Goal: Task Accomplishment & Management: Manage account settings

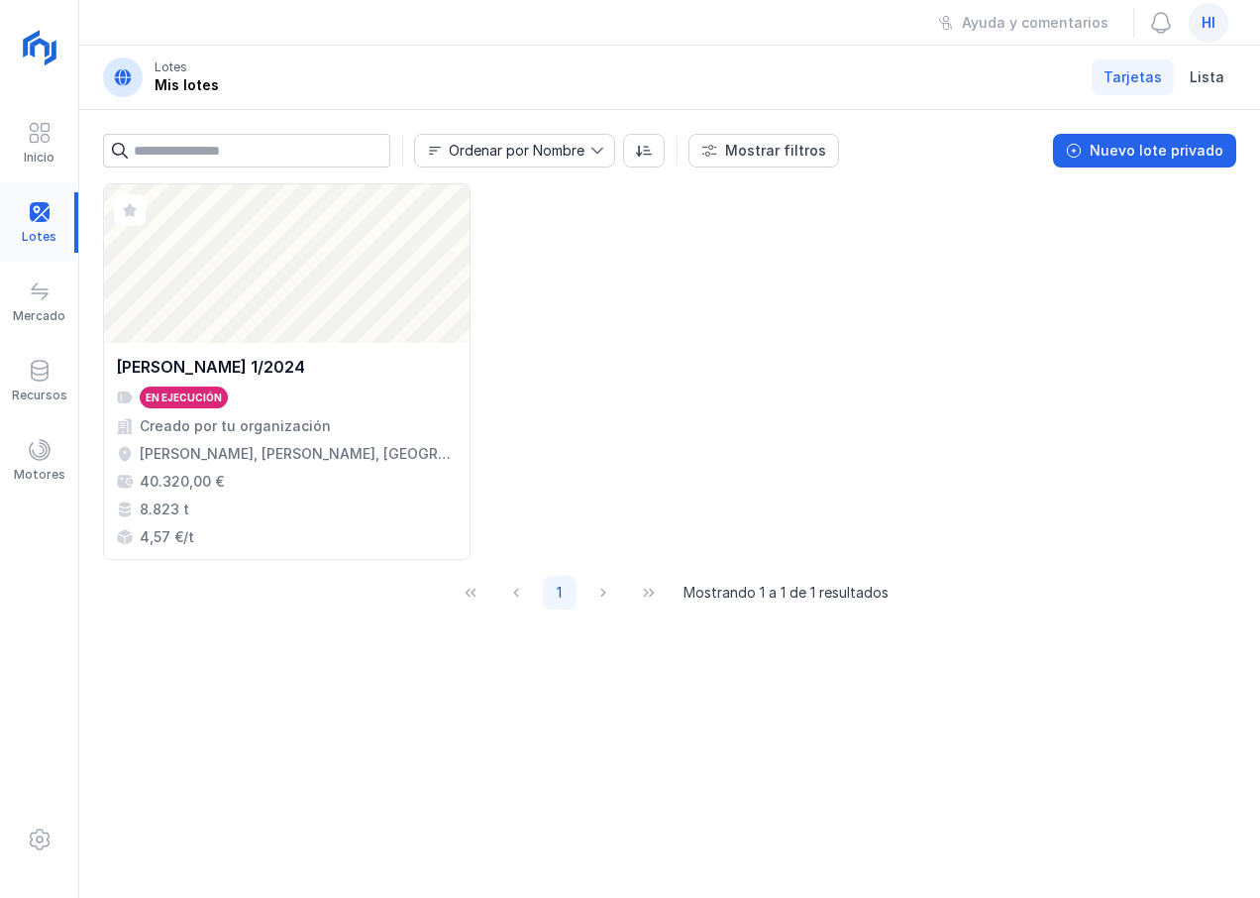
click at [41, 226] on div at bounding box center [39, 222] width 78 height 60
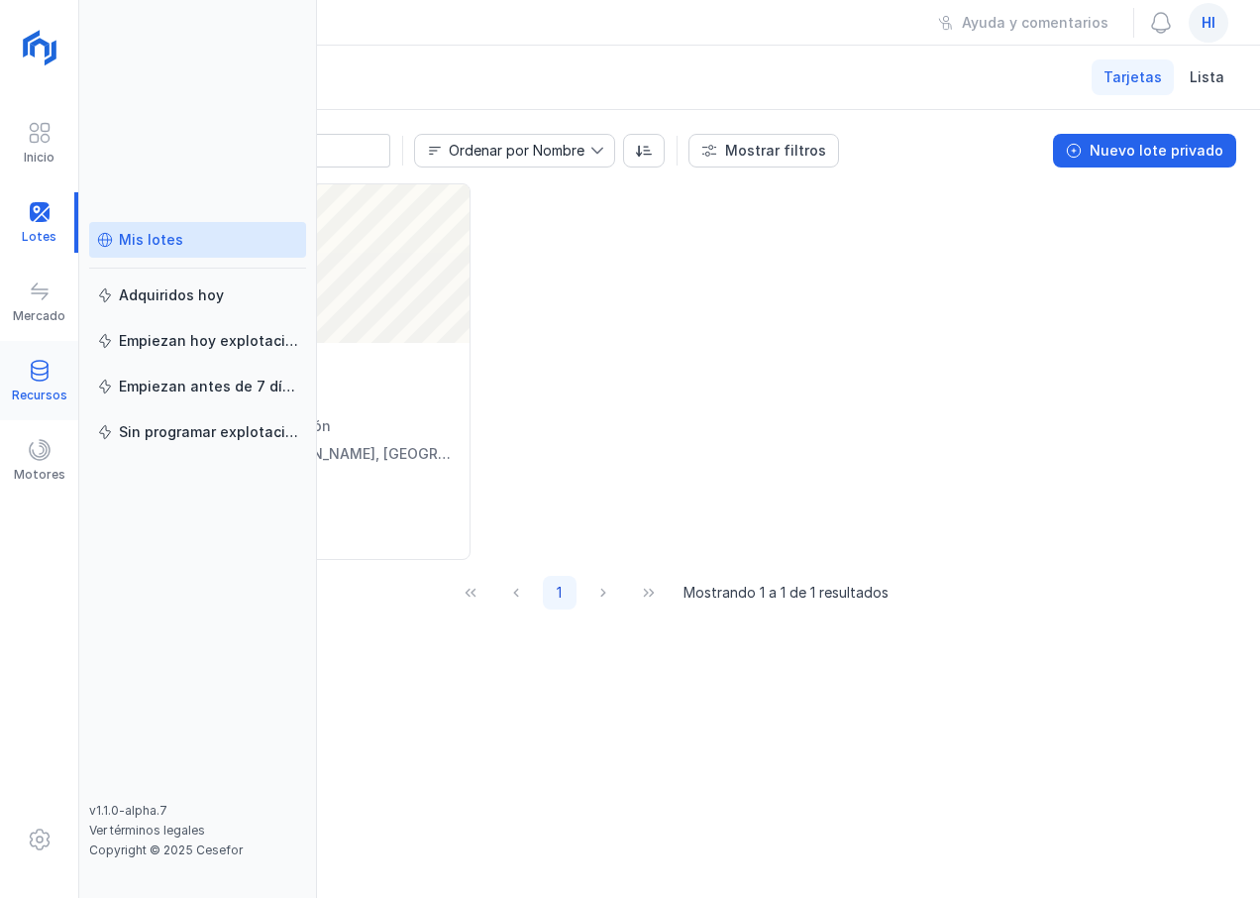
click at [40, 376] on span at bounding box center [40, 371] width 24 height 24
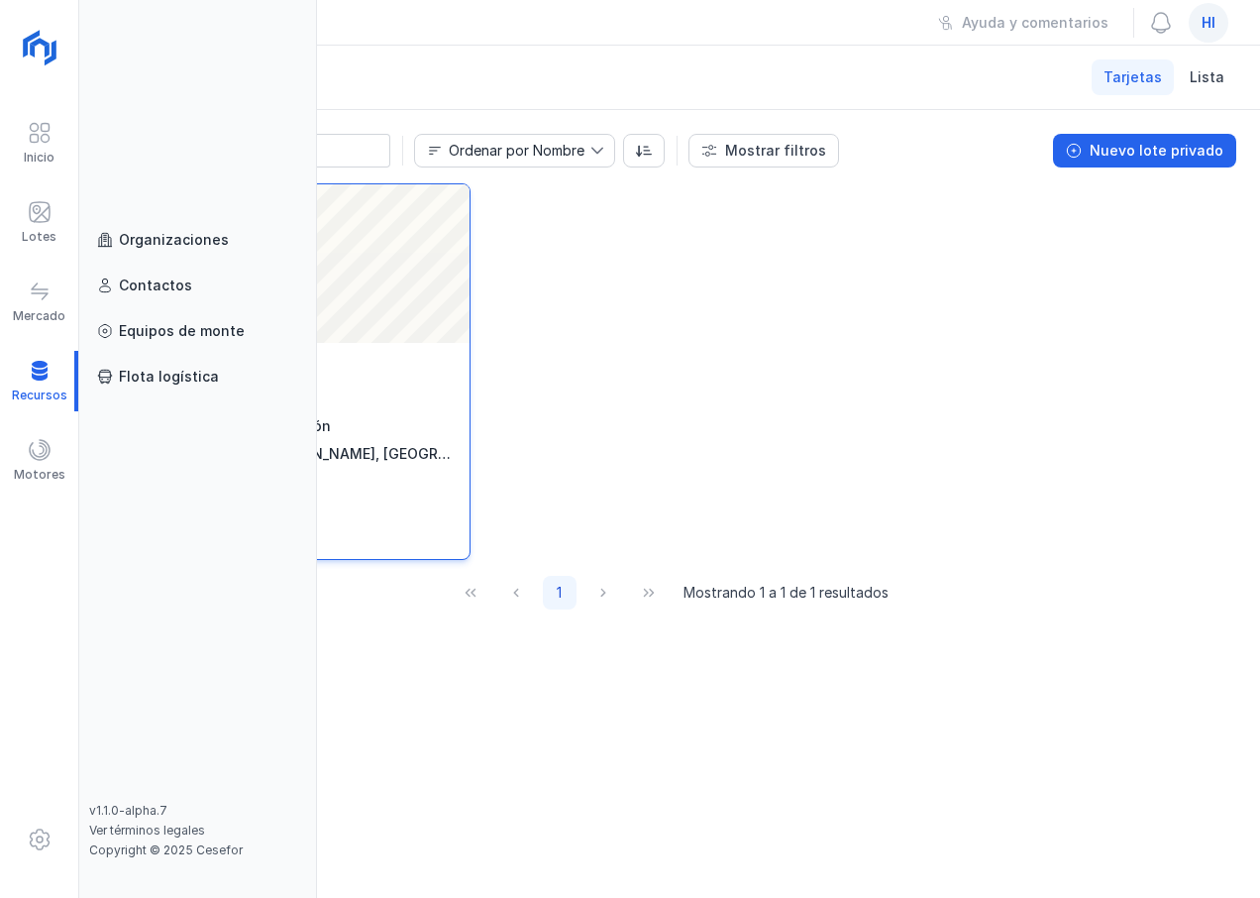
click at [190, 238] on div "Organizaciones" at bounding box center [174, 240] width 110 height 20
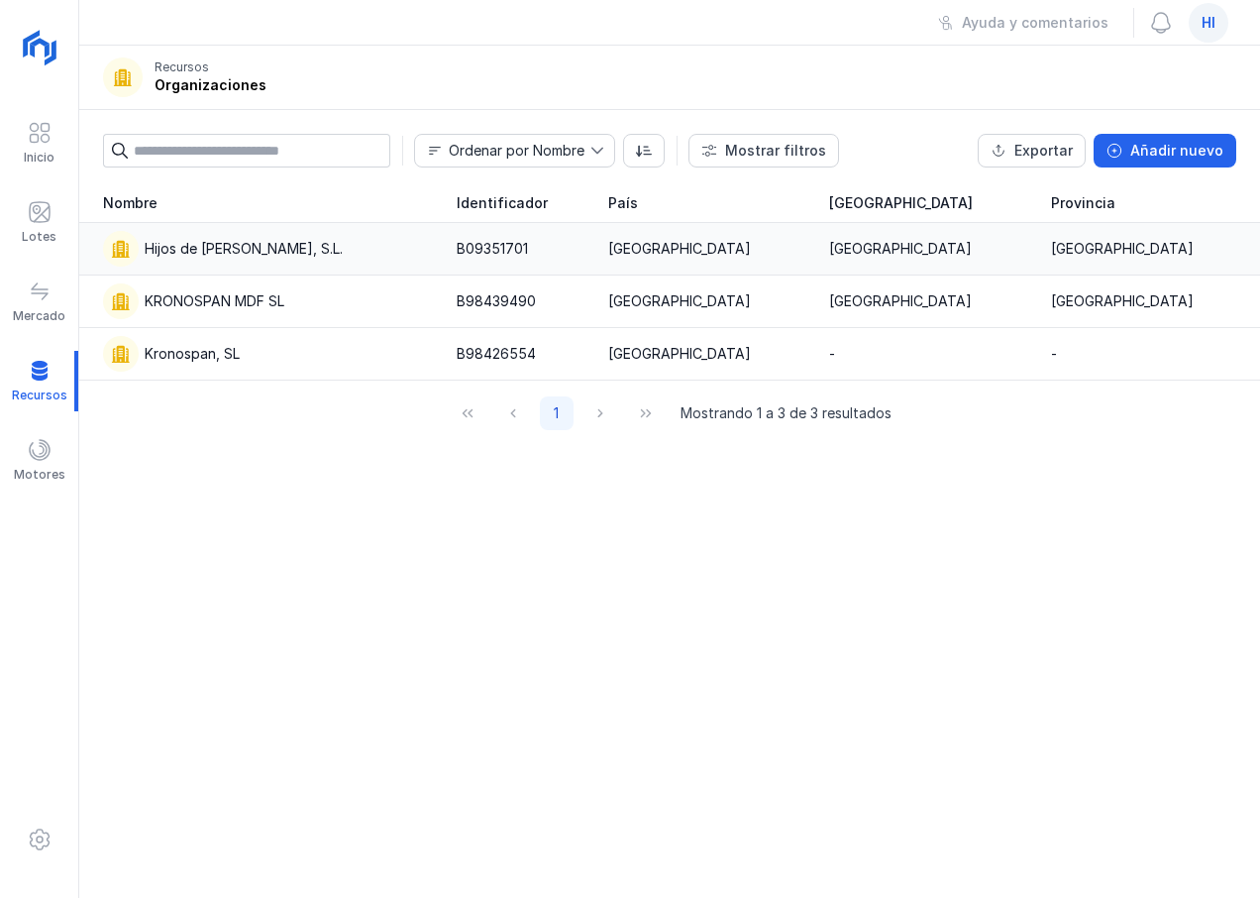
click at [283, 252] on div "Hijos de [PERSON_NAME], S.L." at bounding box center [244, 249] width 198 height 20
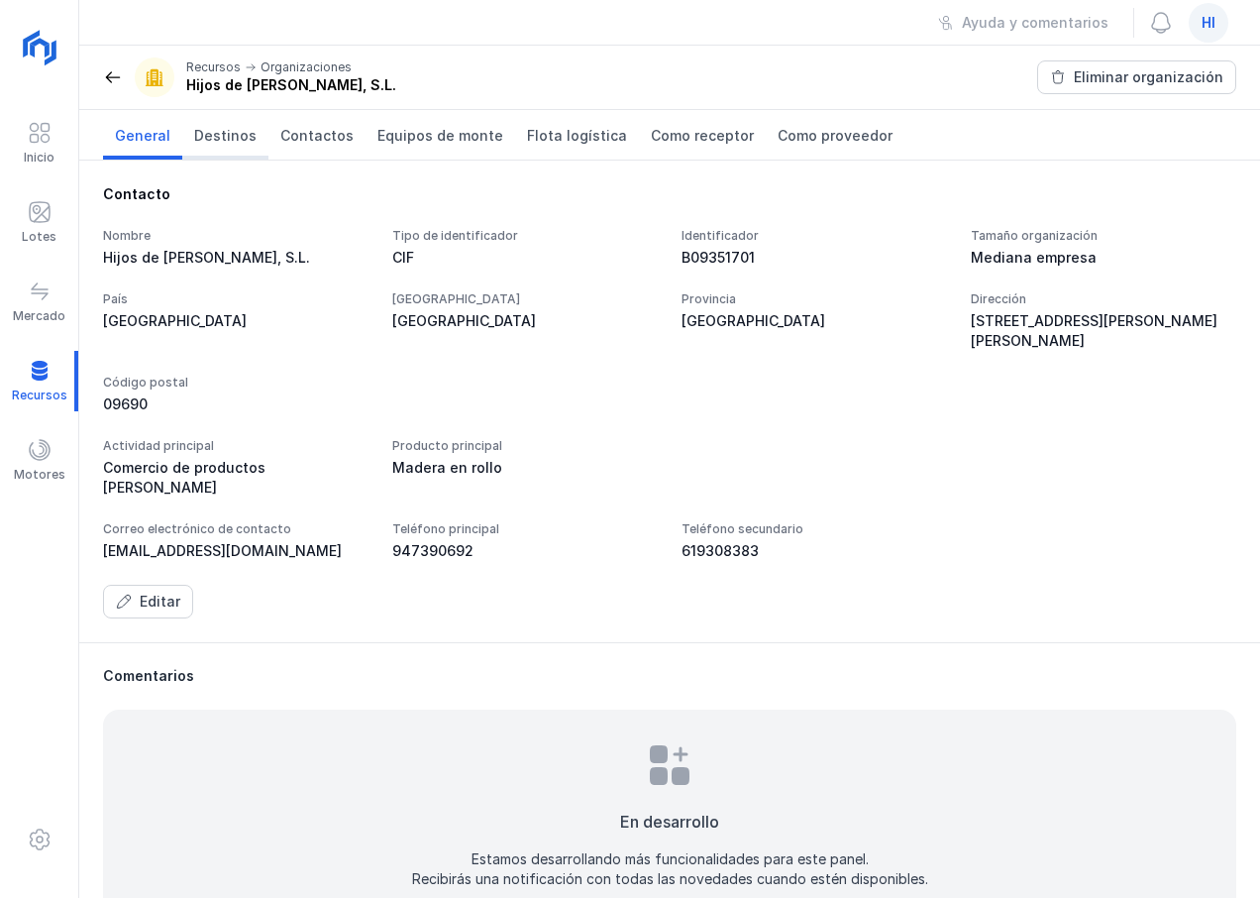
click at [223, 135] on span "Destinos" at bounding box center [225, 136] width 62 height 20
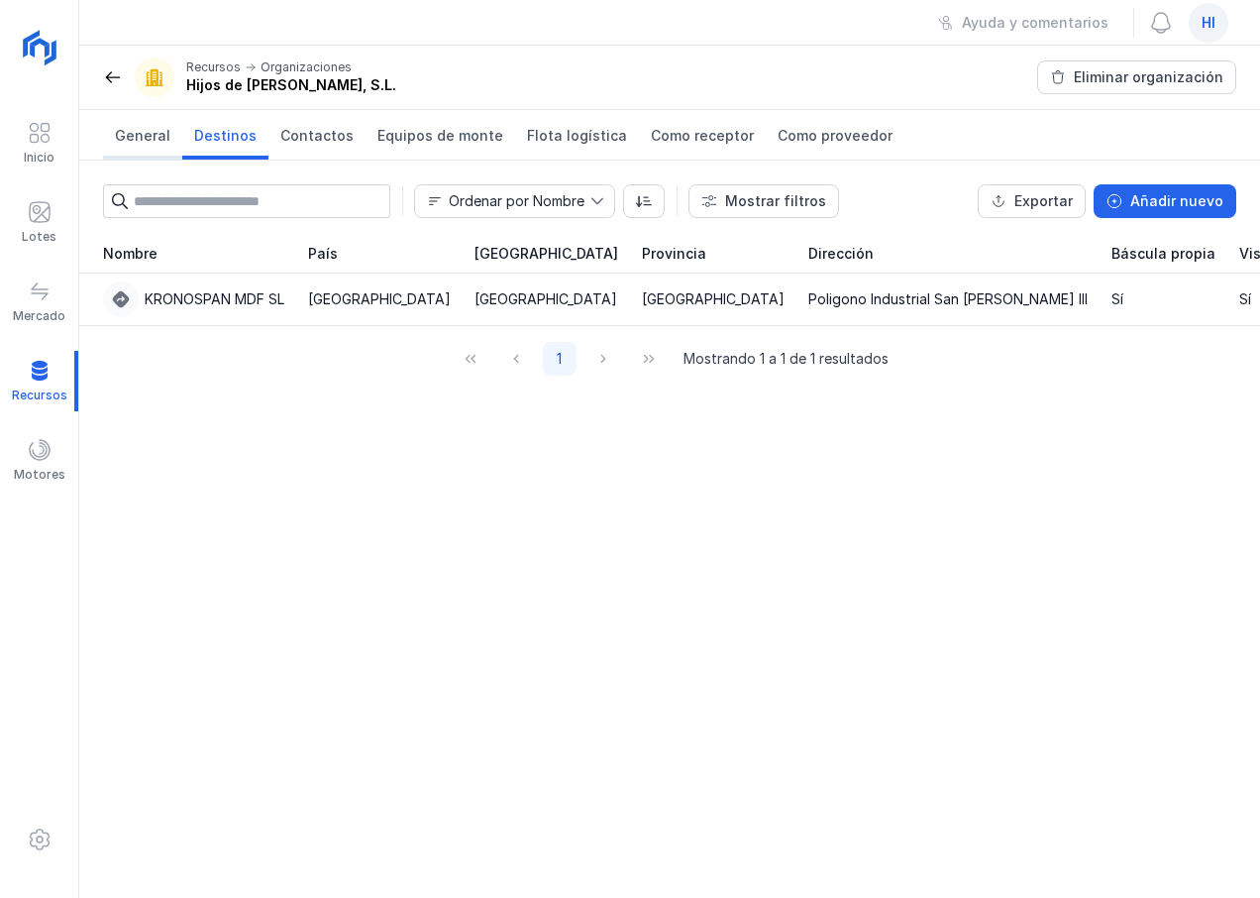
click at [149, 135] on span "General" at bounding box center [142, 136] width 55 height 20
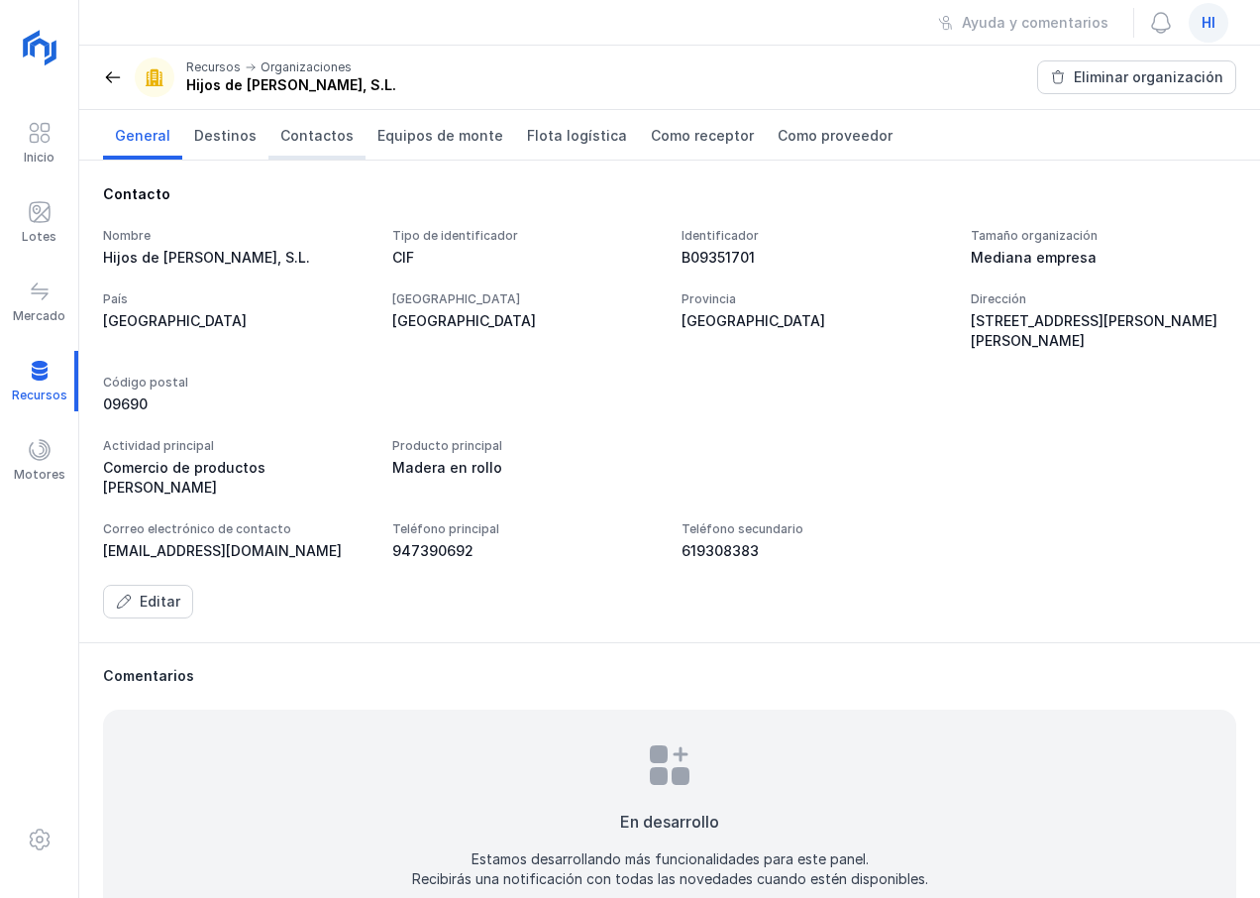
click at [315, 137] on span "Contactos" at bounding box center [316, 136] width 73 height 20
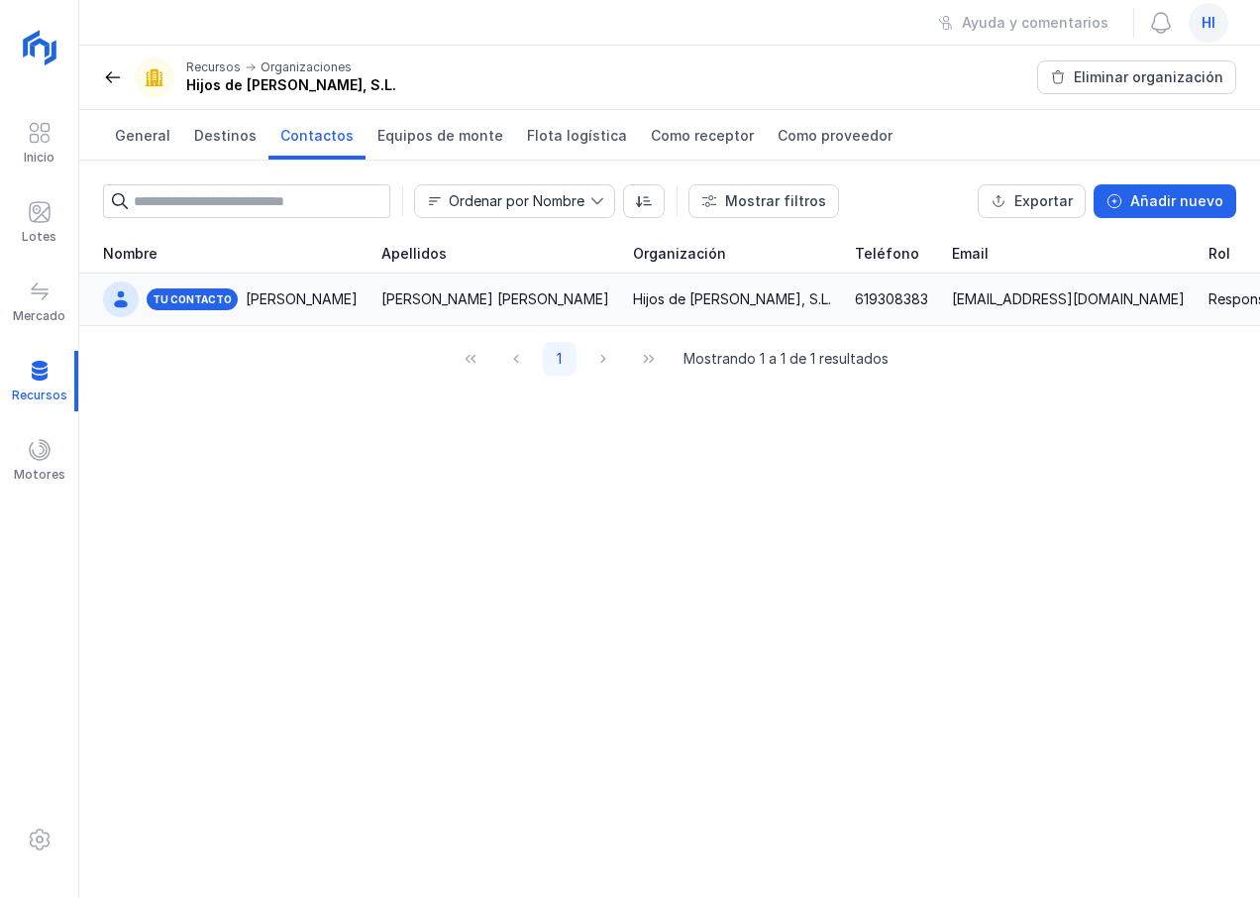
click at [382, 301] on div "[PERSON_NAME] [PERSON_NAME]" at bounding box center [496, 299] width 228 height 20
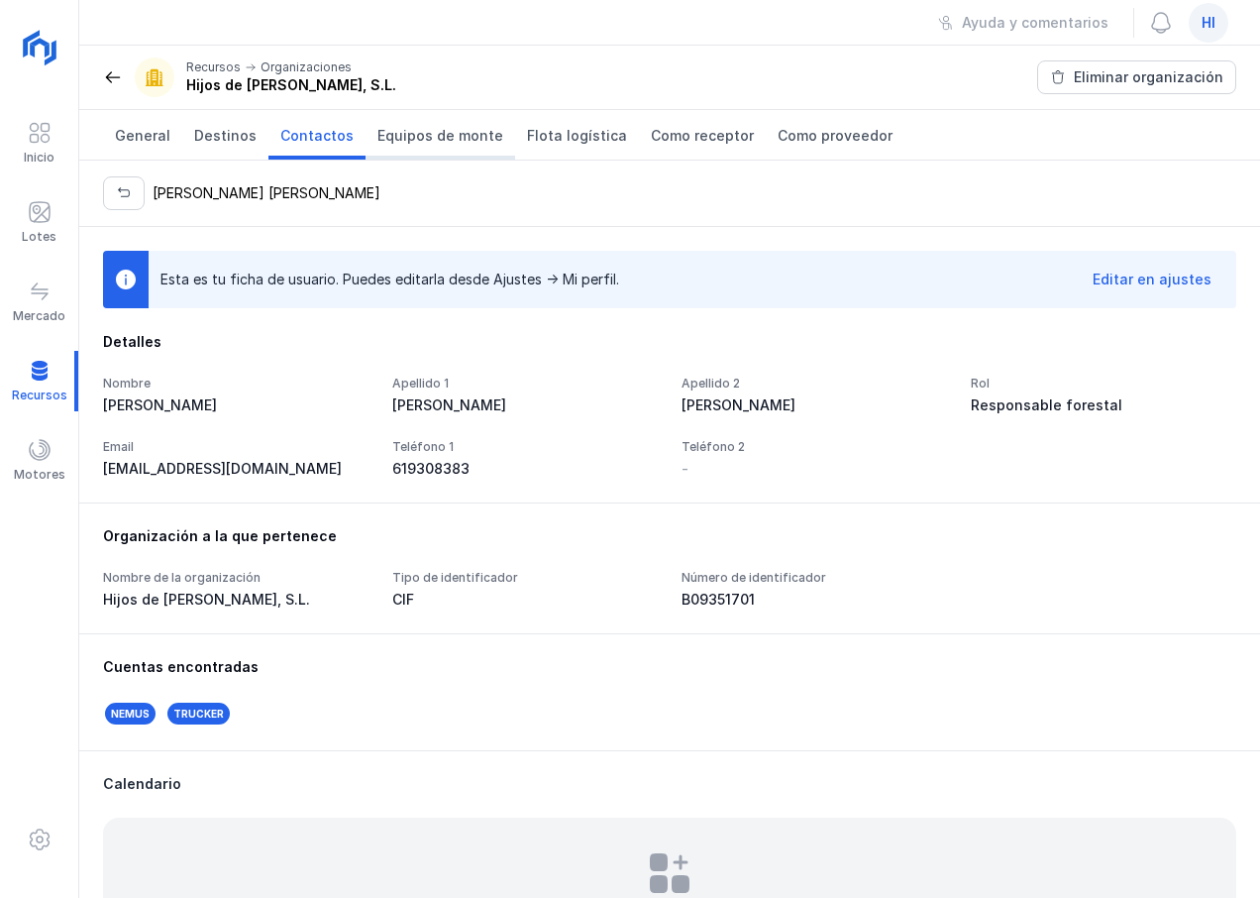
click at [408, 136] on span "Equipos de monte" at bounding box center [441, 136] width 126 height 20
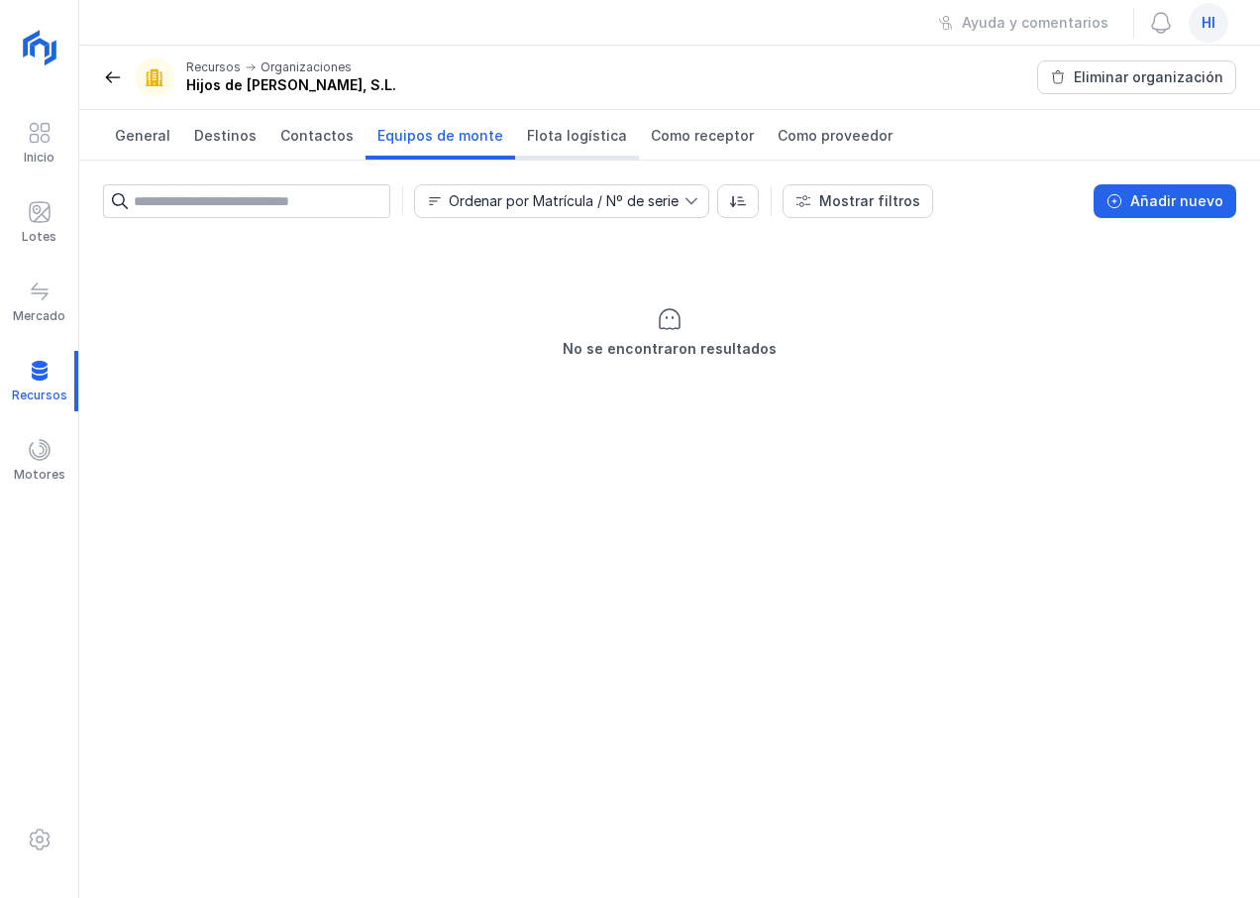
click at [567, 141] on span "Flota logística" at bounding box center [577, 136] width 100 height 20
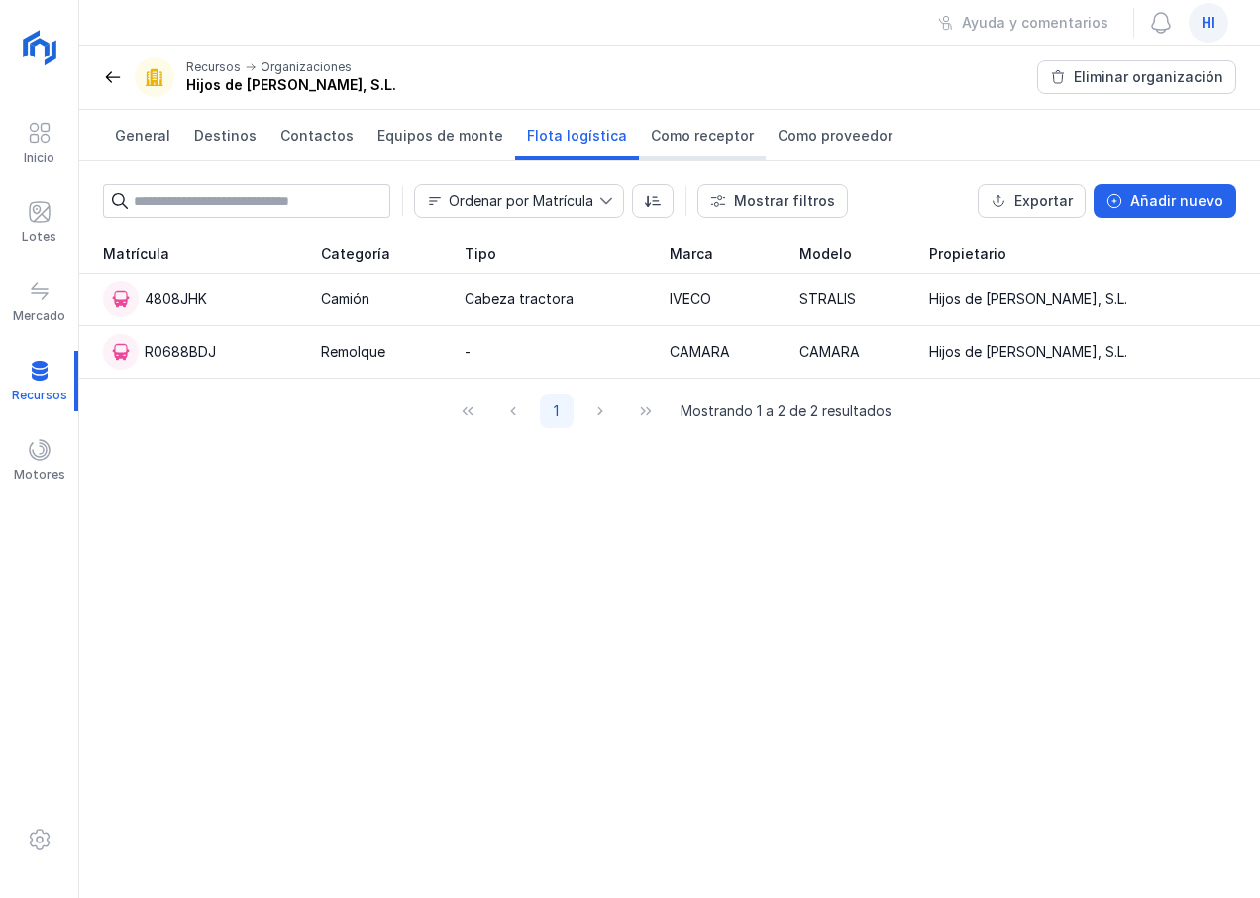
click at [686, 134] on span "Como receptor" at bounding box center [702, 136] width 103 height 20
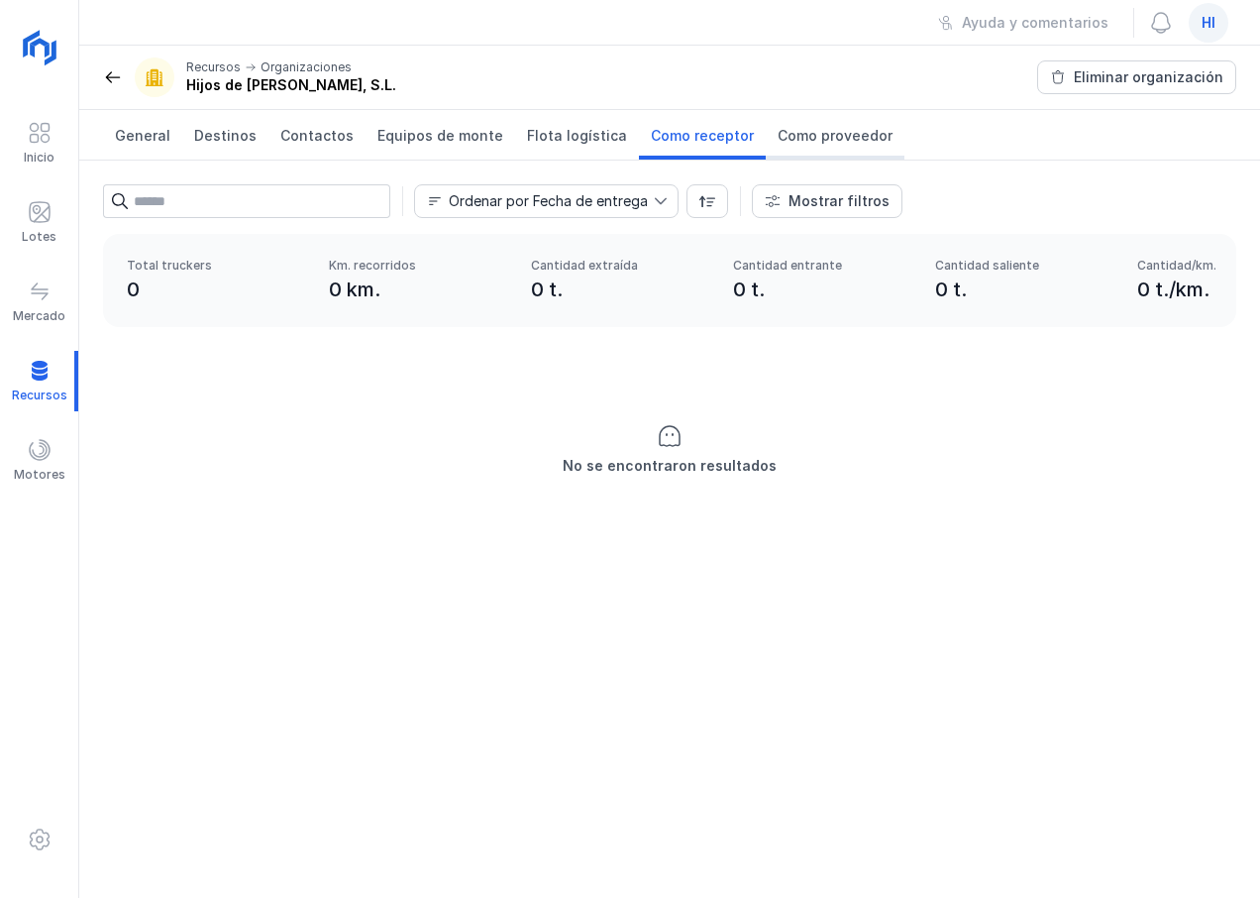
click at [789, 138] on span "Como proveedor" at bounding box center [835, 136] width 115 height 20
click at [565, 134] on span "Flota logística" at bounding box center [577, 136] width 100 height 20
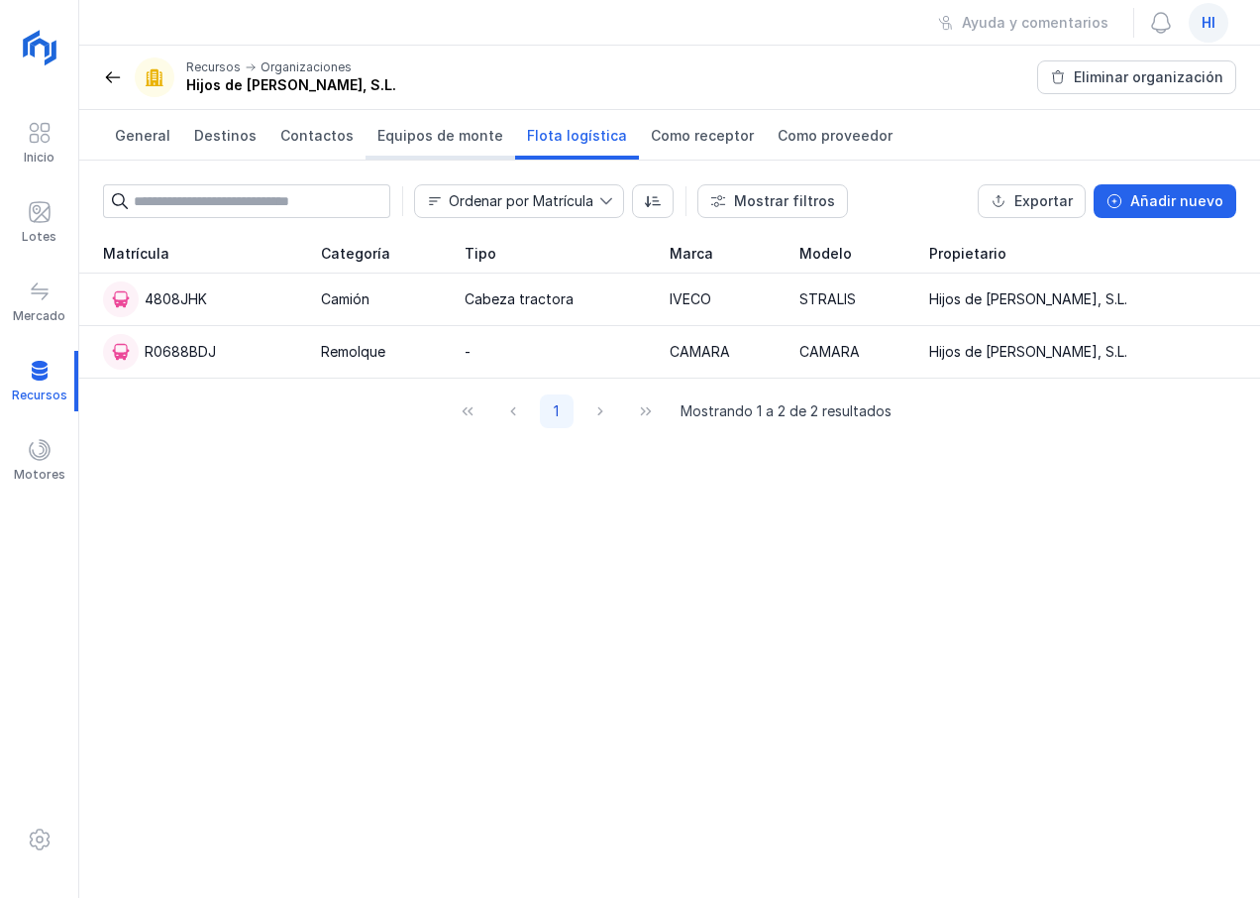
click at [424, 135] on span "Equipos de monte" at bounding box center [441, 136] width 126 height 20
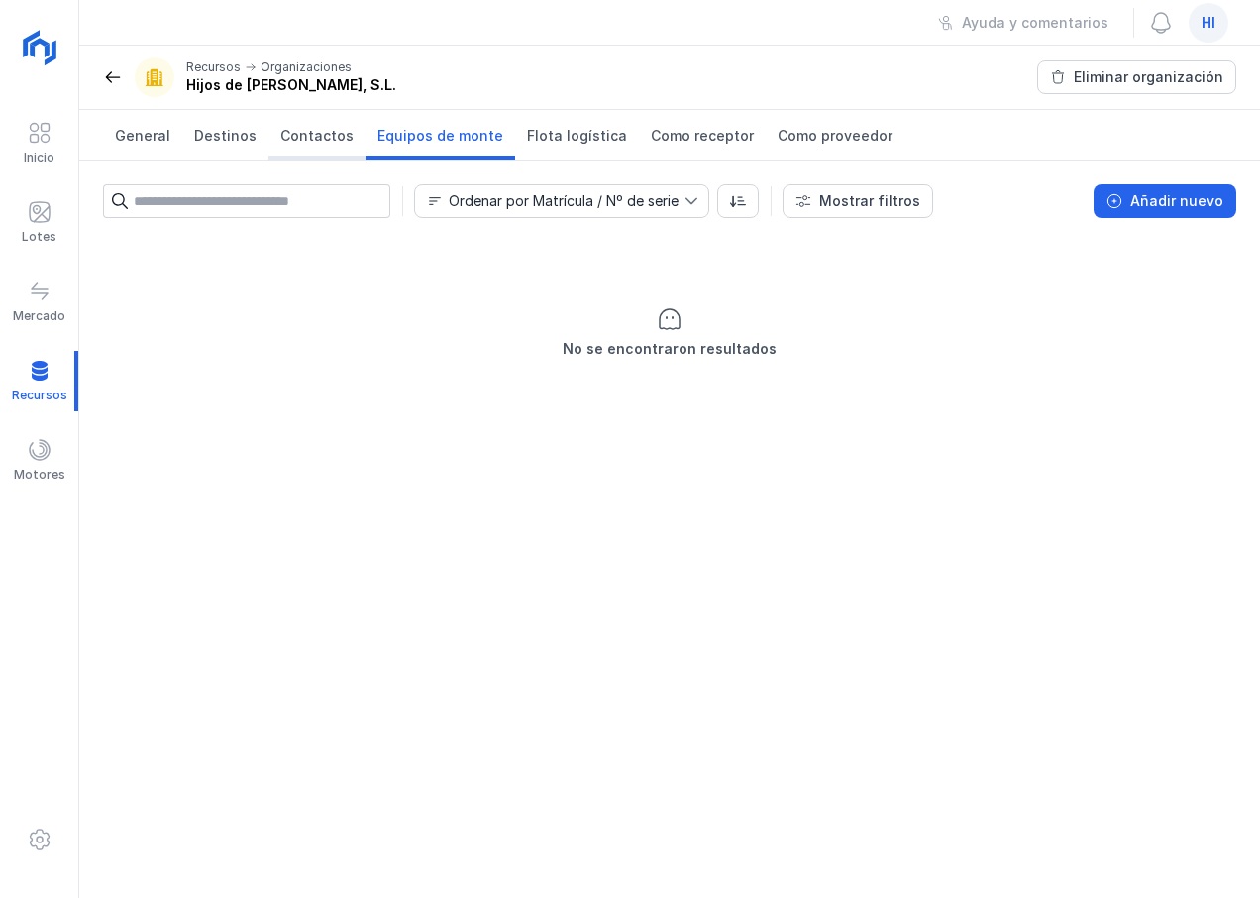
click at [312, 135] on span "Contactos" at bounding box center [316, 136] width 73 height 20
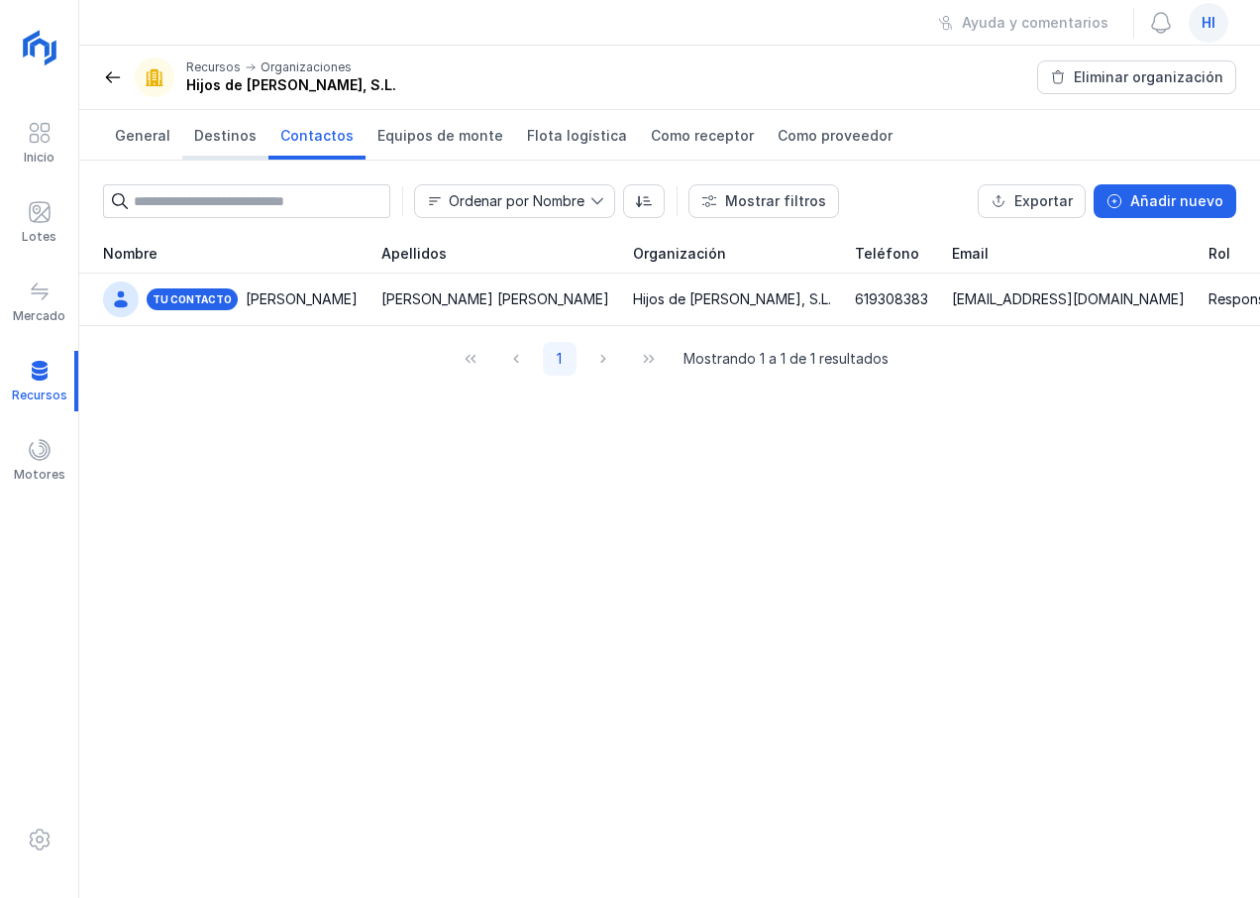
click at [227, 132] on span "Destinos" at bounding box center [225, 136] width 62 height 20
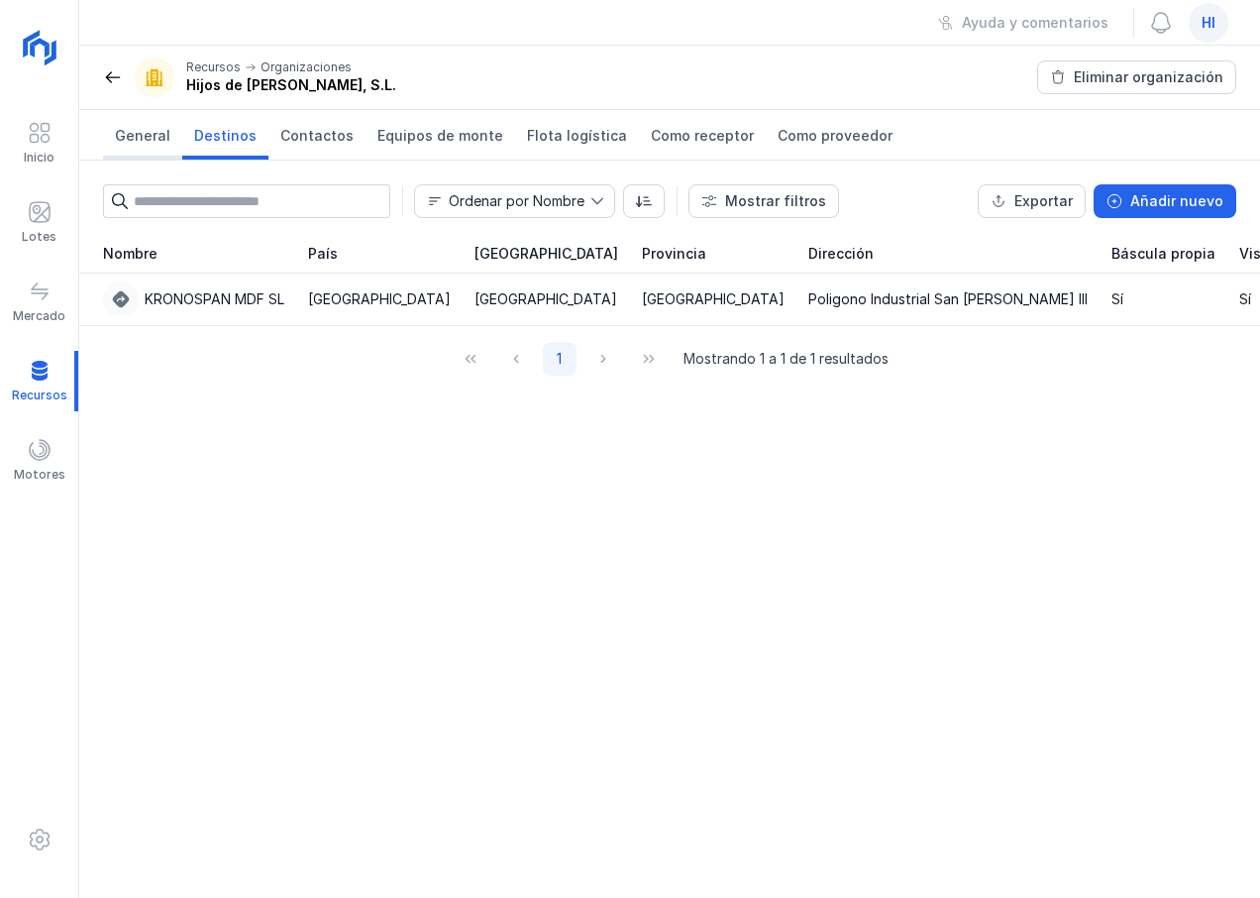
click at [140, 139] on span "General" at bounding box center [142, 136] width 55 height 20
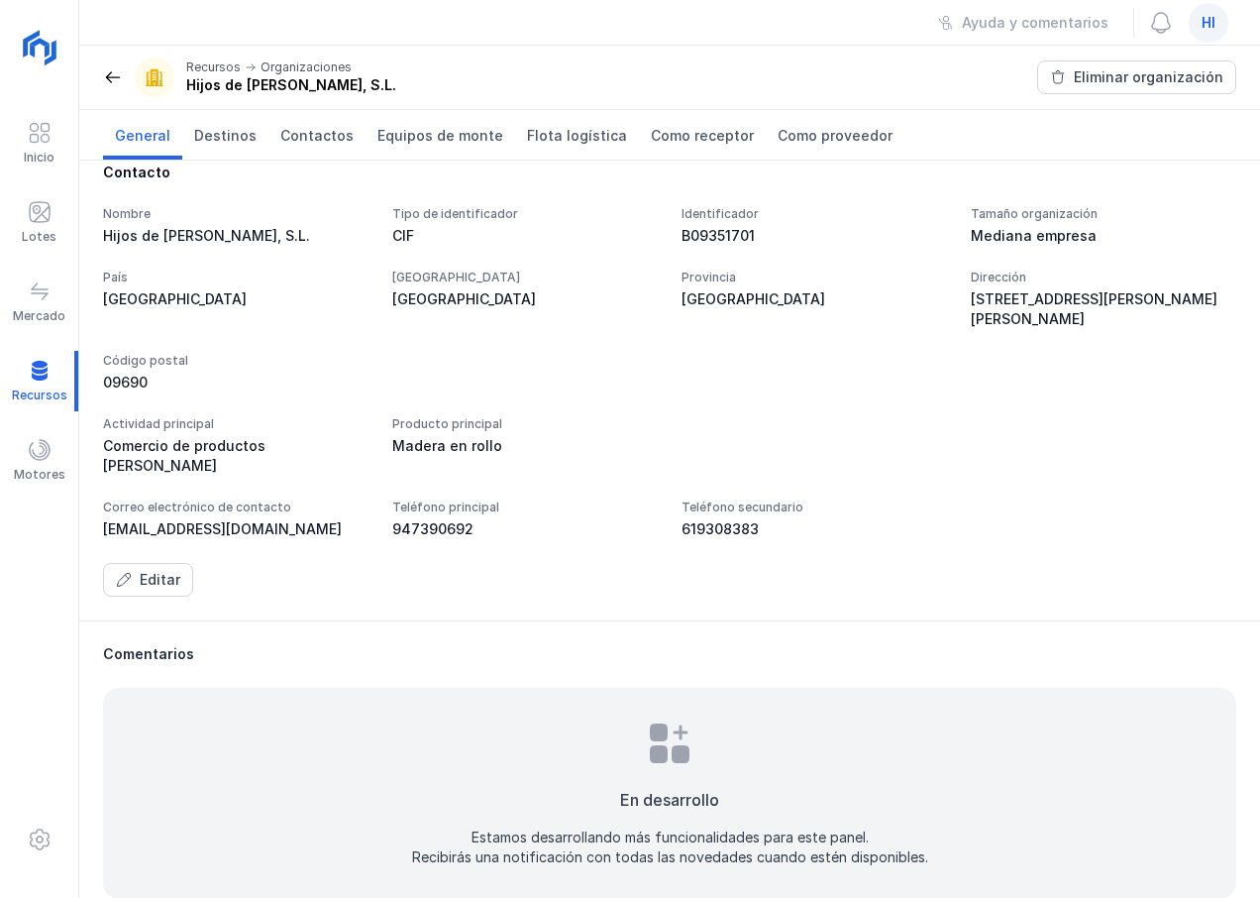
scroll to position [27, 0]
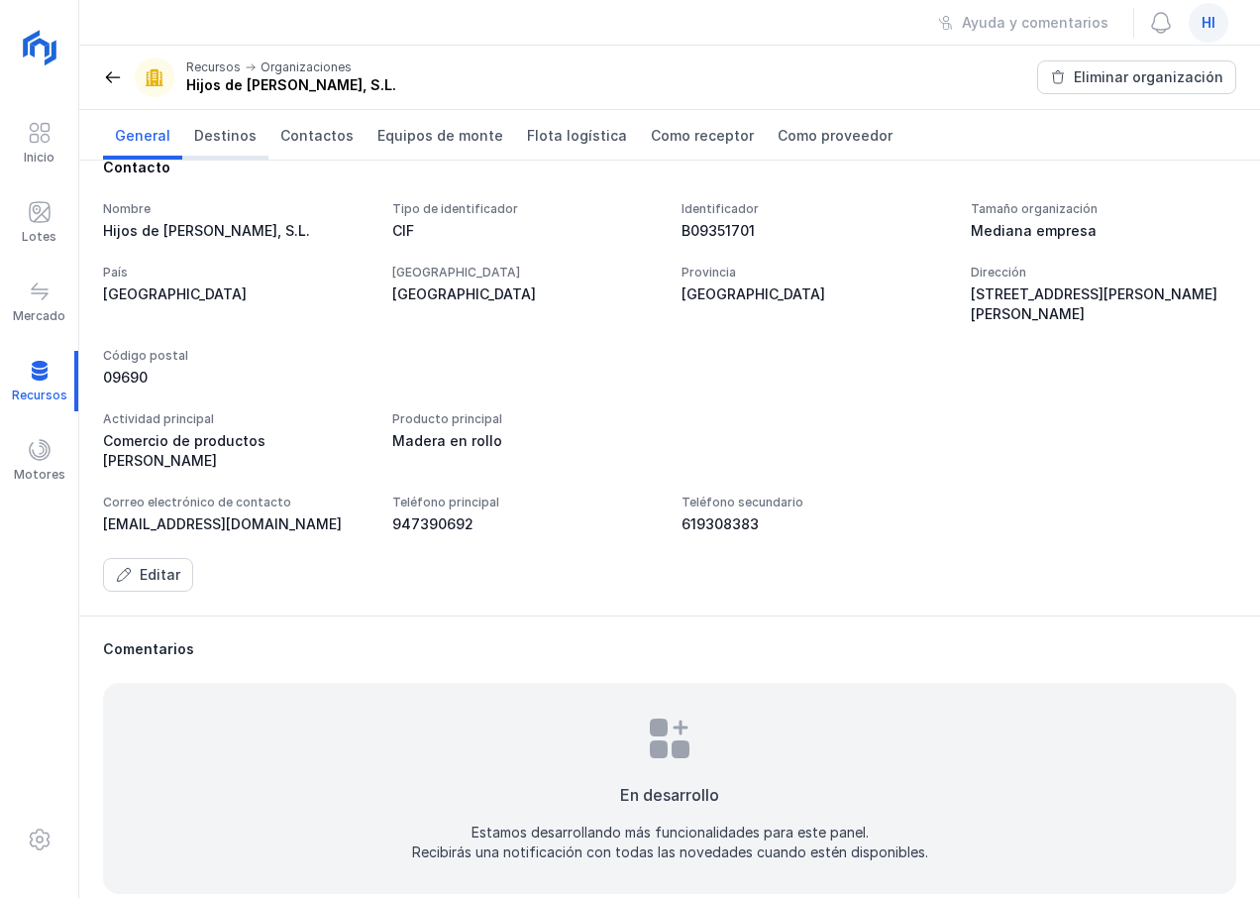
click at [219, 135] on span "Destinos" at bounding box center [225, 136] width 62 height 20
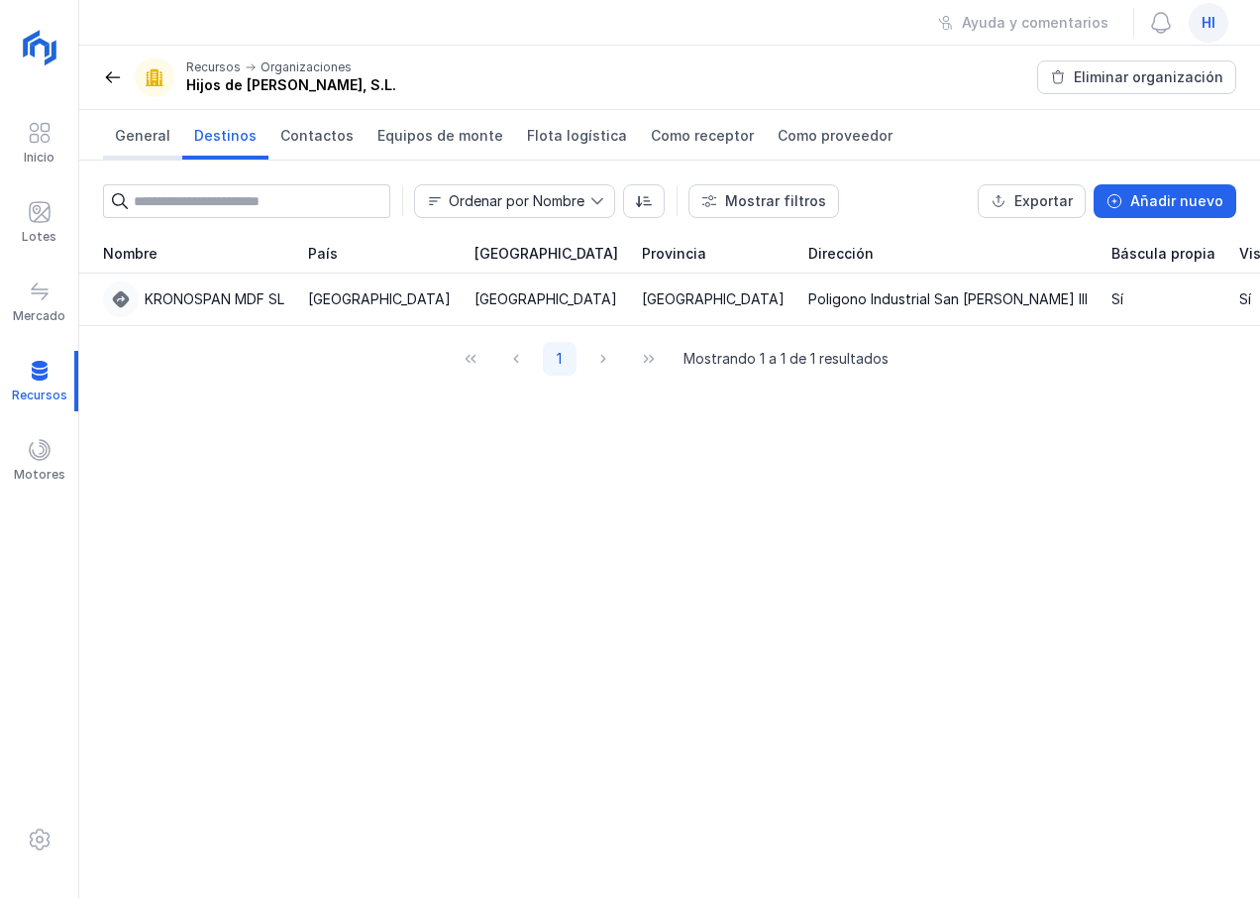
click at [150, 136] on span "General" at bounding box center [142, 136] width 55 height 20
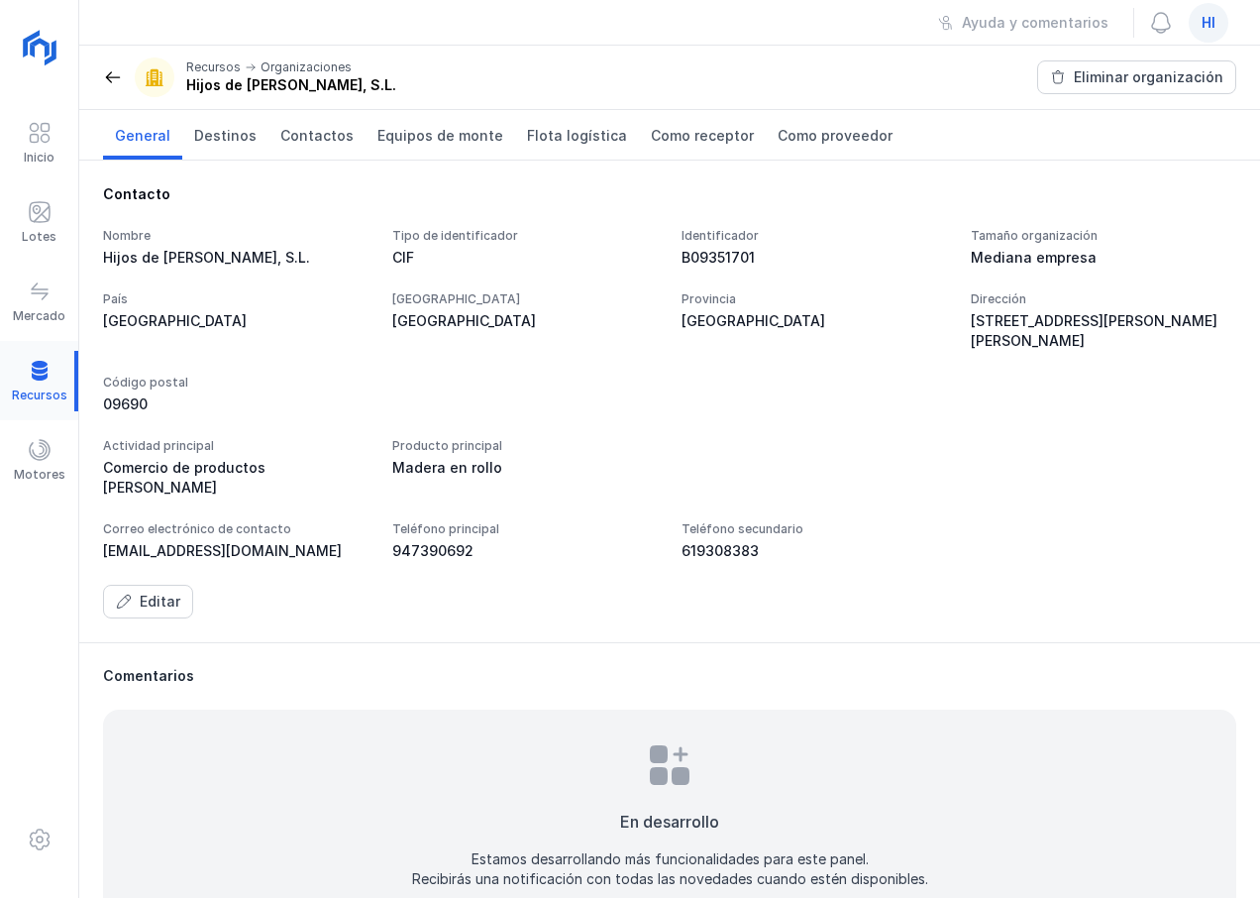
click at [36, 379] on div at bounding box center [39, 381] width 78 height 60
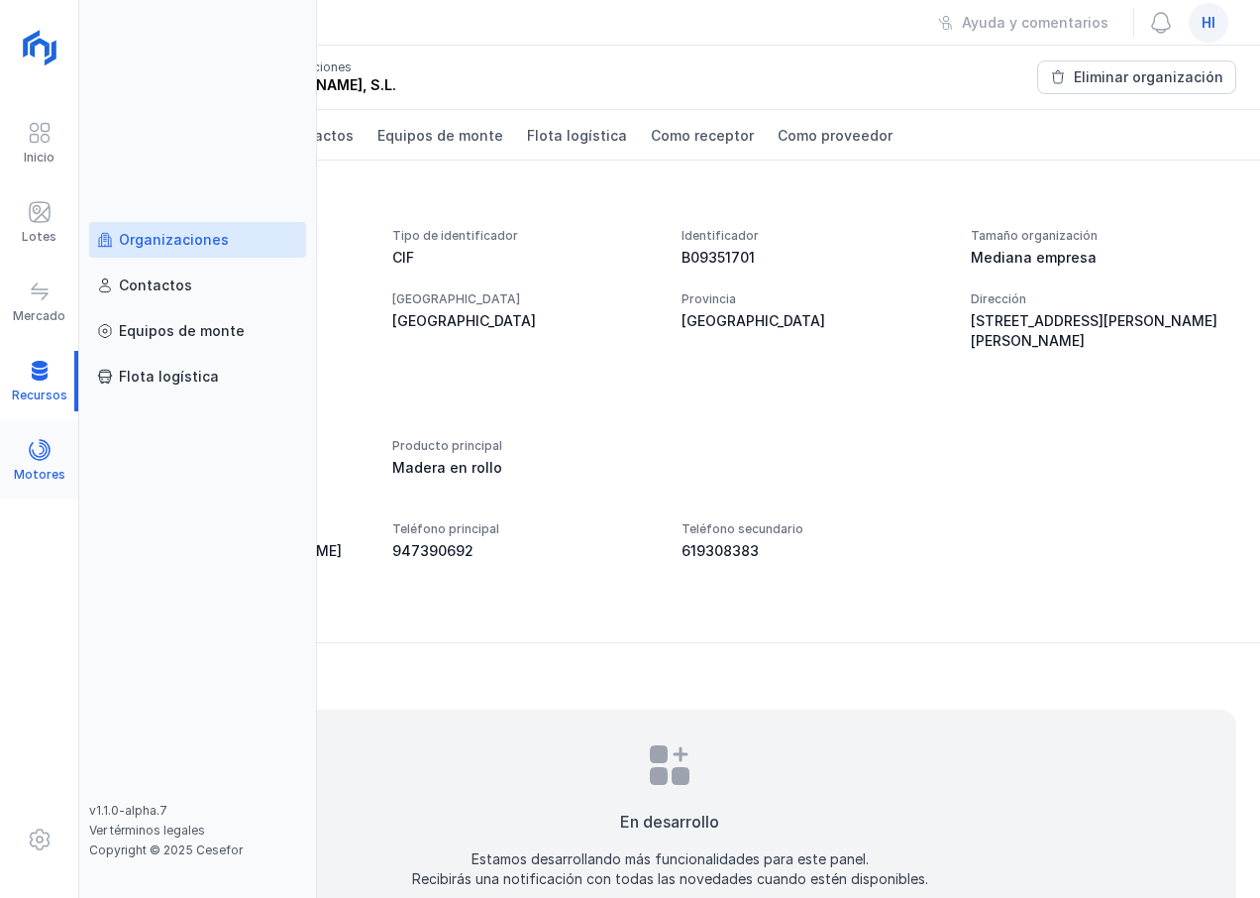
click at [44, 451] on span at bounding box center [40, 450] width 24 height 24
click at [148, 243] on div "Trucker" at bounding box center [145, 240] width 53 height 20
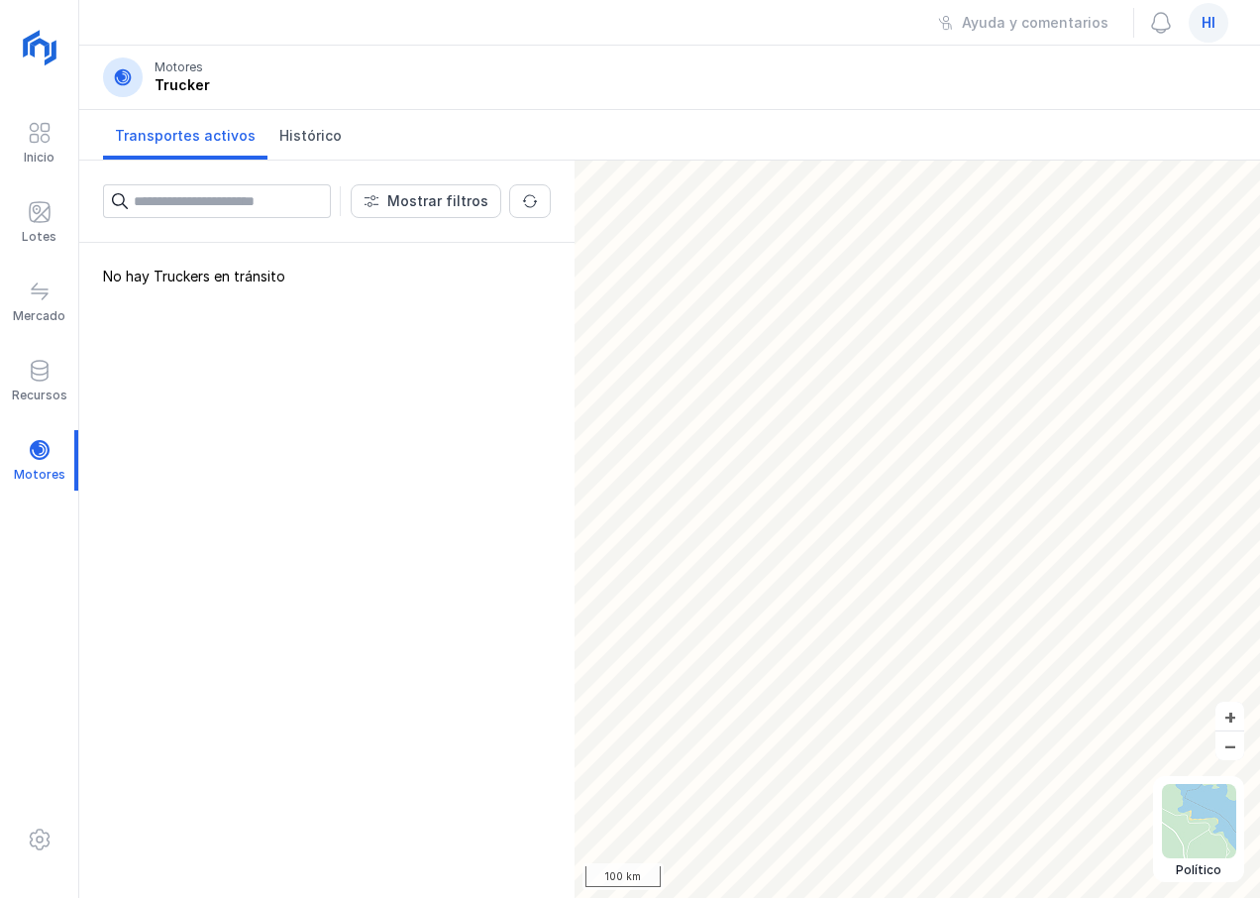
click at [323, 389] on div "No hay Truckers en tránsito" at bounding box center [326, 570] width 495 height 655
click at [530, 202] on span "button" at bounding box center [530, 201] width 16 height 16
click at [120, 79] on span at bounding box center [123, 77] width 20 height 20
click at [170, 75] on div "Trucker" at bounding box center [182, 85] width 55 height 20
click at [37, 139] on span at bounding box center [40, 133] width 24 height 24
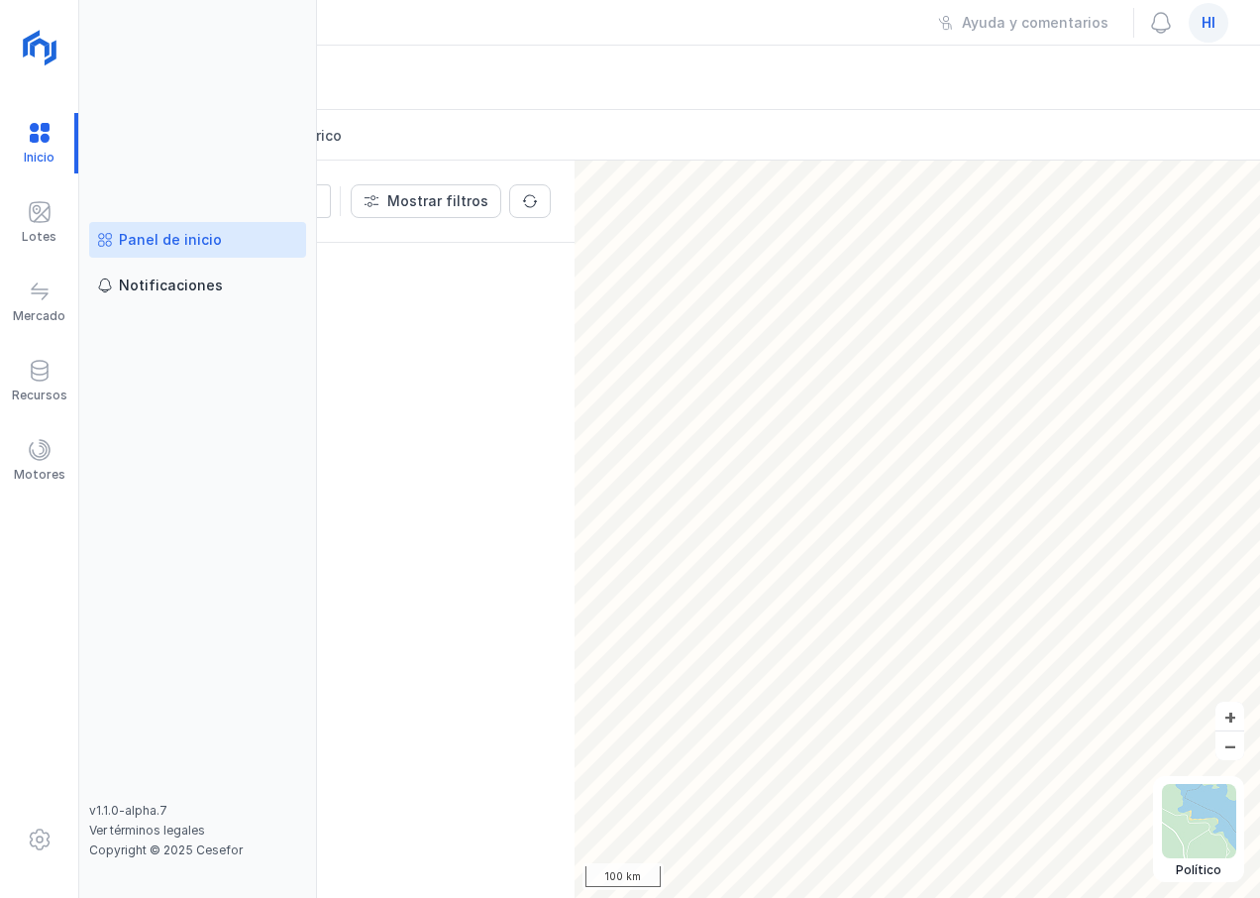
click at [182, 236] on div "Panel de inicio" at bounding box center [170, 240] width 103 height 20
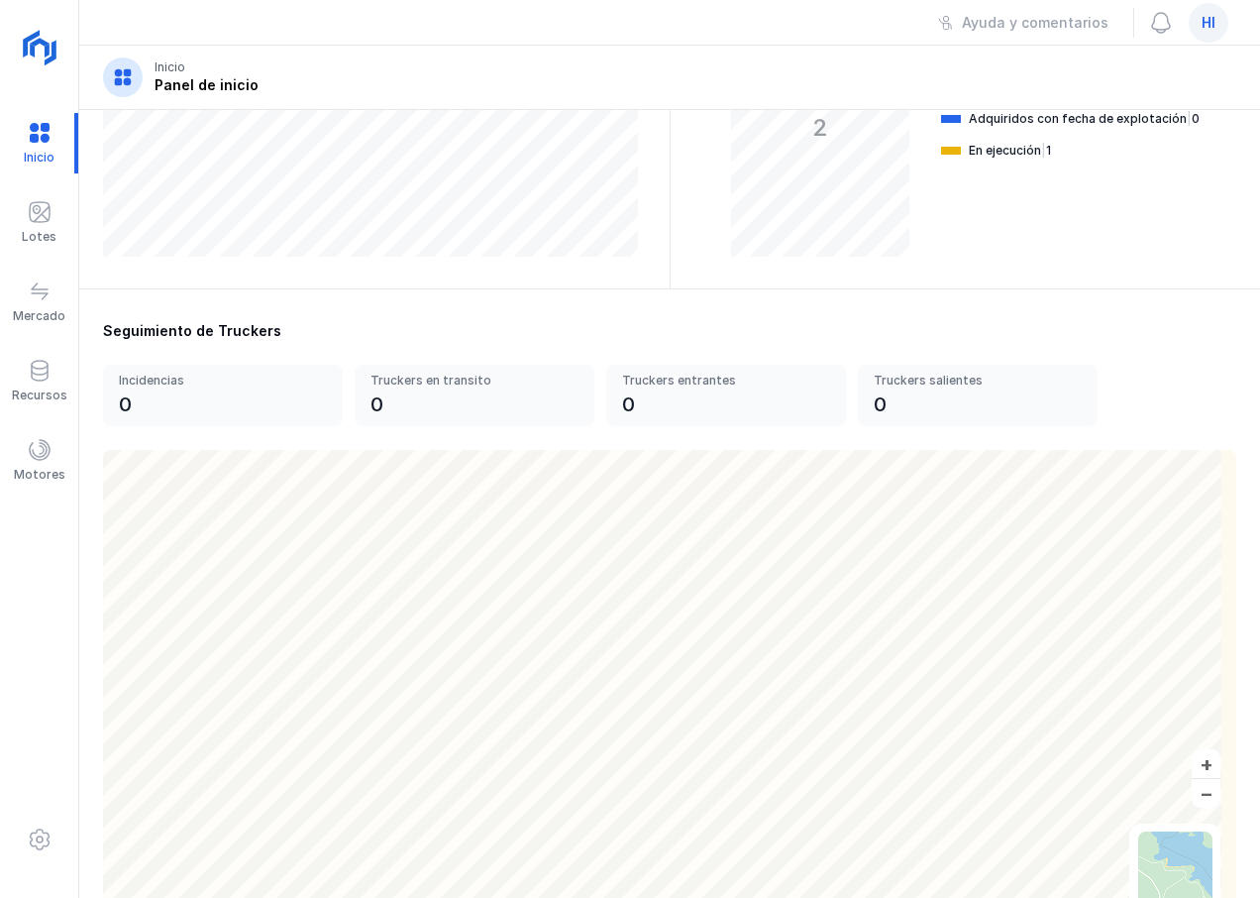
scroll to position [555, 0]
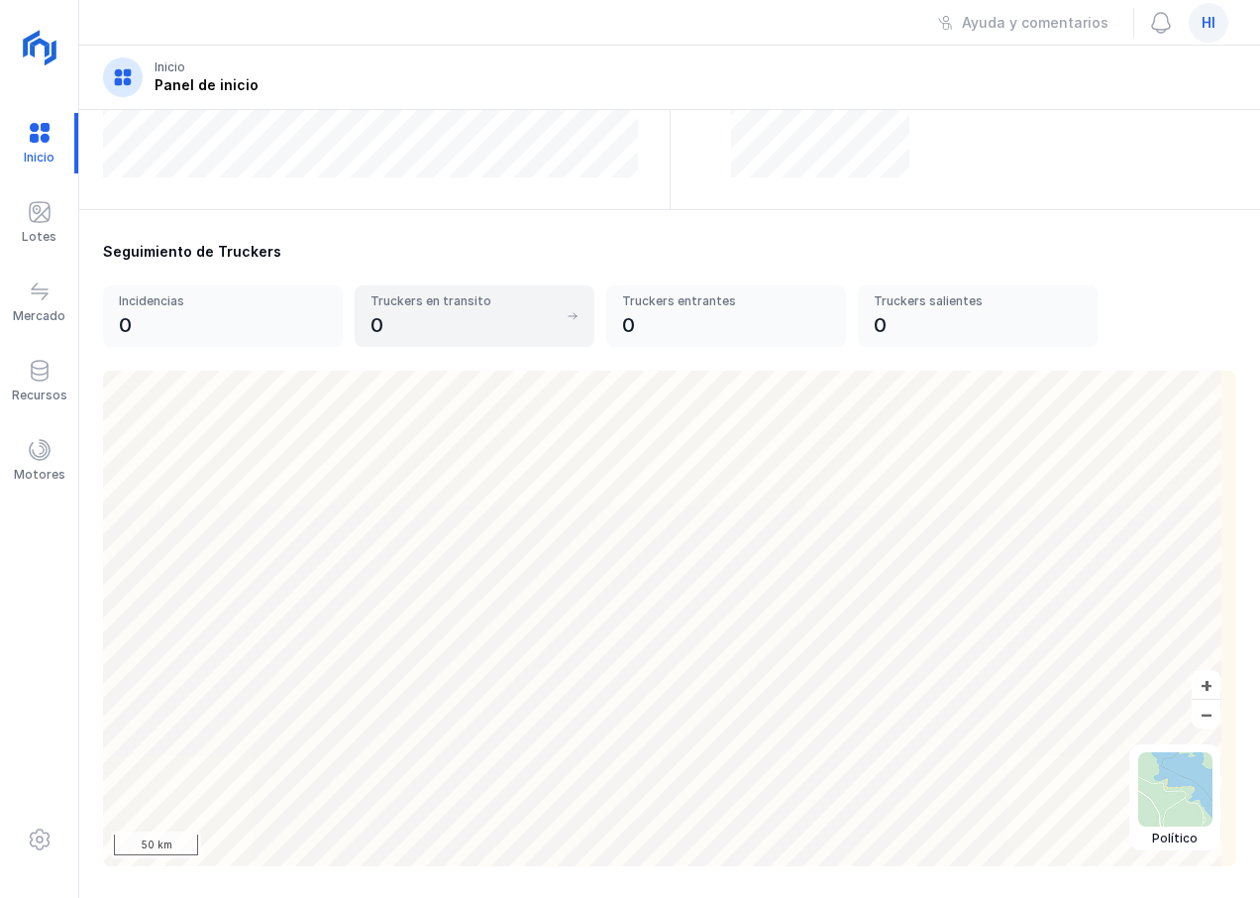
click at [503, 320] on div "0" at bounding box center [464, 325] width 186 height 28
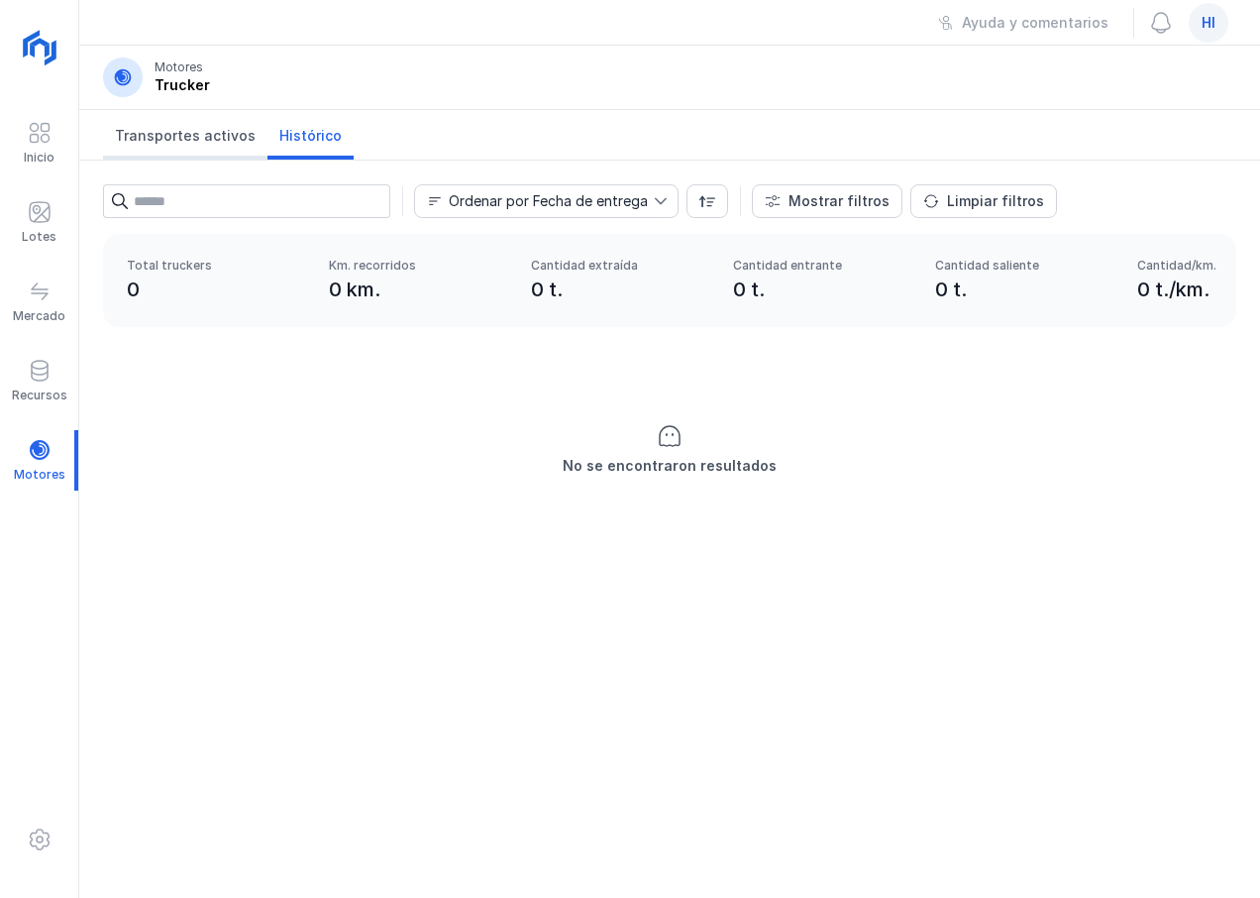
click at [187, 140] on span "Transportes activos" at bounding box center [185, 136] width 141 height 20
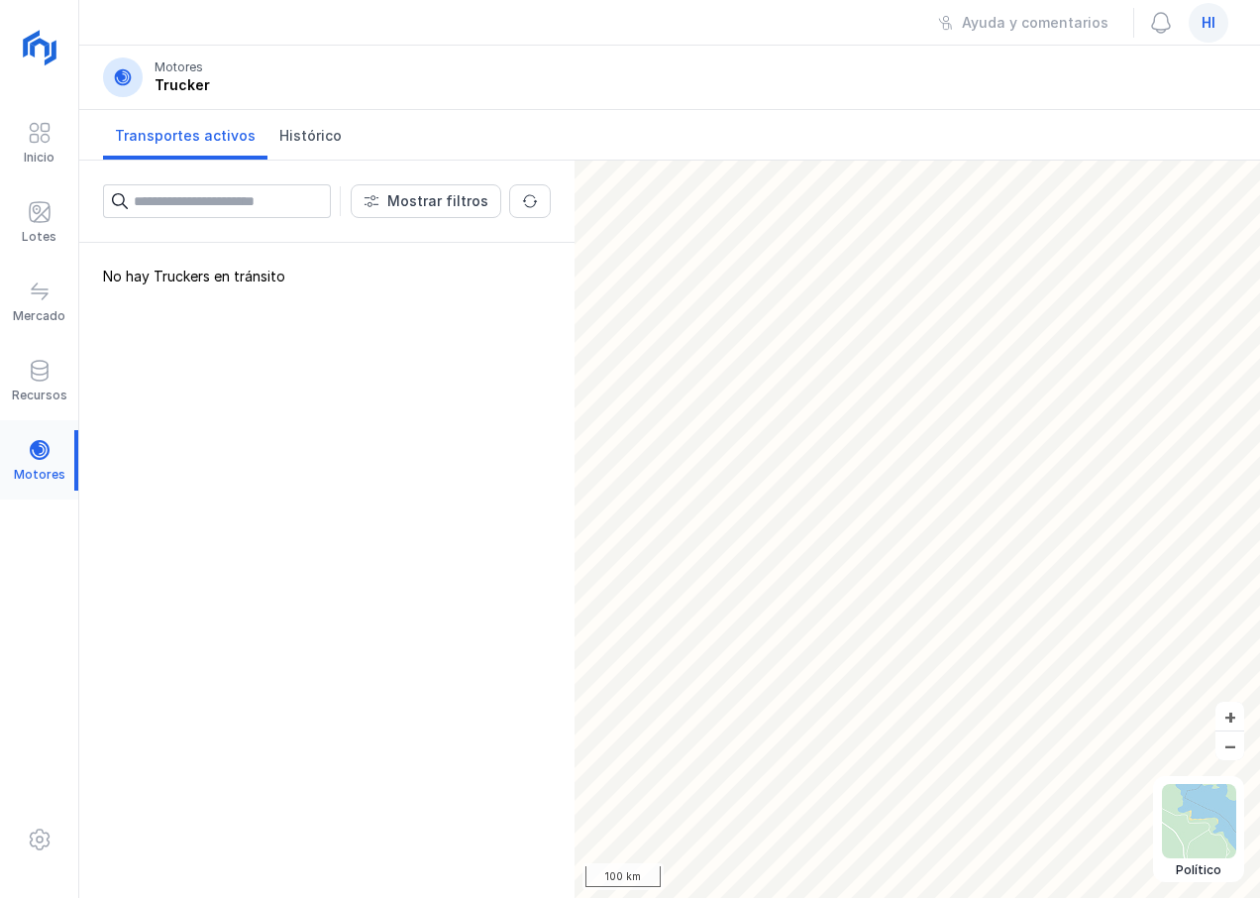
click at [33, 450] on div at bounding box center [39, 460] width 78 height 60
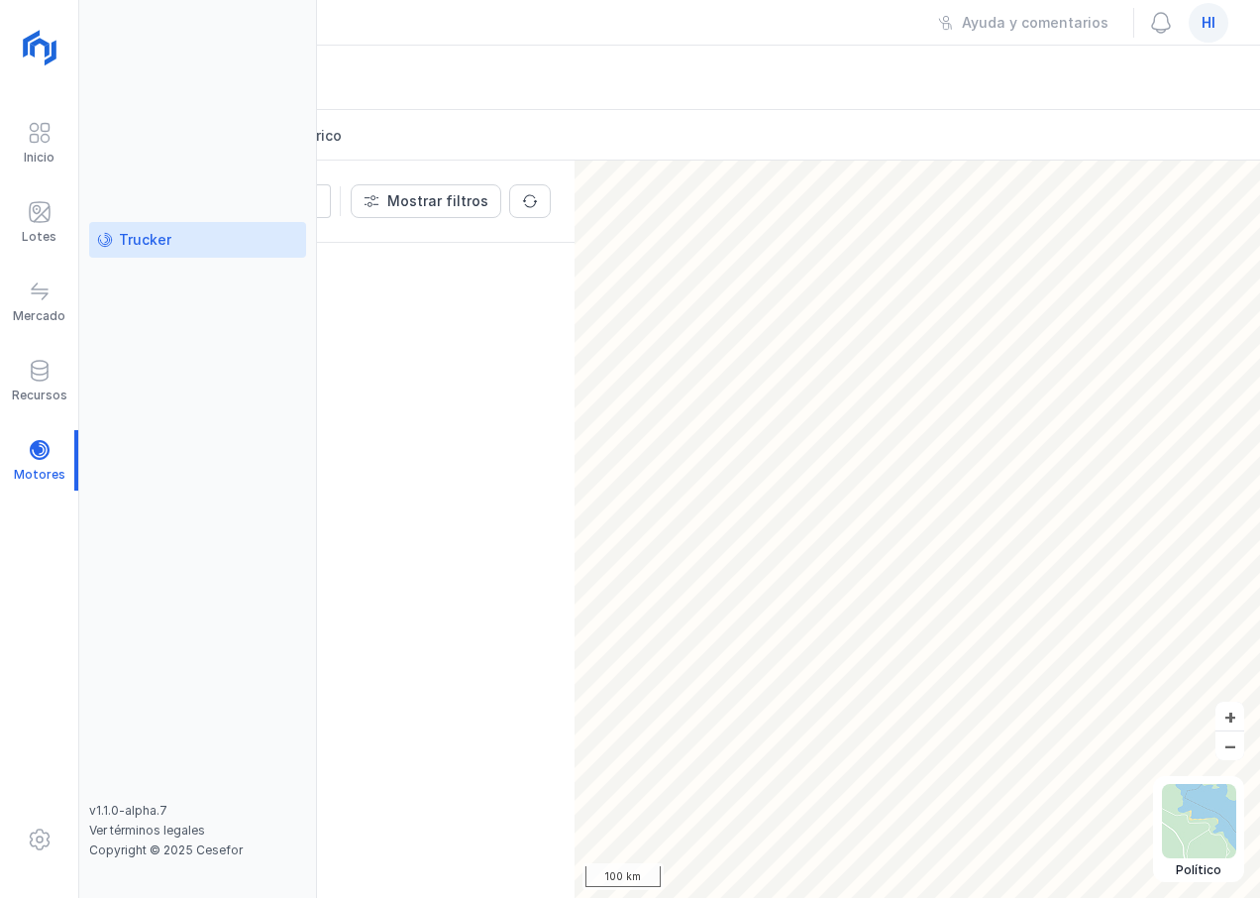
click at [147, 239] on div "Trucker" at bounding box center [145, 240] width 53 height 20
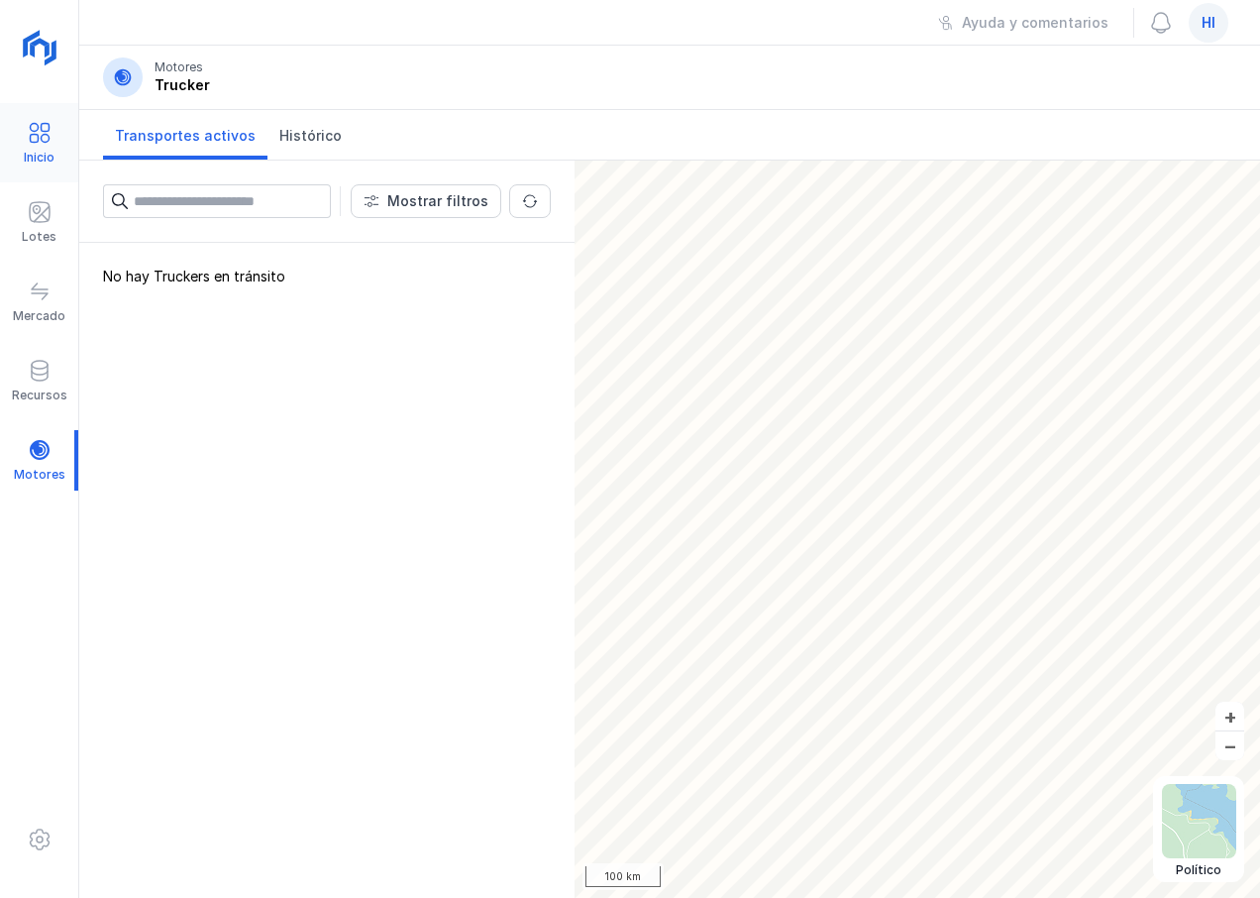
click at [42, 139] on span at bounding box center [40, 133] width 24 height 24
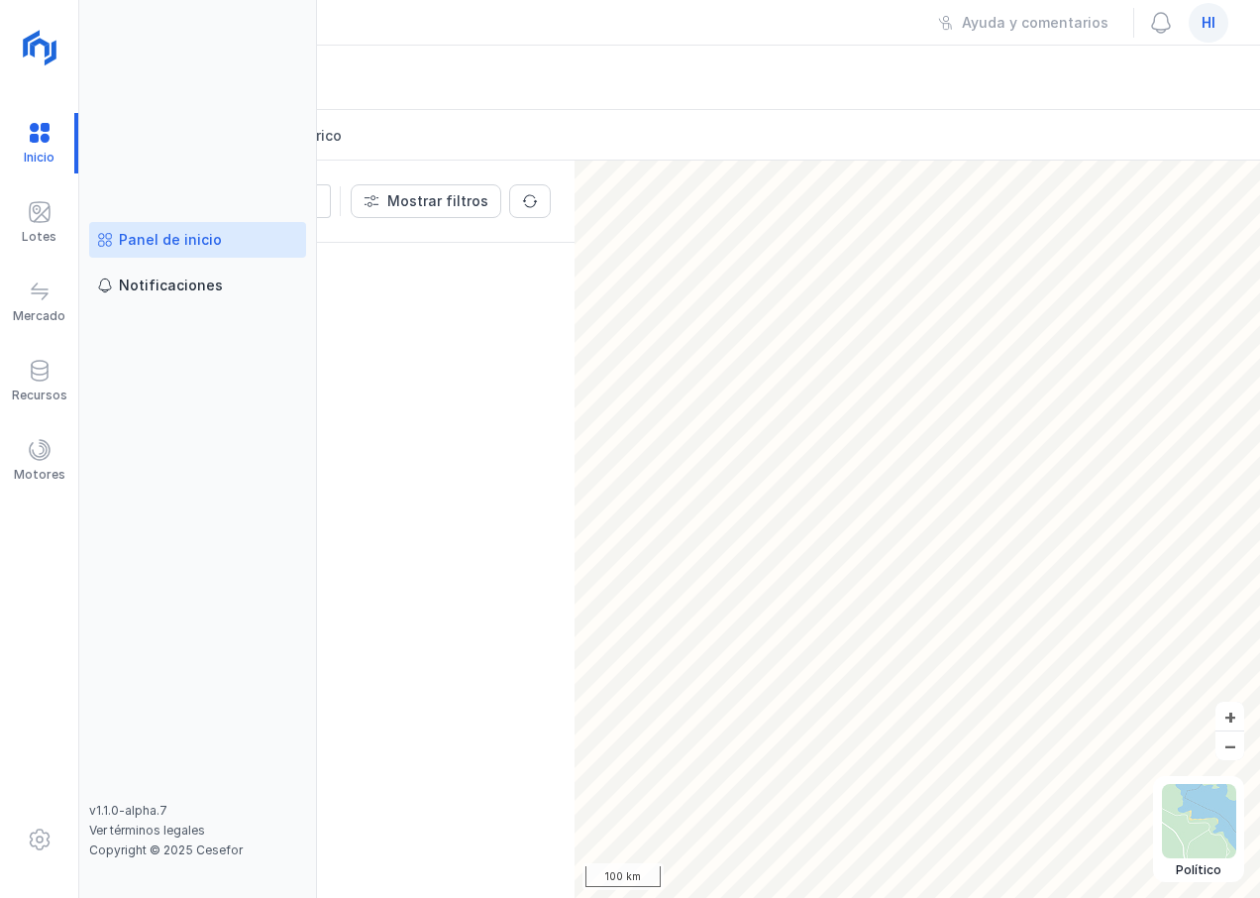
click at [152, 243] on div "Panel de inicio" at bounding box center [170, 240] width 103 height 20
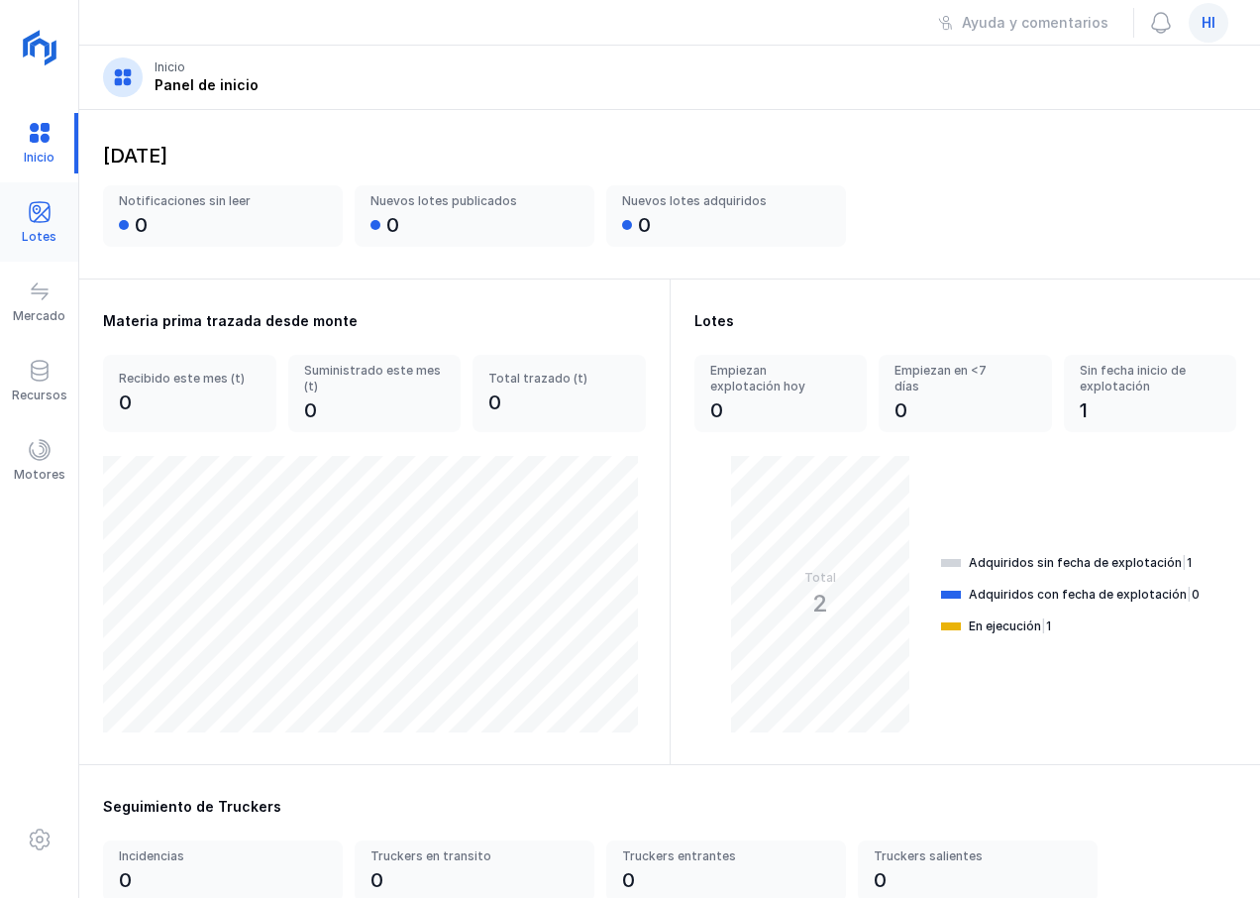
click at [44, 222] on span at bounding box center [40, 212] width 24 height 24
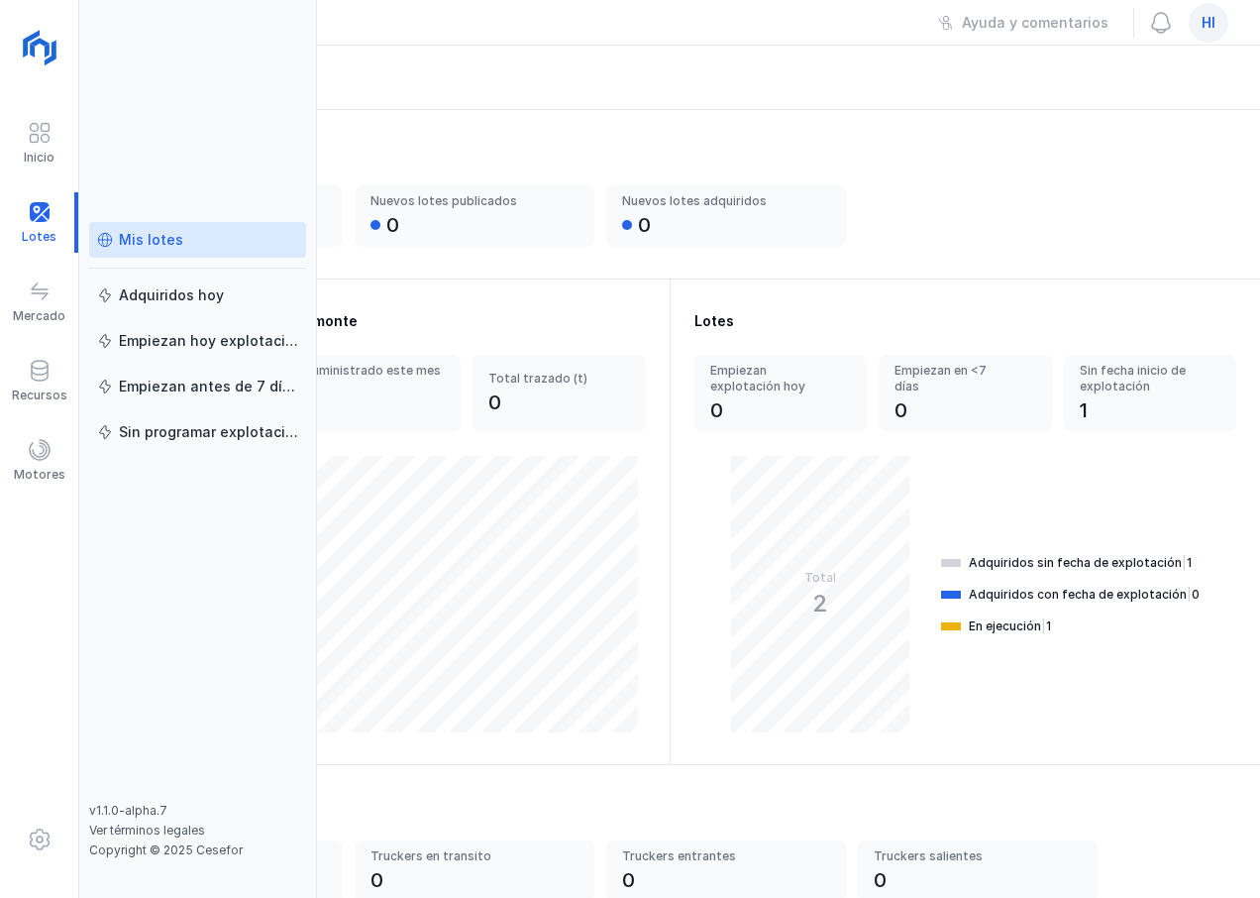
click at [161, 241] on div "Mis lotes" at bounding box center [151, 240] width 64 height 20
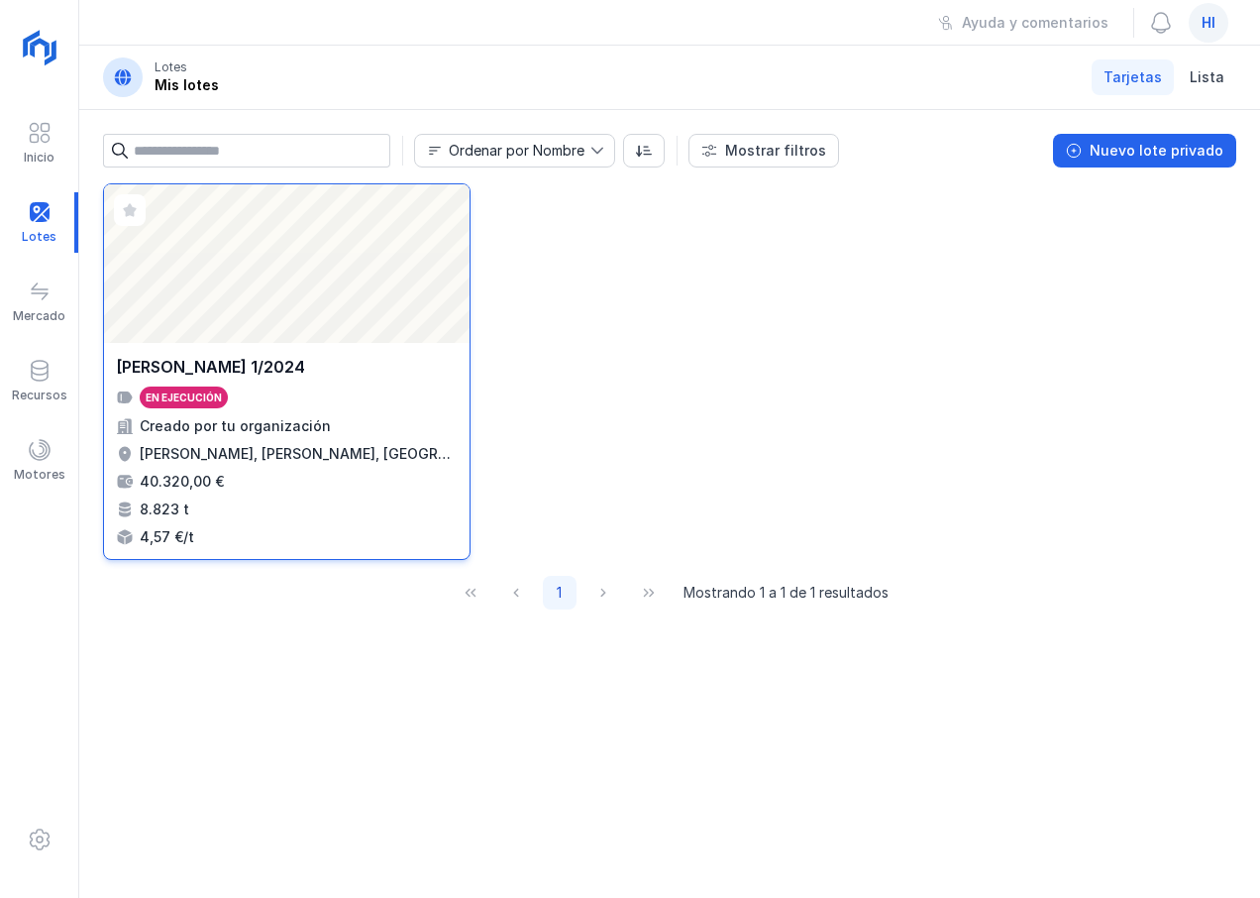
click at [223, 433] on div "Creado por tu organización" at bounding box center [235, 426] width 191 height 20
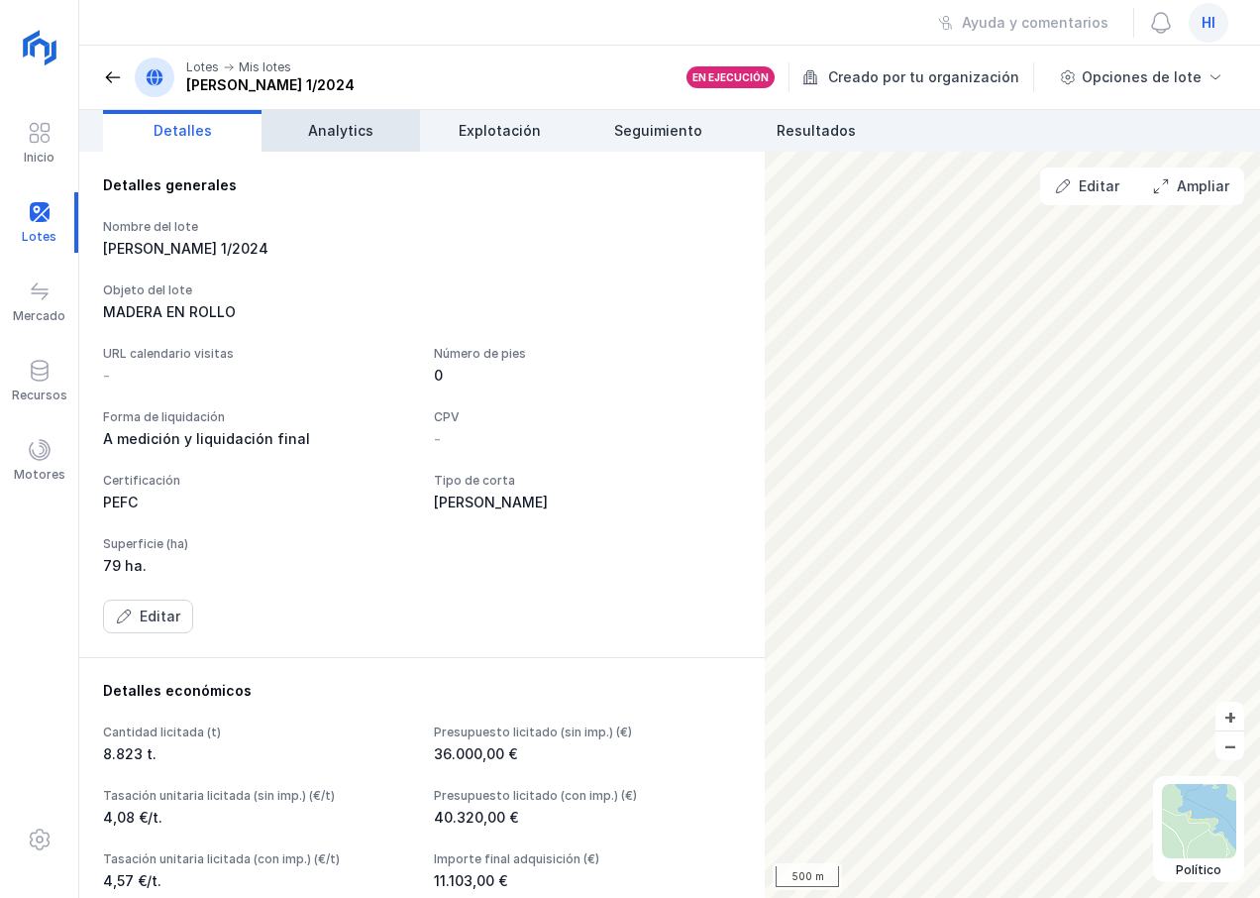
click at [342, 146] on link "Analytics" at bounding box center [341, 131] width 159 height 42
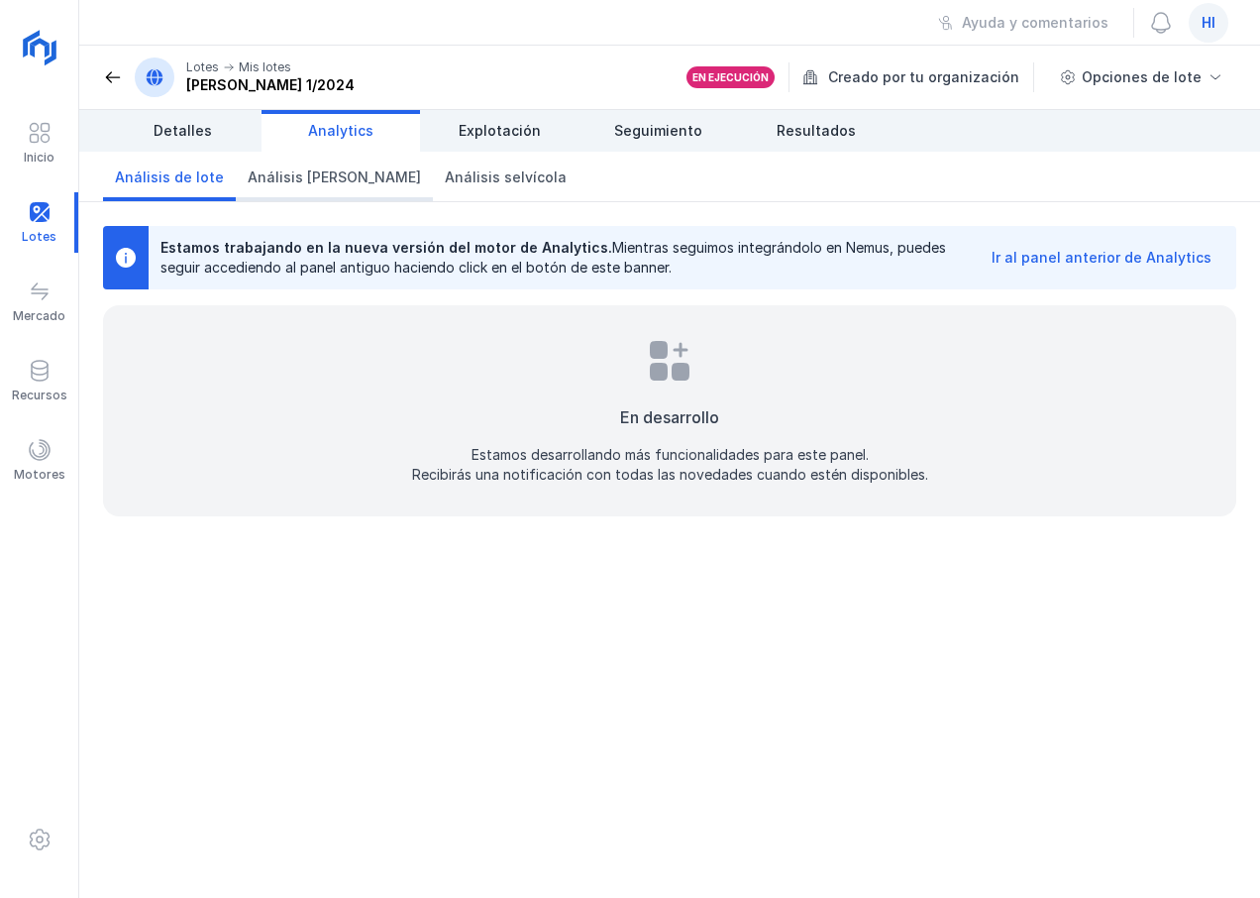
click at [327, 180] on span "Análisis de mercado" at bounding box center [334, 177] width 173 height 20
click at [464, 183] on span "Análisis selvícola" at bounding box center [506, 177] width 122 height 20
click at [1133, 257] on div "Ir al panel anterior de Analytics" at bounding box center [1102, 258] width 220 height 20
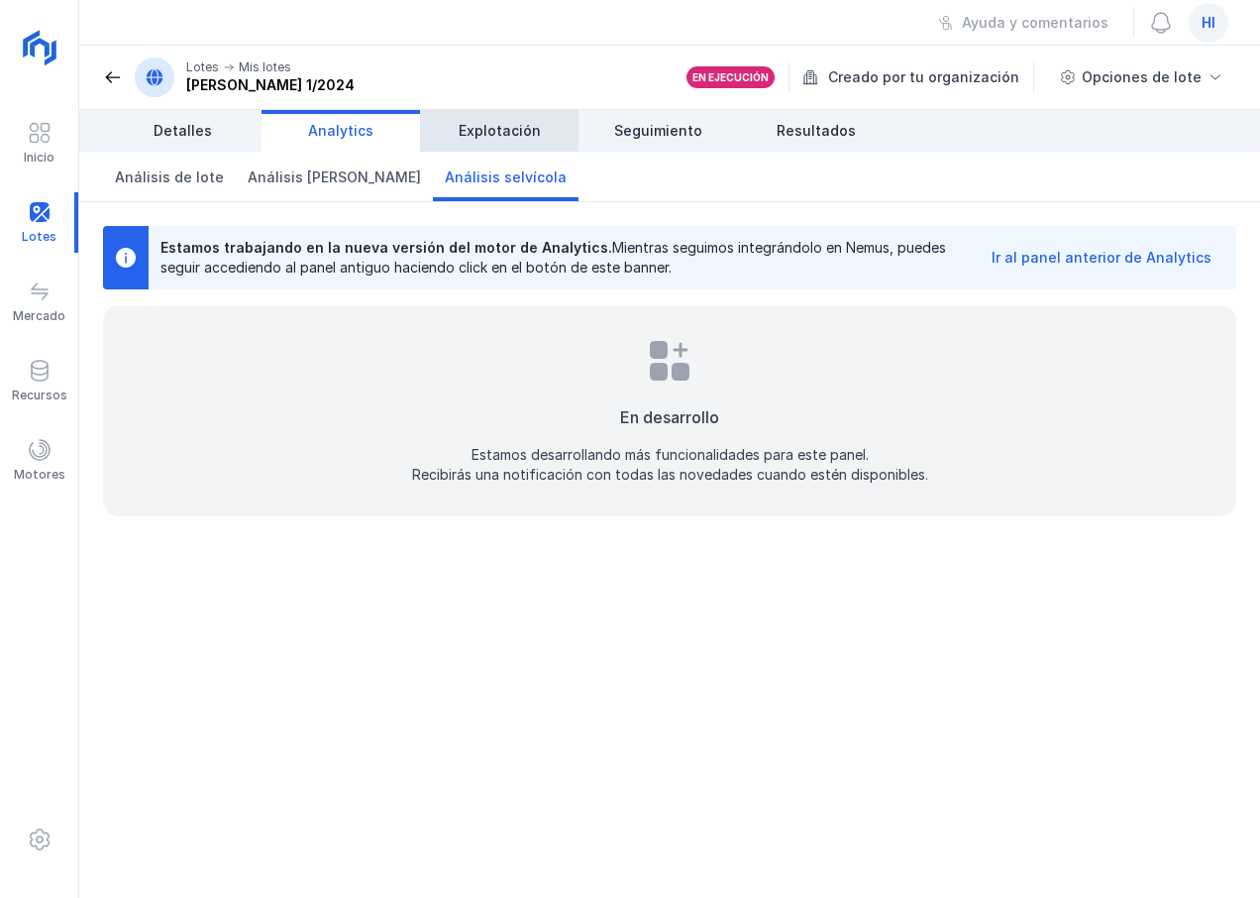
click at [508, 129] on span "Explotación" at bounding box center [500, 131] width 82 height 20
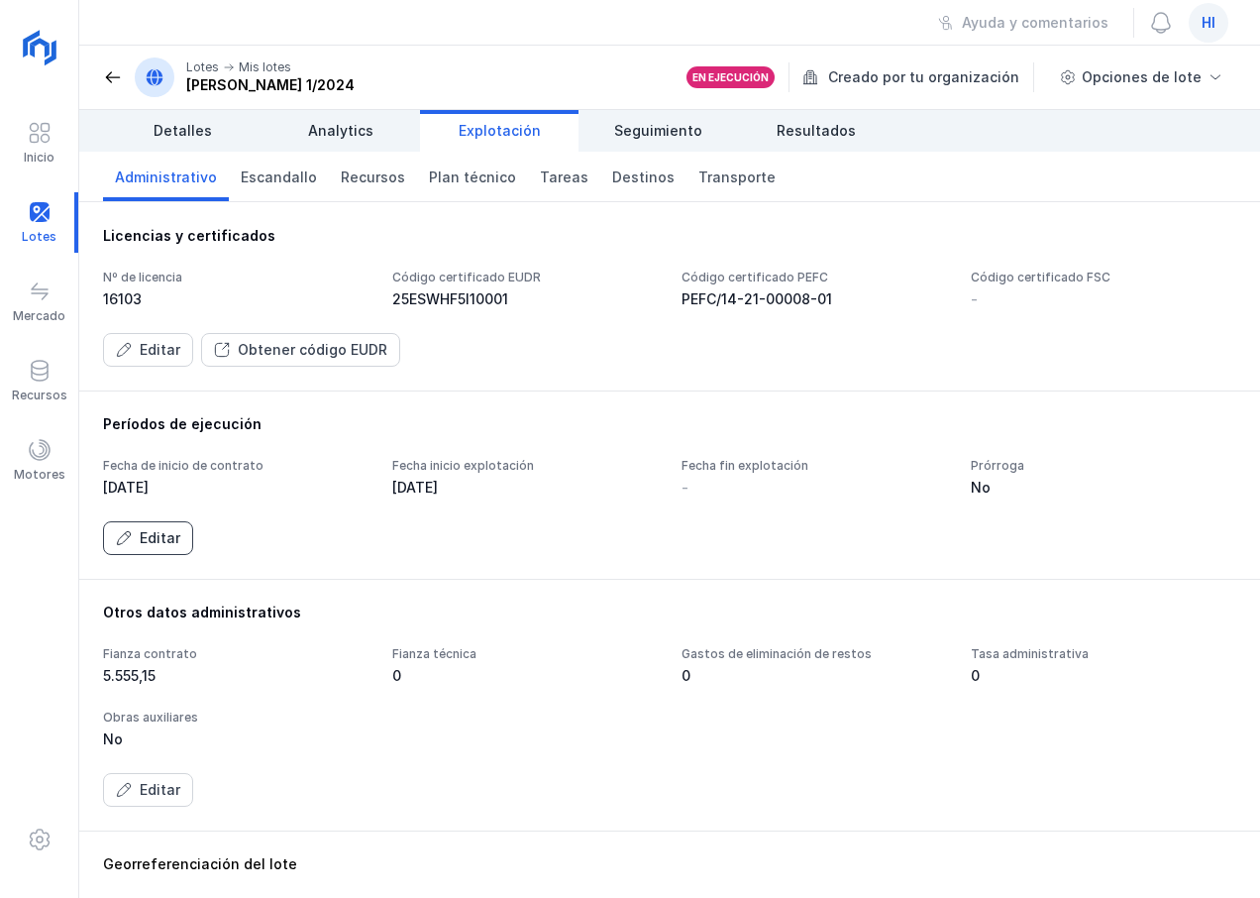
click at [169, 543] on div "Editar" at bounding box center [160, 538] width 41 height 20
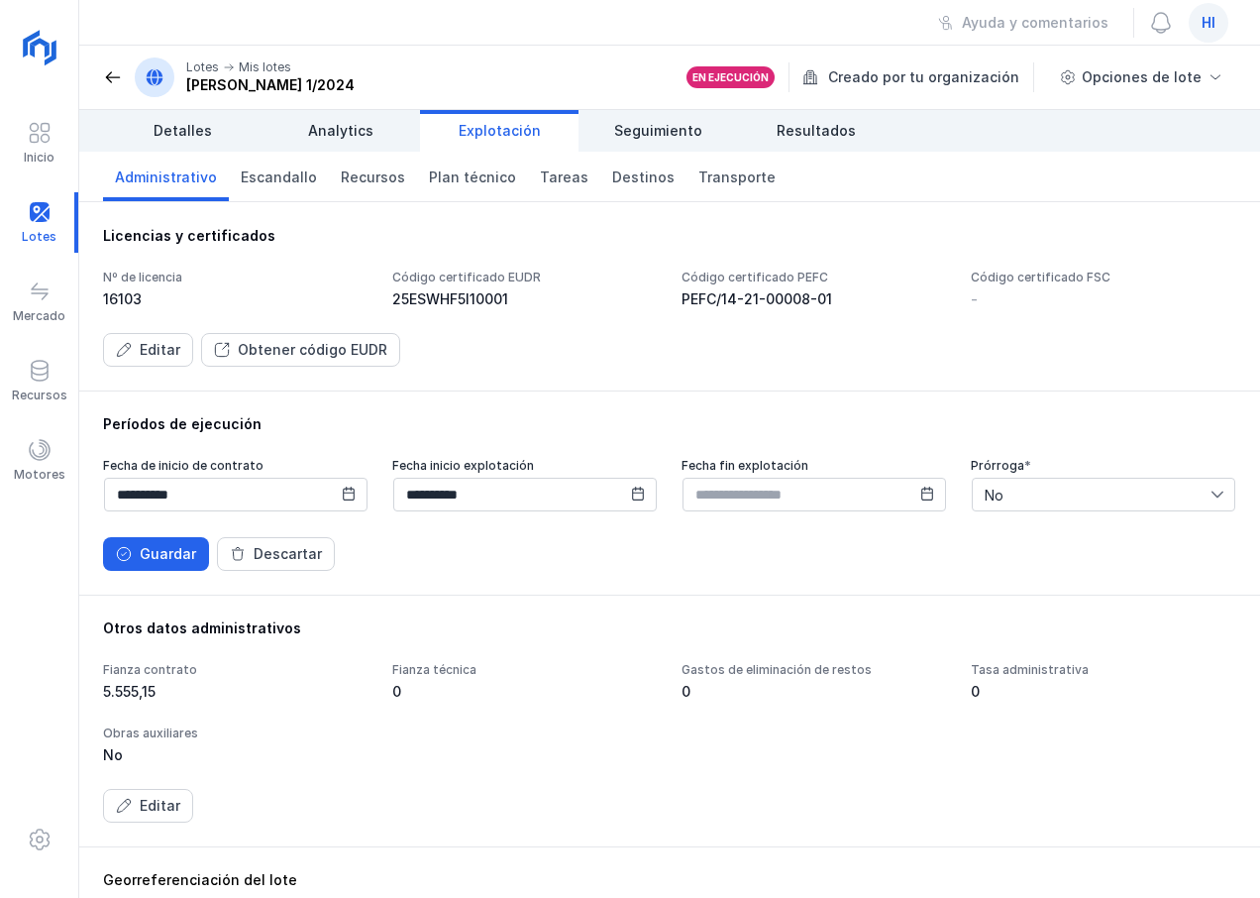
click at [634, 498] on icon at bounding box center [638, 494] width 14 height 14
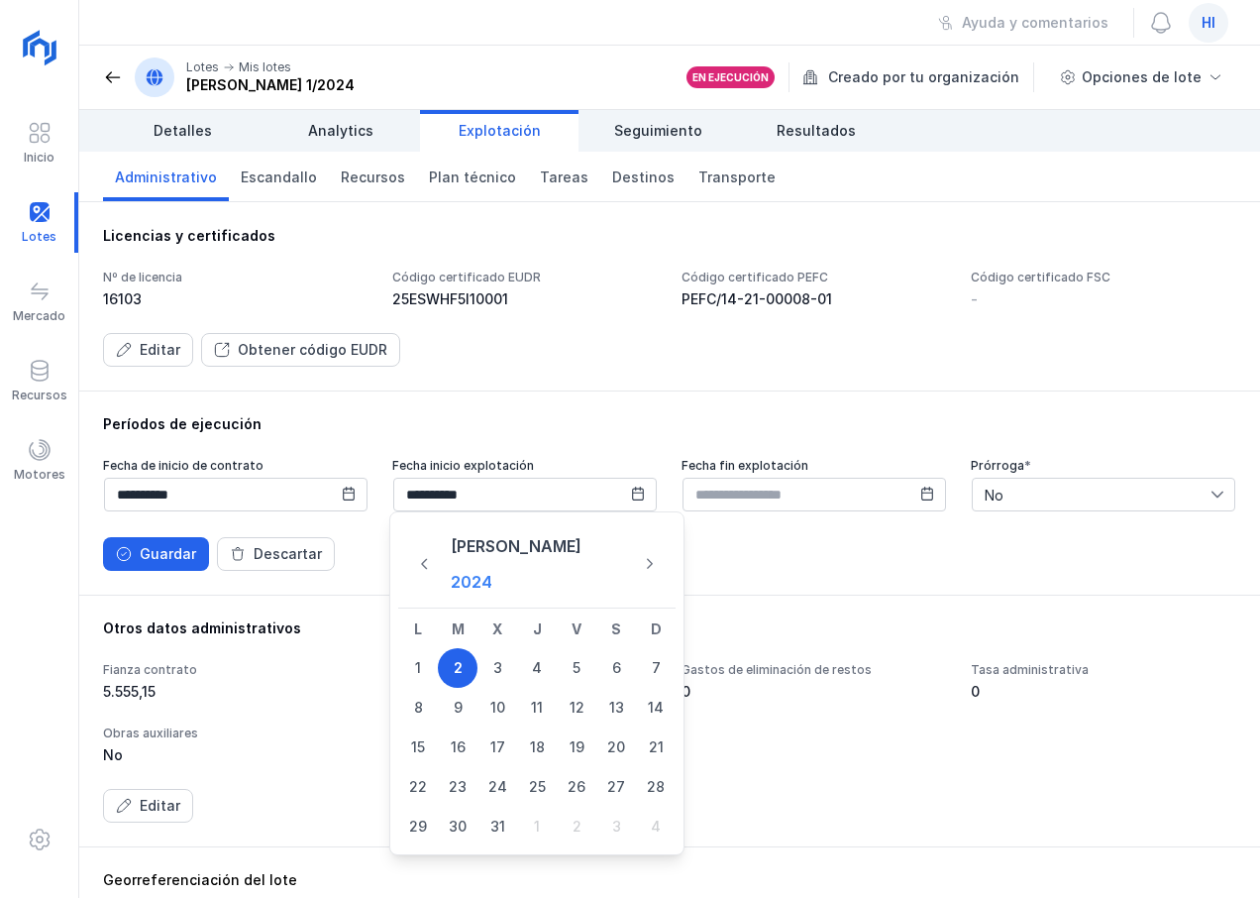
click at [500, 564] on button "2024" at bounding box center [471, 582] width 57 height 36
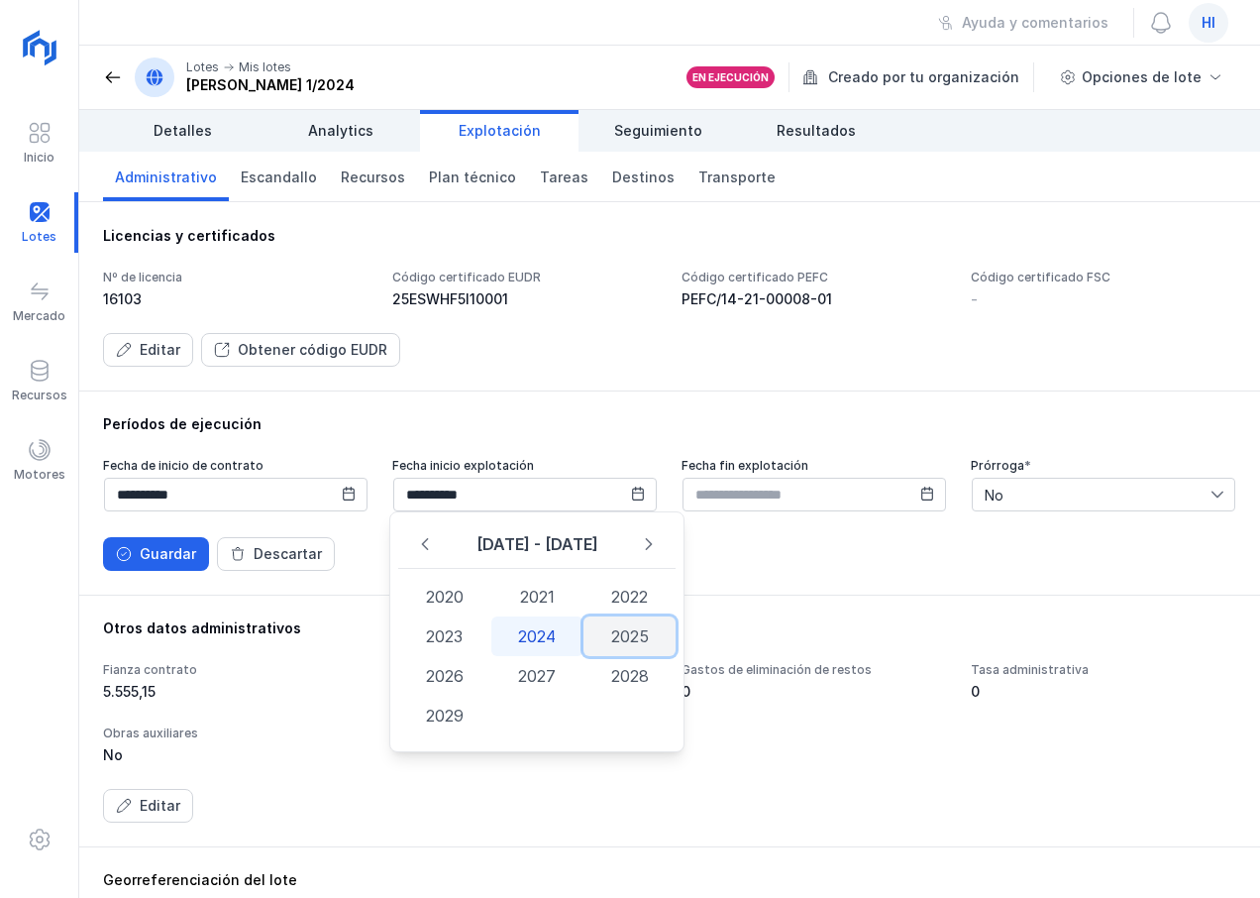
click at [620, 640] on span "2025" at bounding box center [630, 636] width 92 height 40
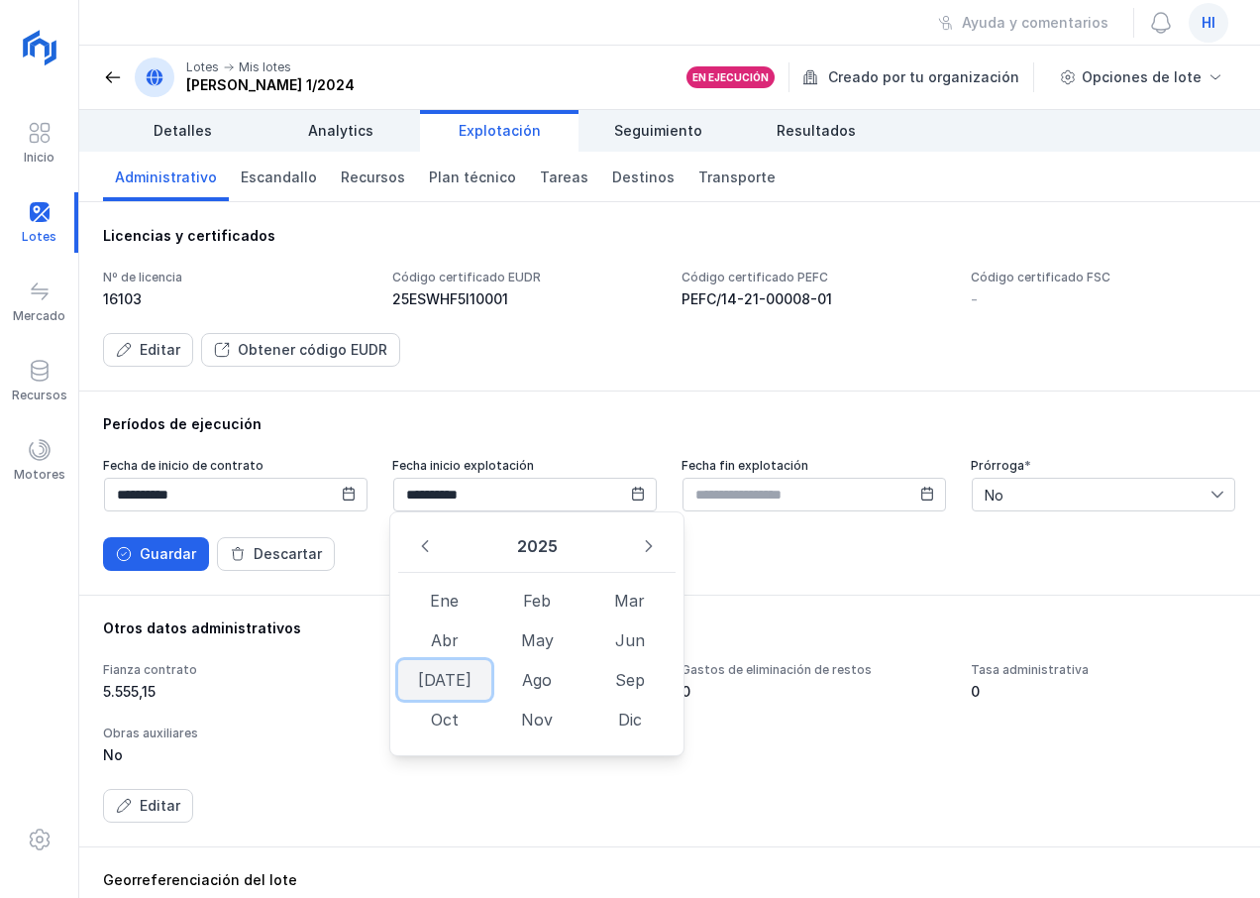
click at [454, 687] on span "Jul" at bounding box center [444, 680] width 92 height 40
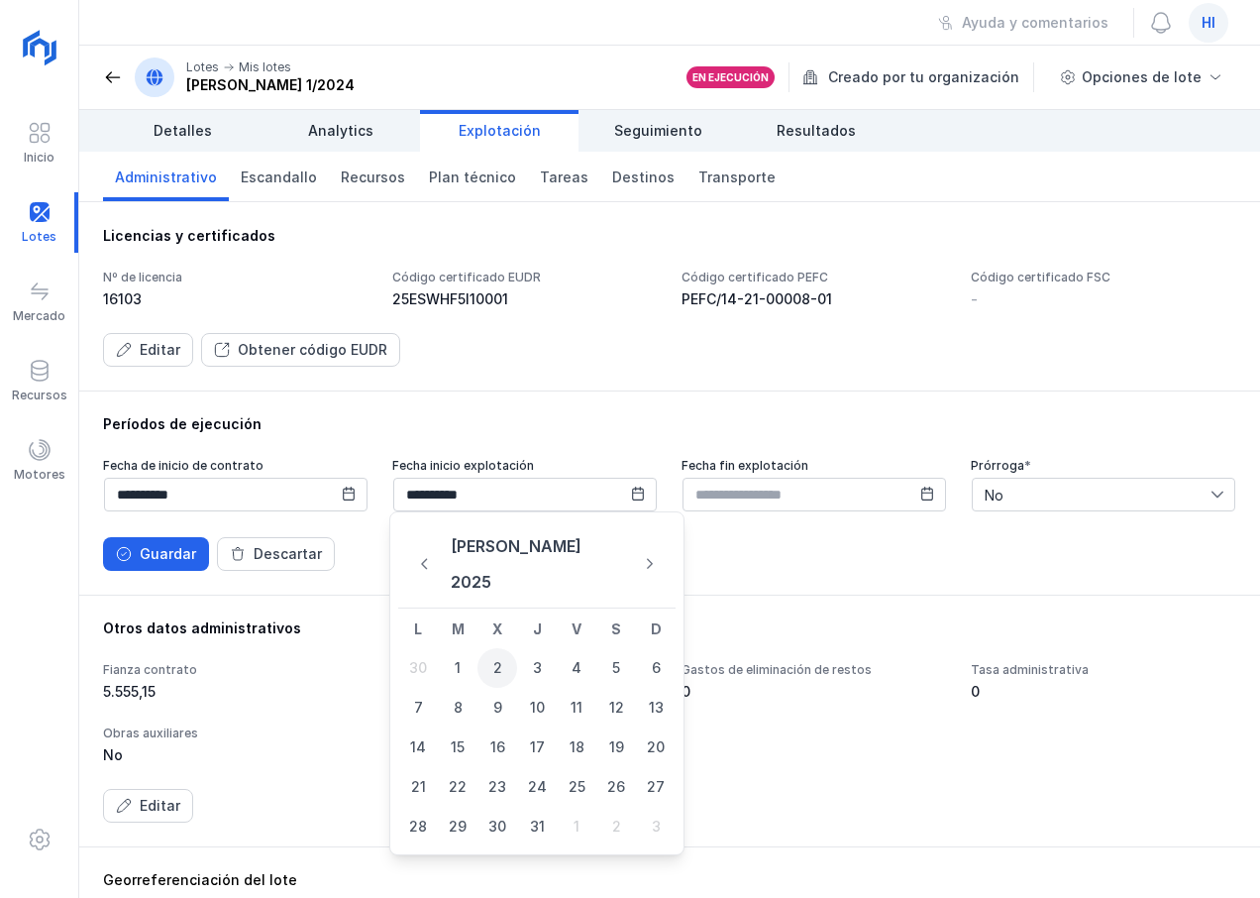
click at [495, 648] on span "2" at bounding box center [498, 668] width 40 height 40
type input "**********"
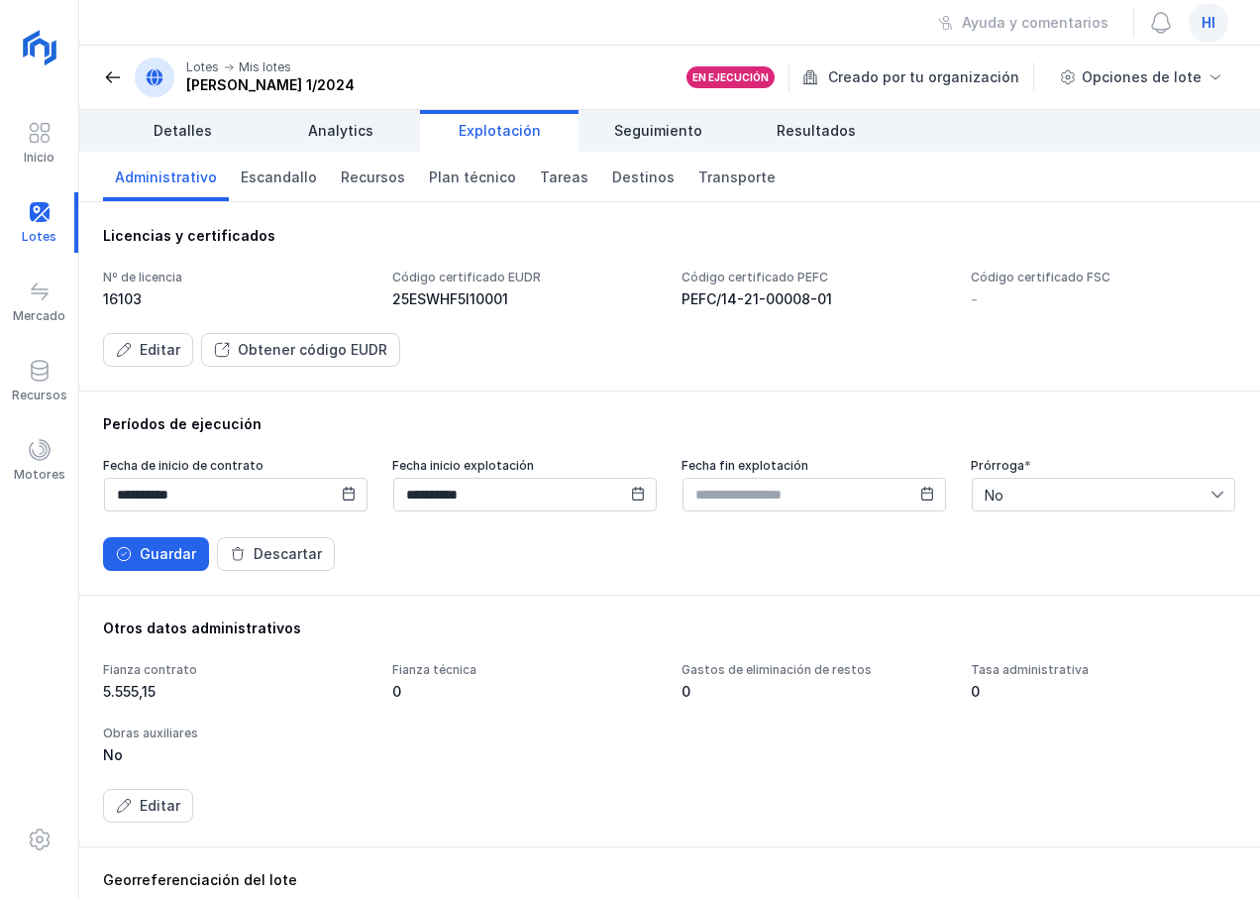
click at [535, 577] on div "**********" at bounding box center [669, 492] width 1181 height 204
click at [167, 551] on div "Guardar" at bounding box center [168, 554] width 56 height 20
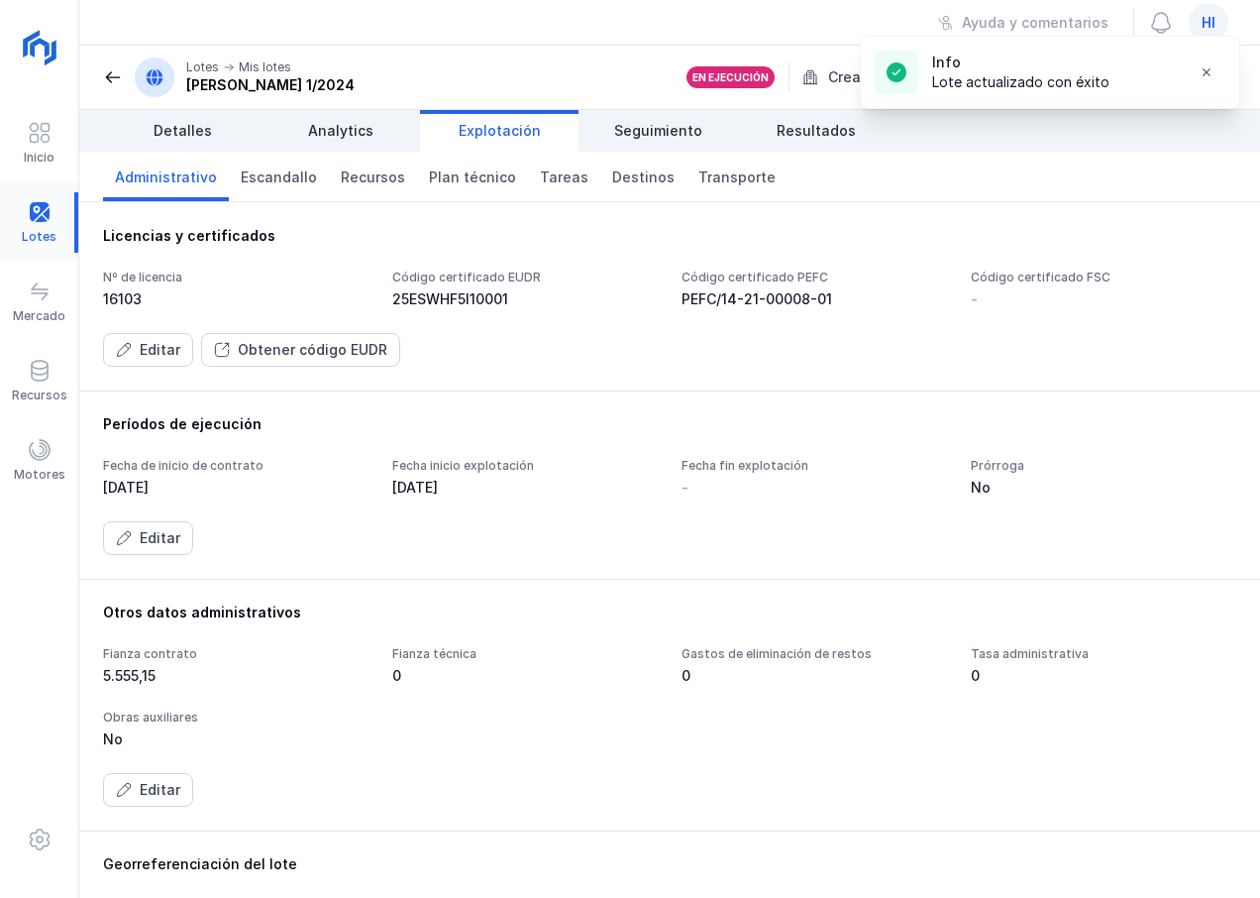
click at [41, 219] on div at bounding box center [39, 222] width 78 height 60
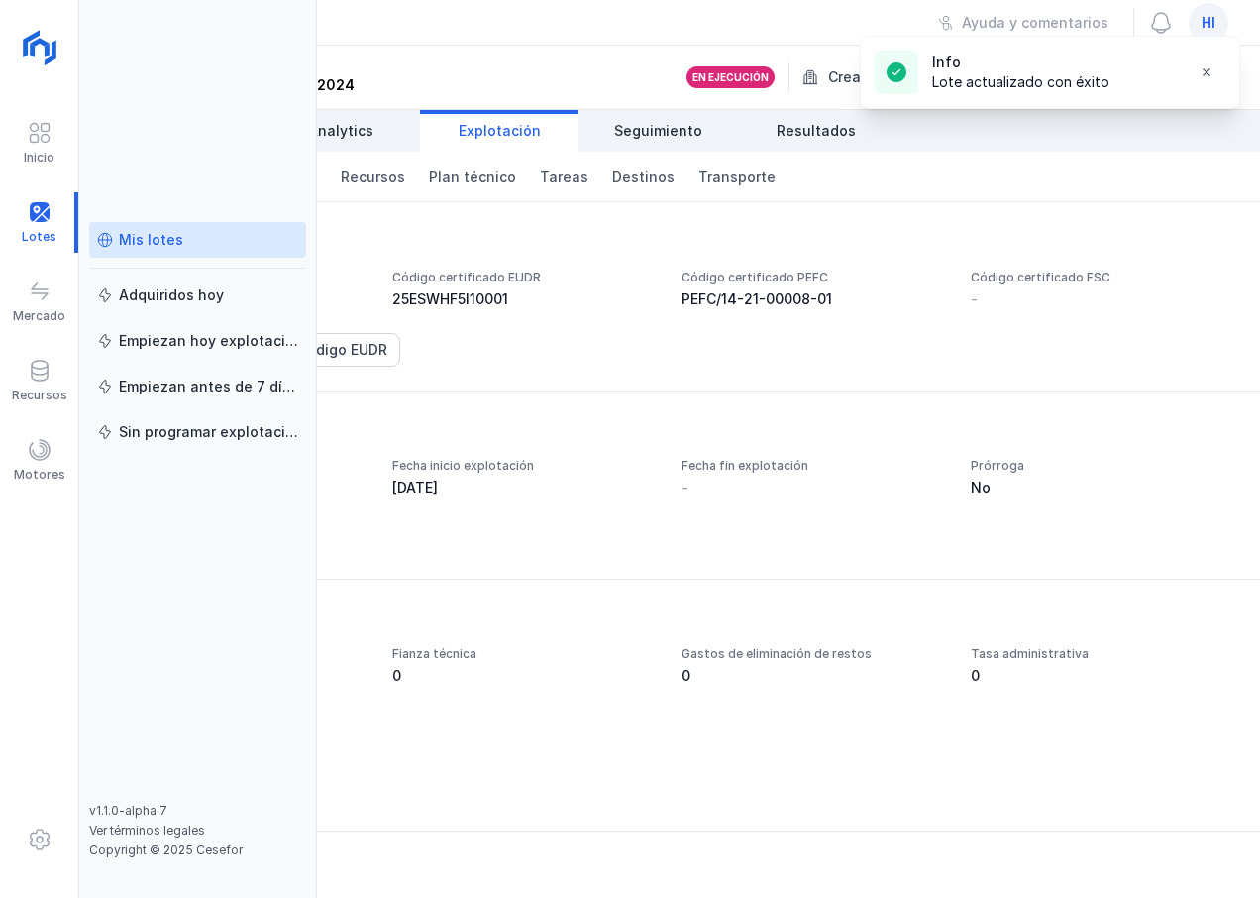
click at [153, 244] on div "Mis lotes" at bounding box center [151, 240] width 64 height 20
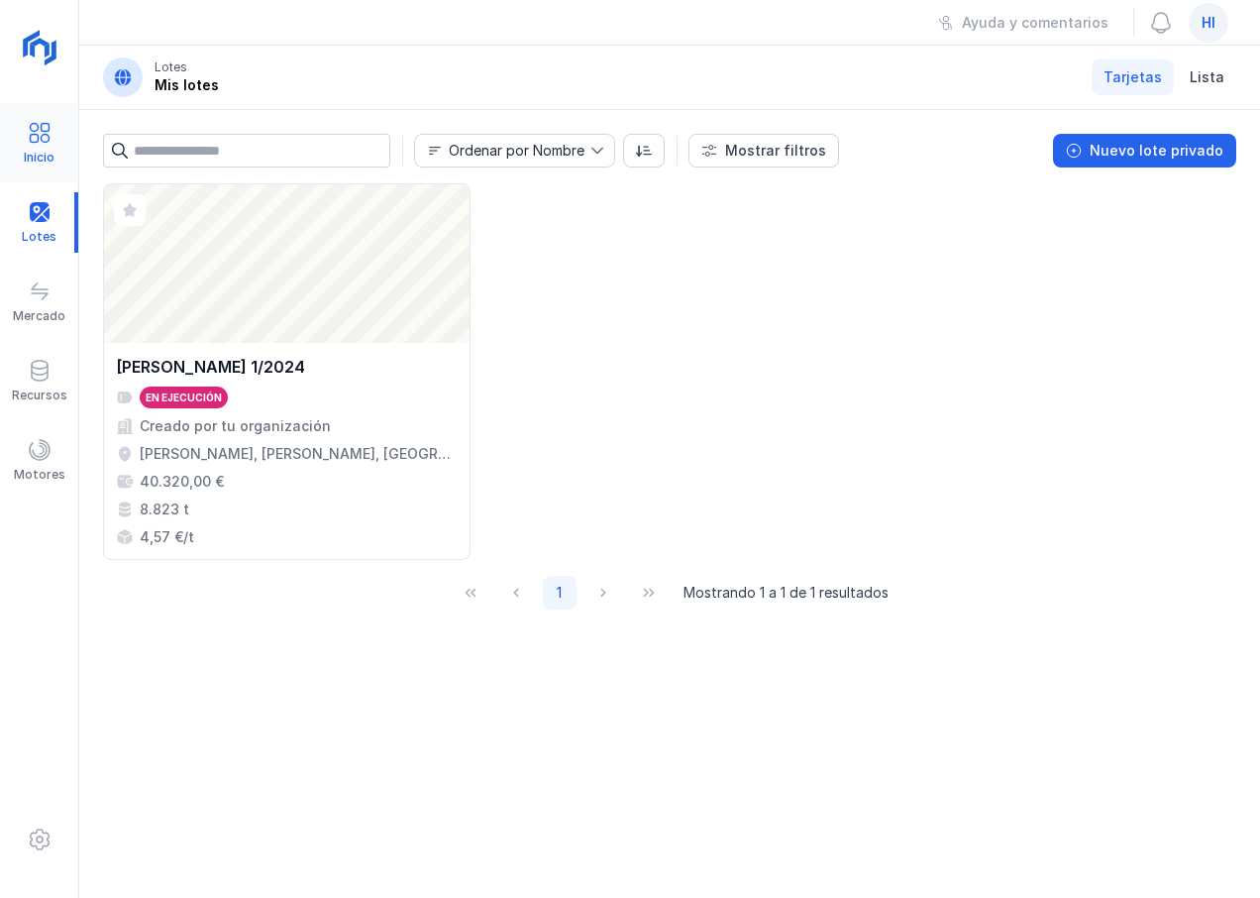
click at [47, 138] on span at bounding box center [40, 133] width 24 height 24
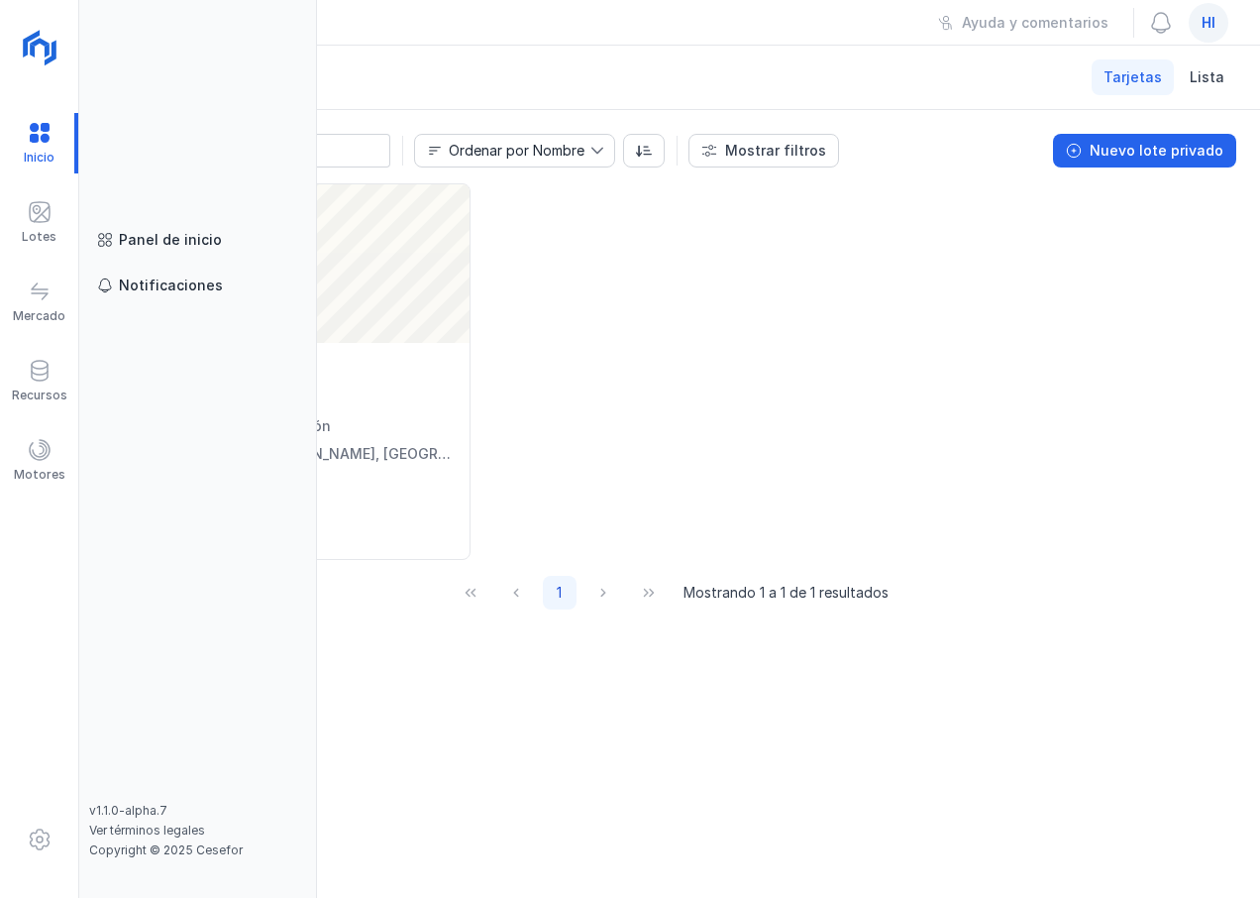
click at [53, 558] on div "Inicio Lotes Mercado Recursos Motores" at bounding box center [39, 449] width 79 height 898
click at [643, 434] on div "Abrir lote [PERSON_NAME] 1/2024 En ejecución Creado por tu organización [PERSON…" at bounding box center [670, 371] width 1134 height 377
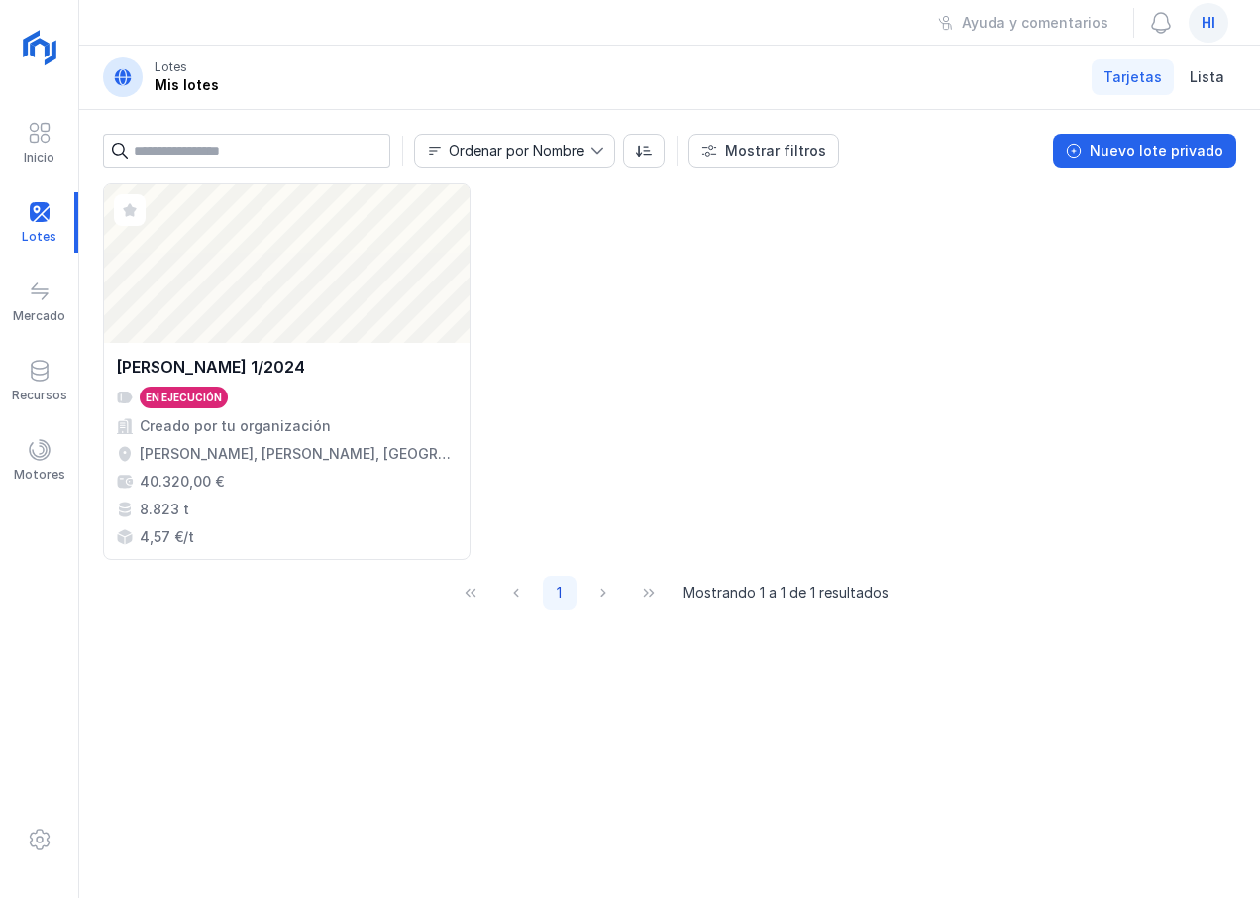
click at [1210, 21] on span "hi" at bounding box center [1209, 23] width 14 height 20
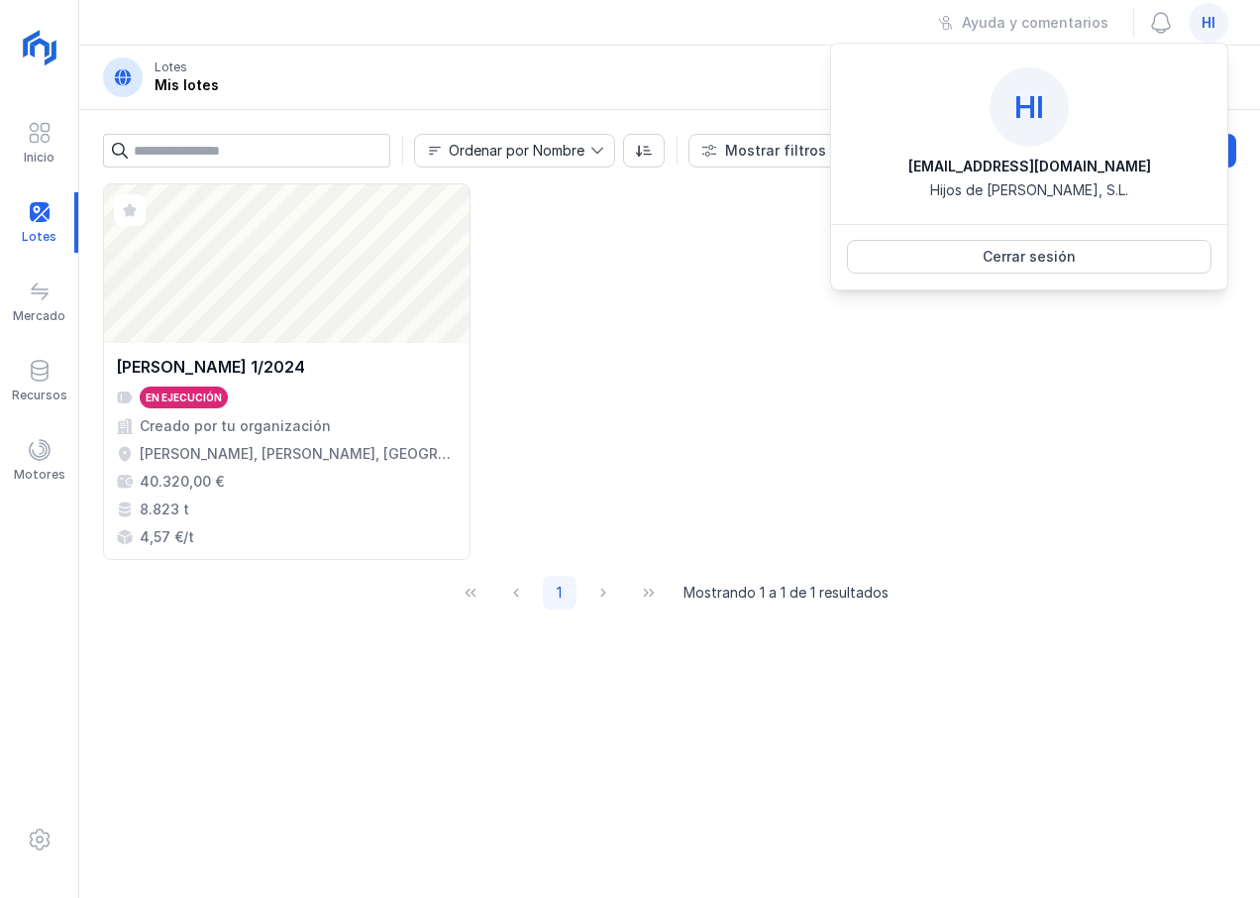
click at [697, 309] on div "Abrir lote [PERSON_NAME] 1/2024 En ejecución Creado por tu organización [PERSON…" at bounding box center [670, 371] width 1134 height 377
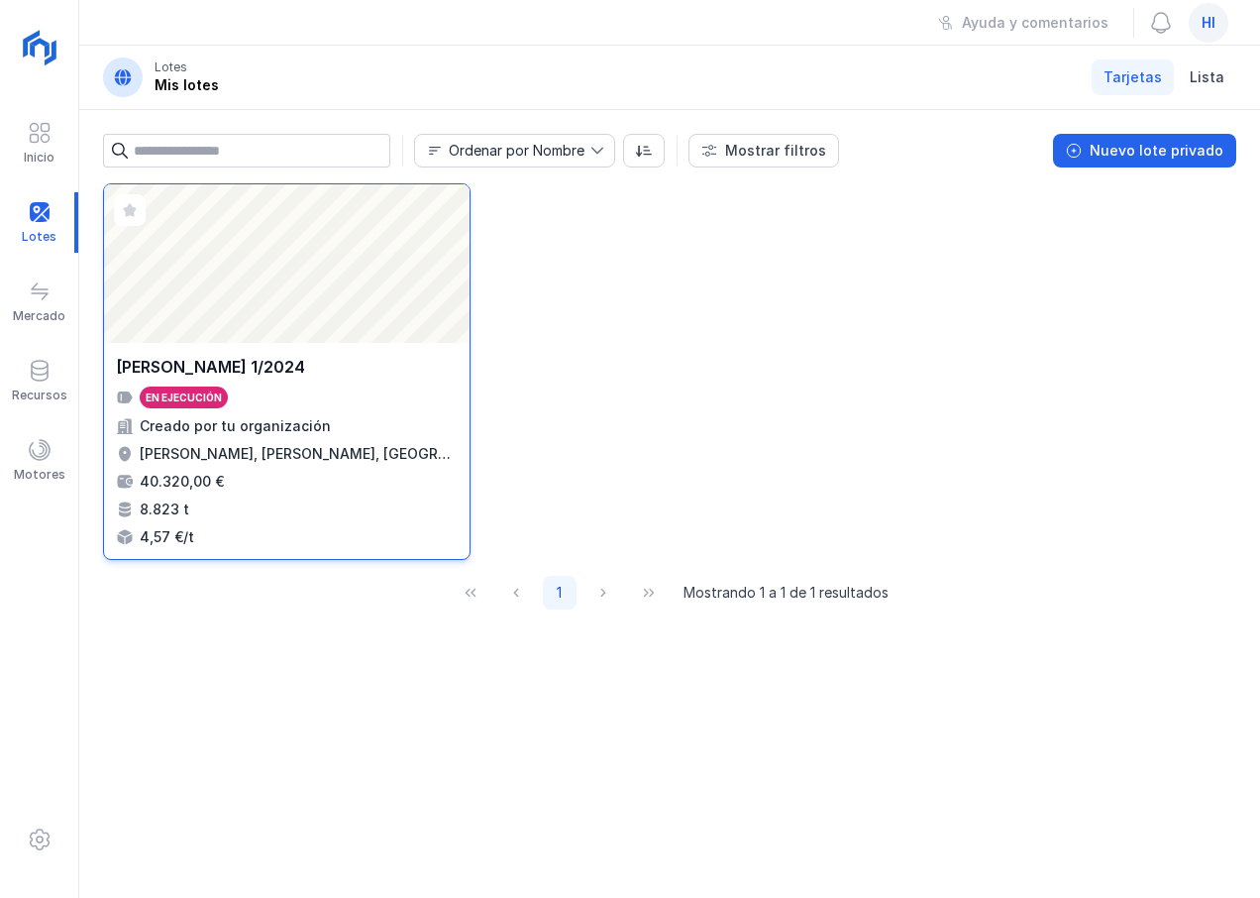
click at [271, 272] on div "Abrir lote" at bounding box center [287, 263] width 366 height 159
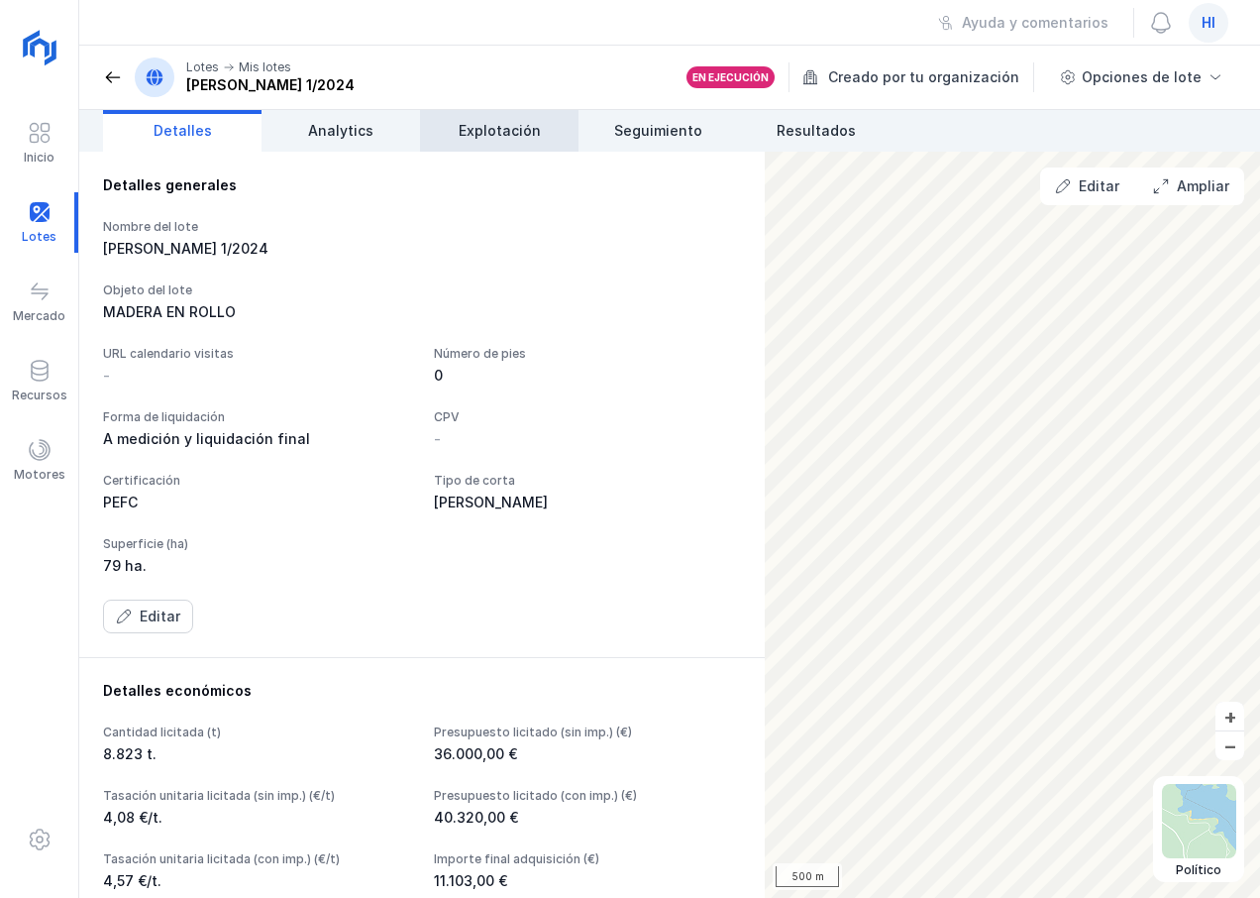
click at [491, 137] on span "Explotación" at bounding box center [500, 131] width 82 height 20
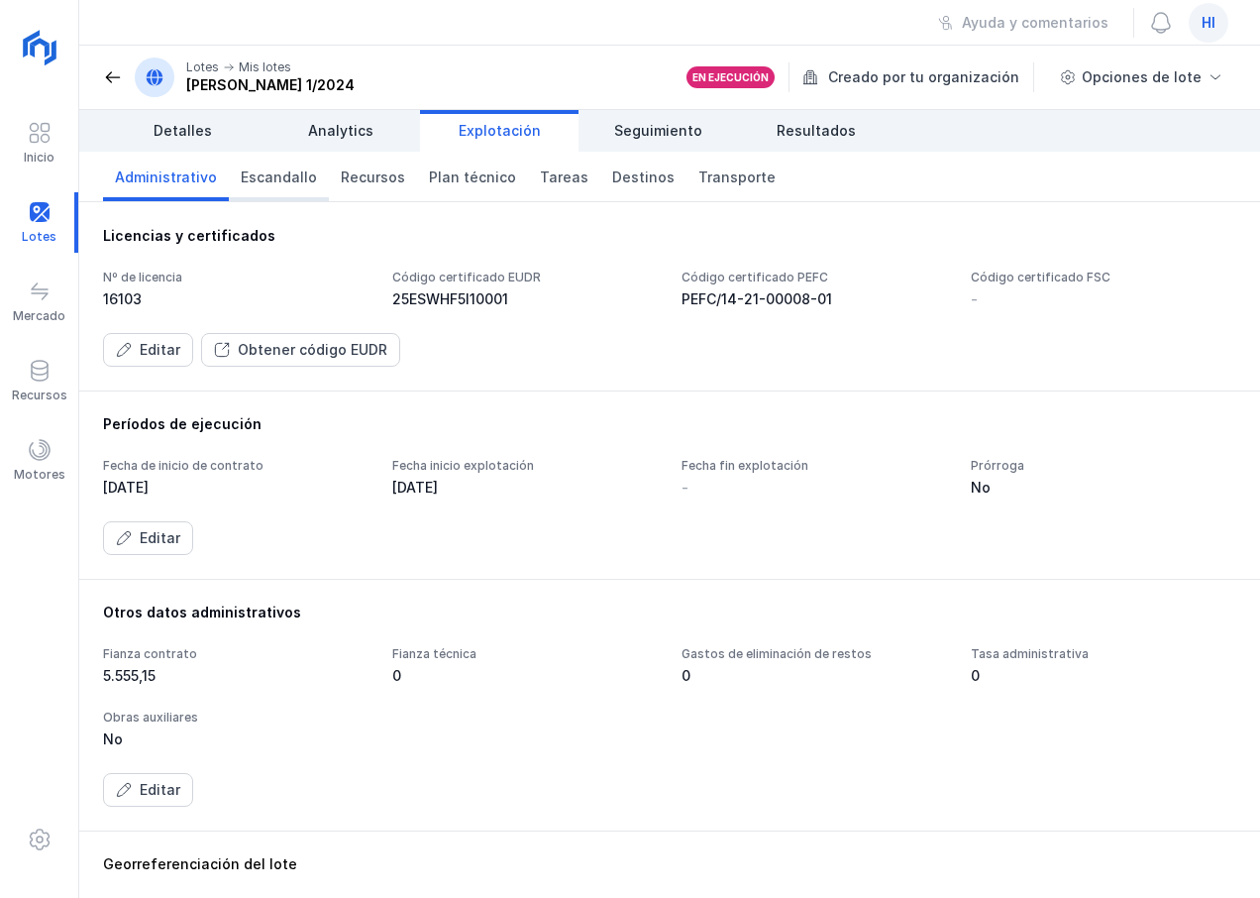
click at [273, 175] on span "Escandallo" at bounding box center [279, 177] width 76 height 20
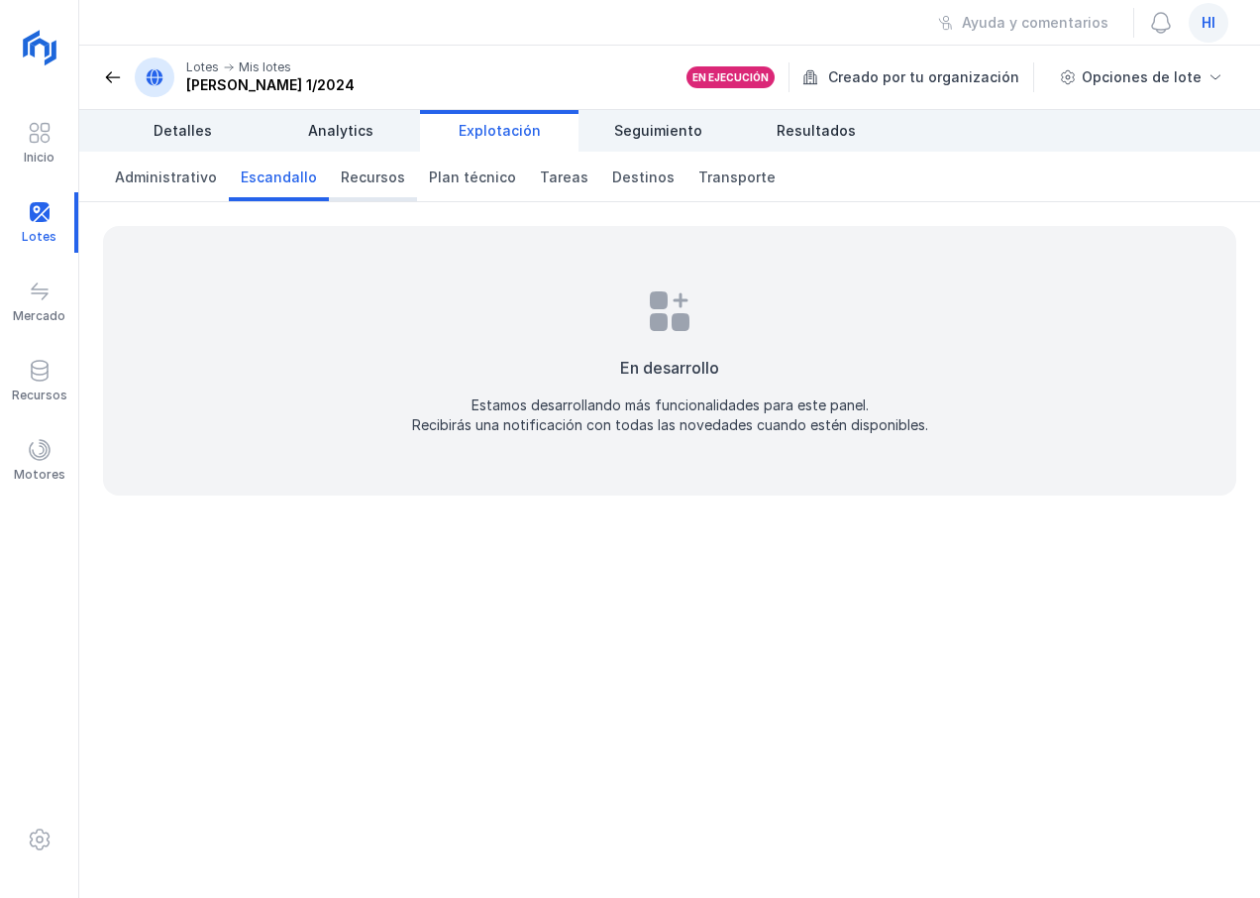
click at [364, 170] on span "Recursos" at bounding box center [373, 177] width 64 height 20
click at [477, 178] on span "Plan técnico" at bounding box center [472, 177] width 87 height 20
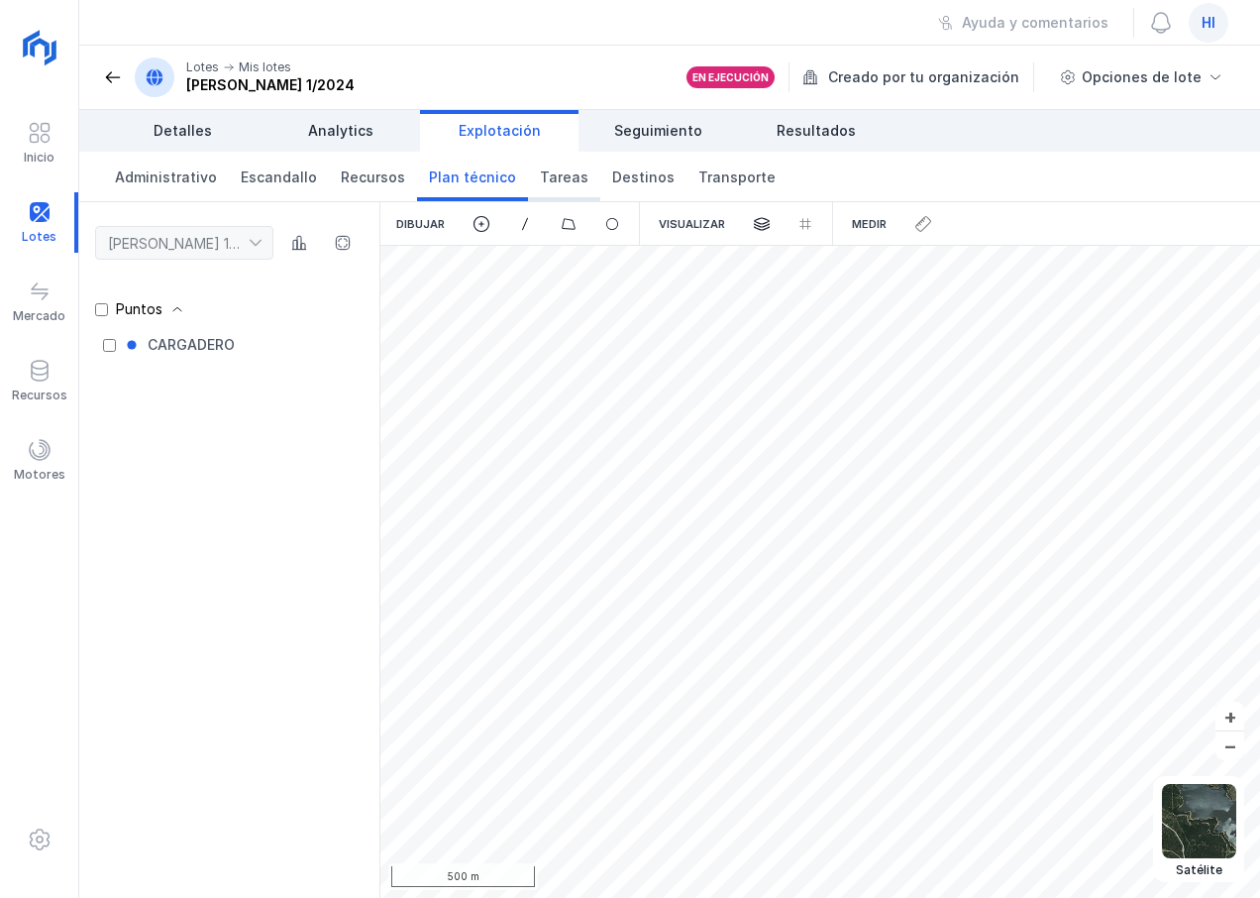
click at [551, 177] on span "Tareas" at bounding box center [564, 177] width 49 height 20
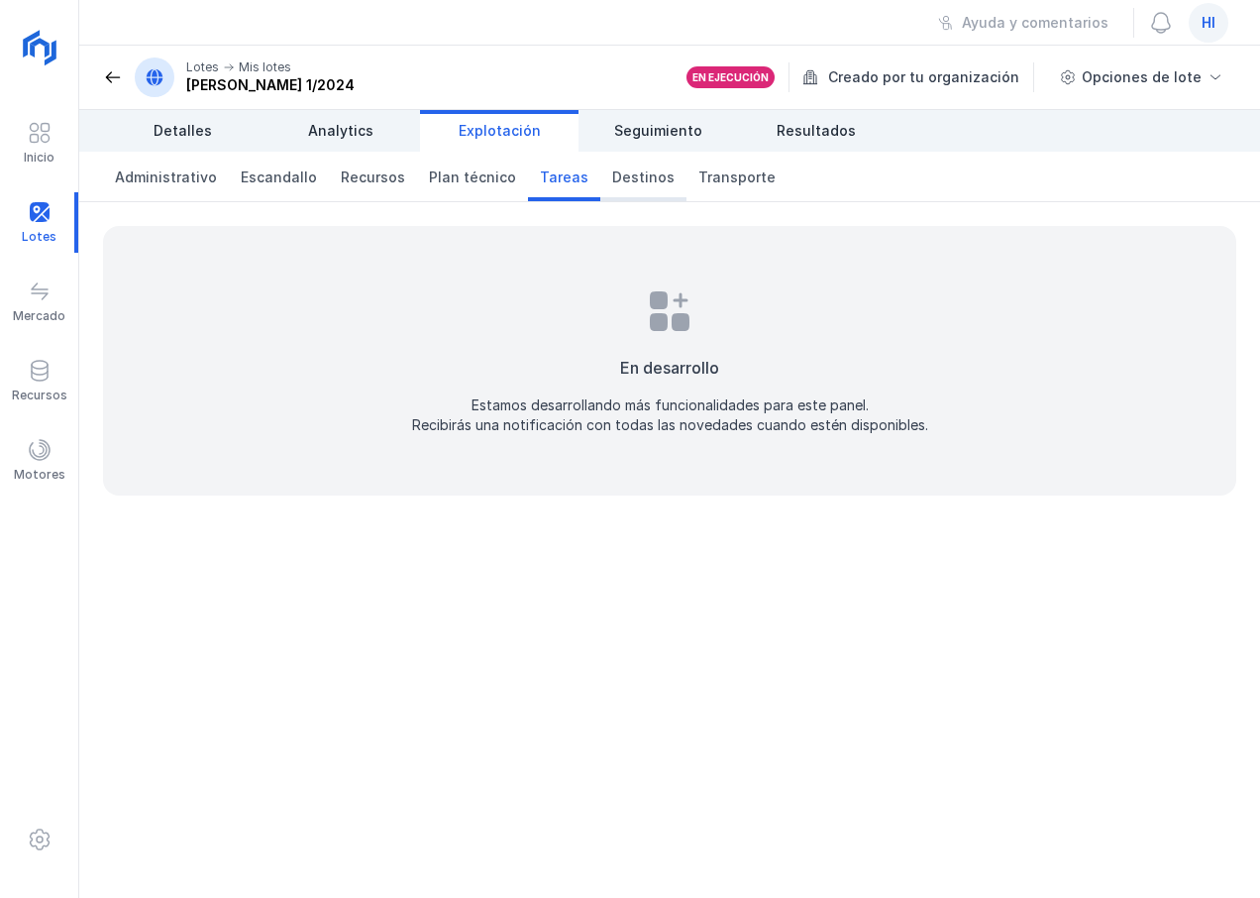
click at [612, 175] on span "Destinos" at bounding box center [643, 177] width 62 height 20
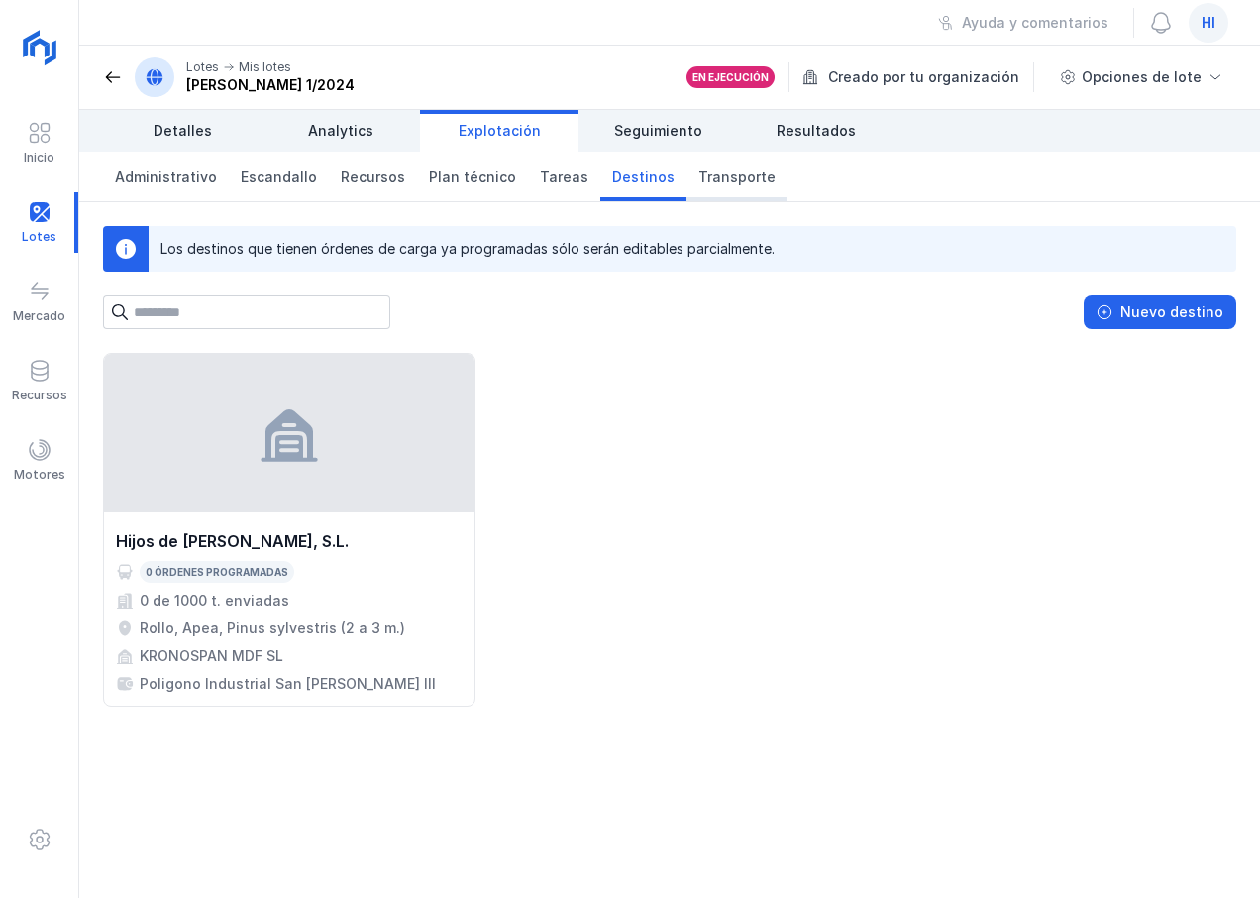
click at [699, 180] on span "Transporte" at bounding box center [737, 177] width 77 height 20
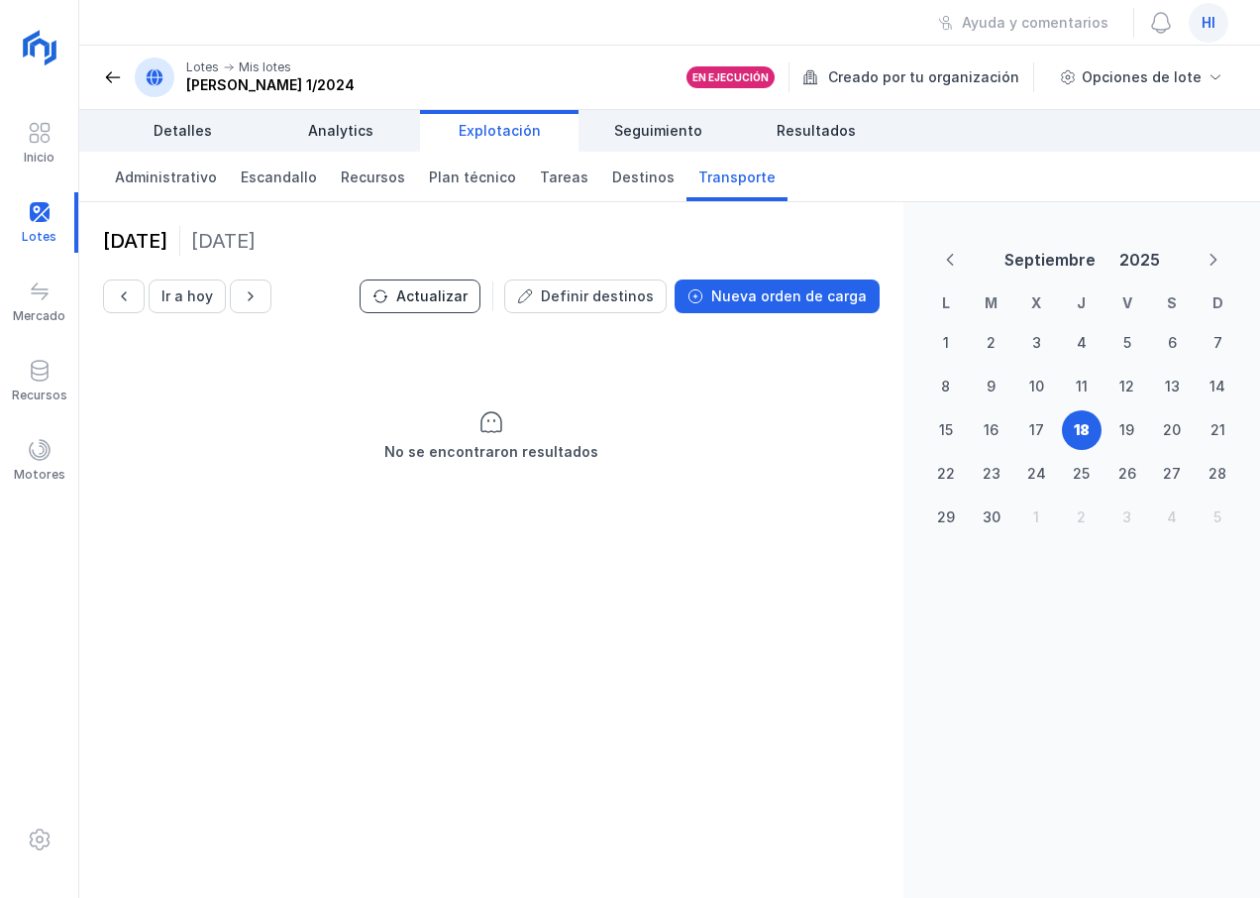
click at [448, 298] on div "Actualizar" at bounding box center [431, 296] width 71 height 20
click at [798, 298] on div "Nueva orden de carga" at bounding box center [789, 296] width 156 height 20
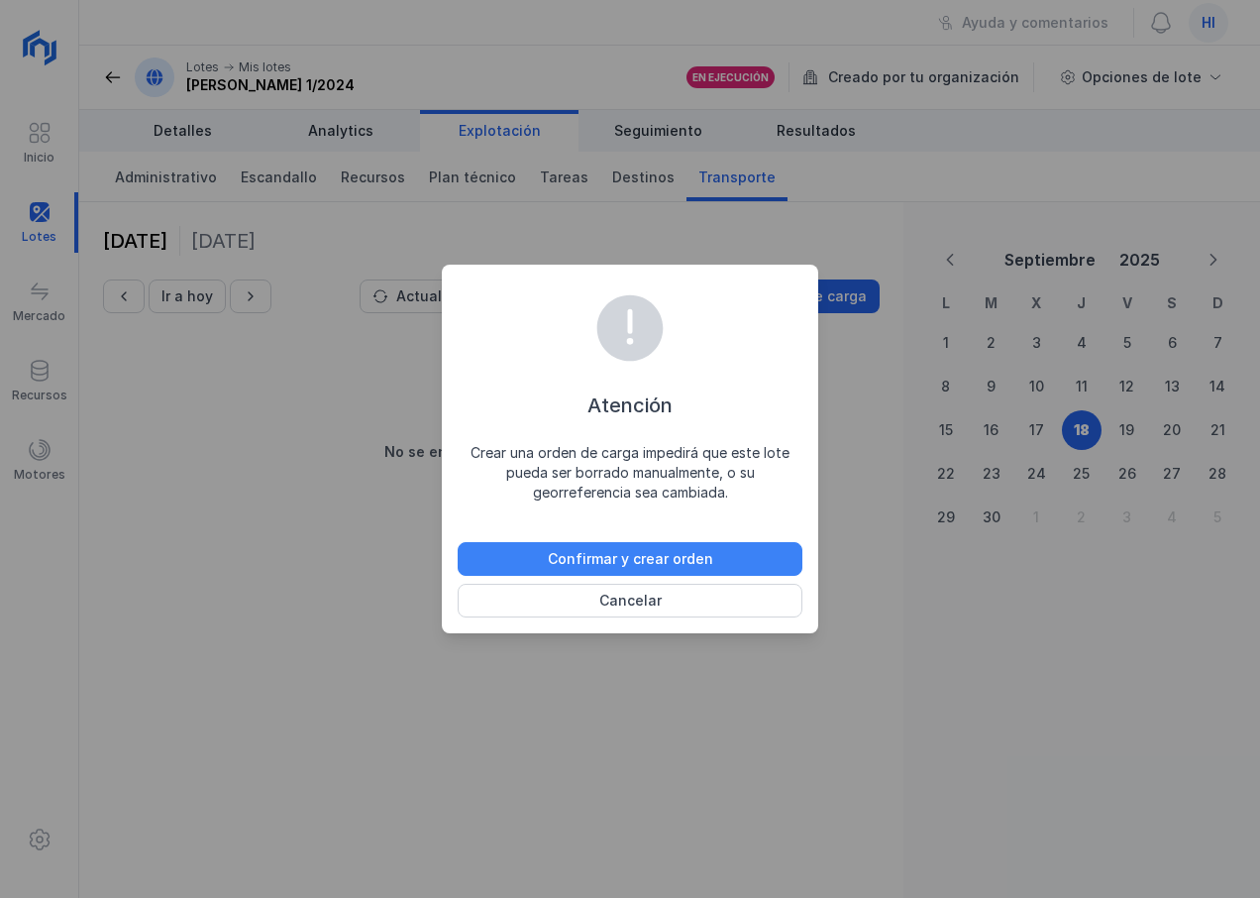
click at [587, 556] on div "Confirmar y crear orden" at bounding box center [630, 559] width 165 height 20
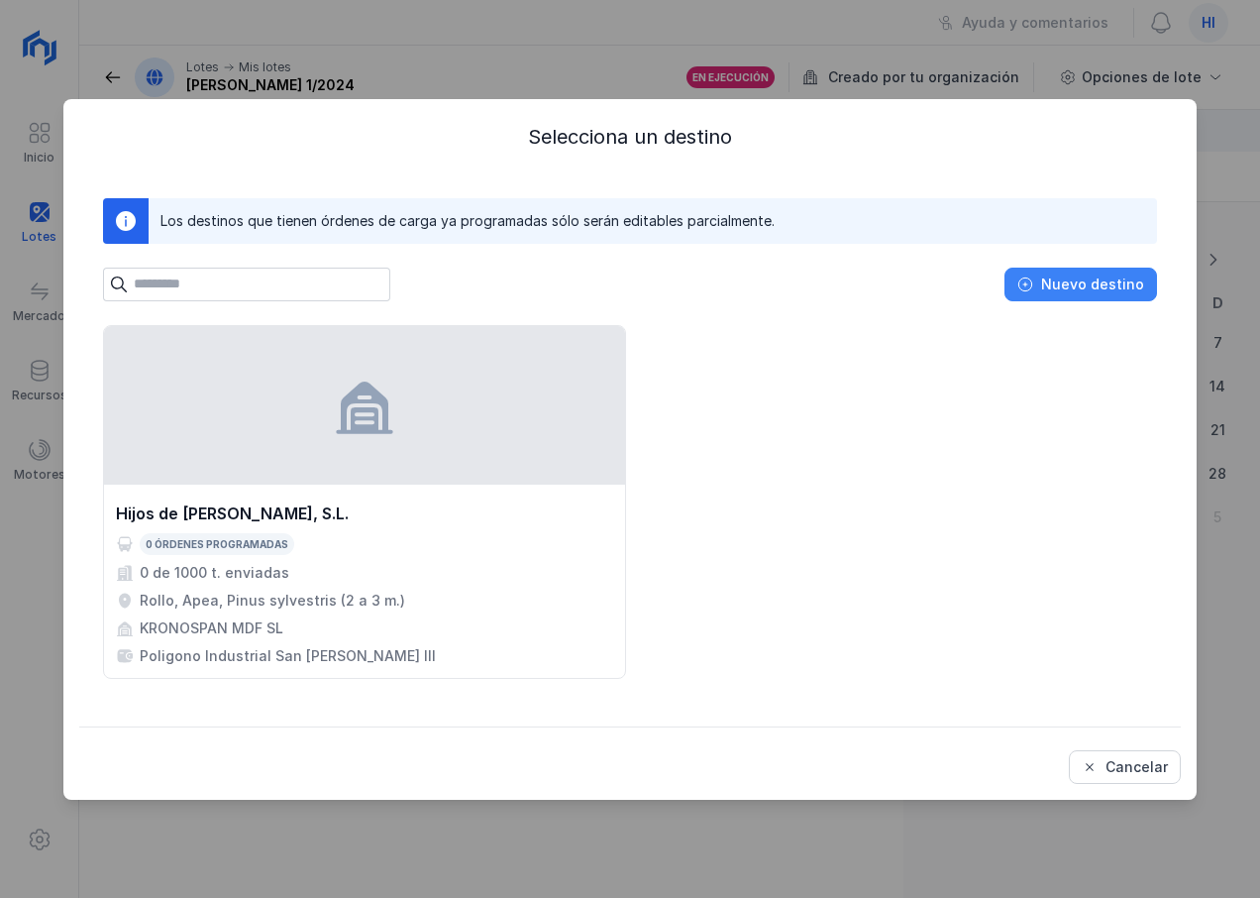
click at [1078, 289] on div "Nuevo destino" at bounding box center [1092, 284] width 103 height 20
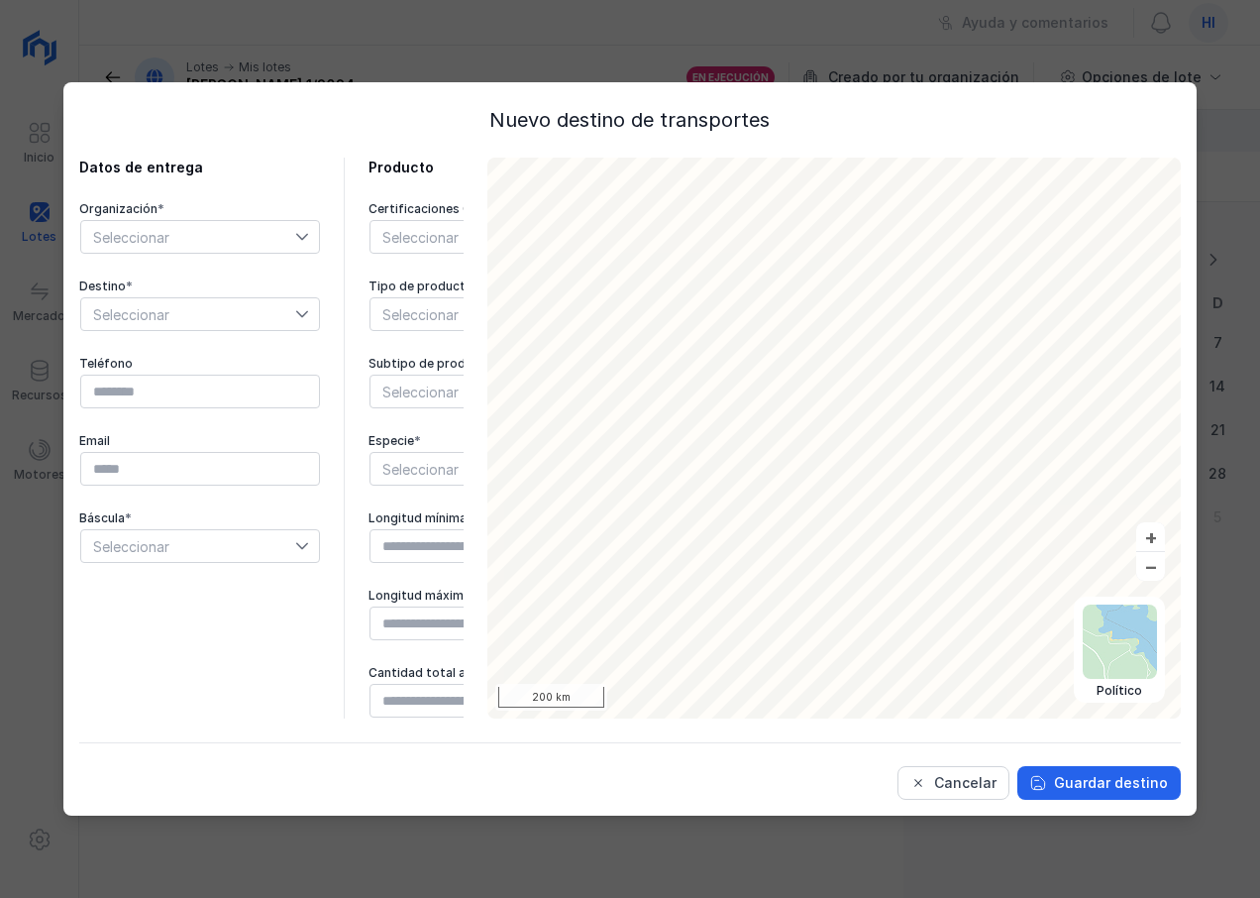
click at [303, 231] on icon at bounding box center [302, 237] width 14 height 14
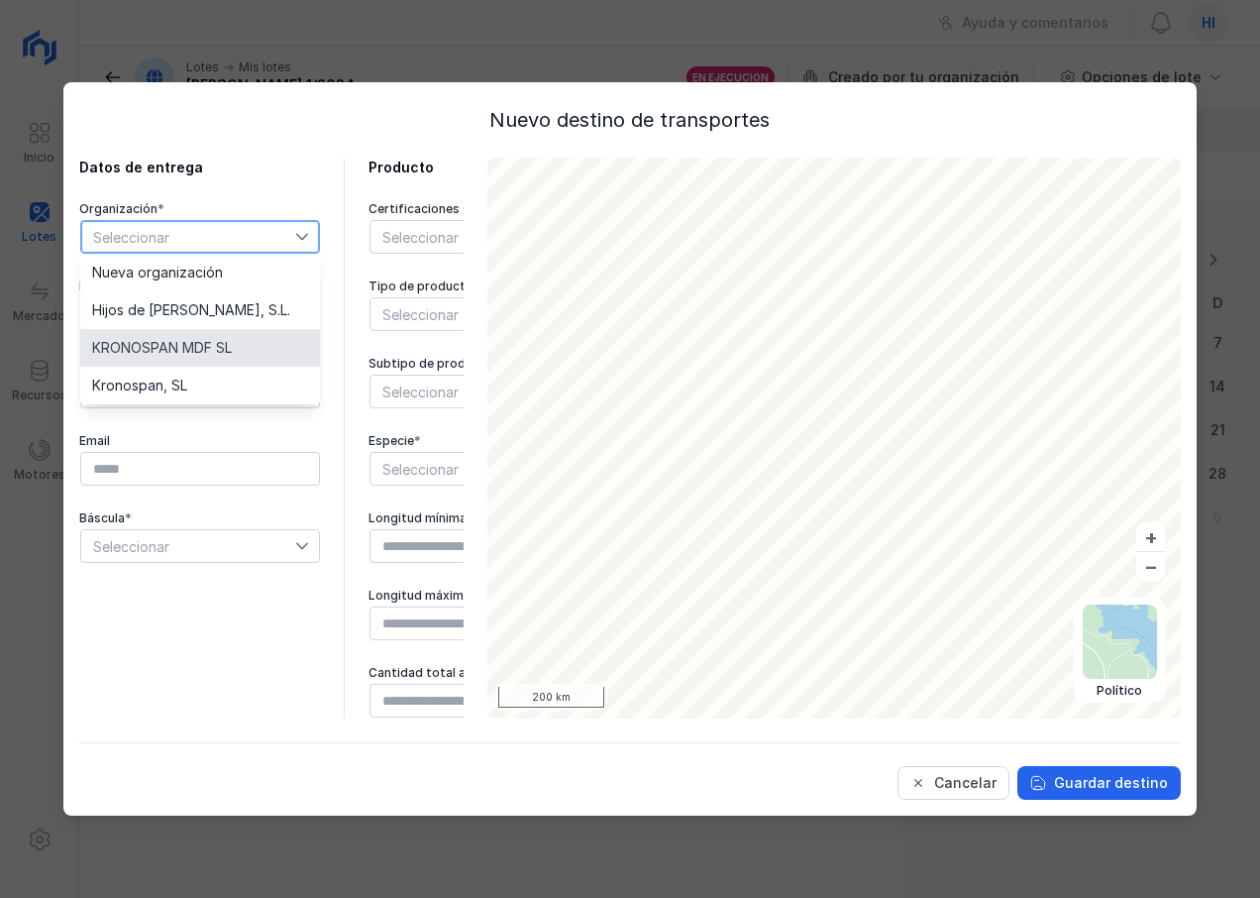
click at [237, 346] on li "KRONOSPAN MDF SL" at bounding box center [200, 348] width 240 height 38
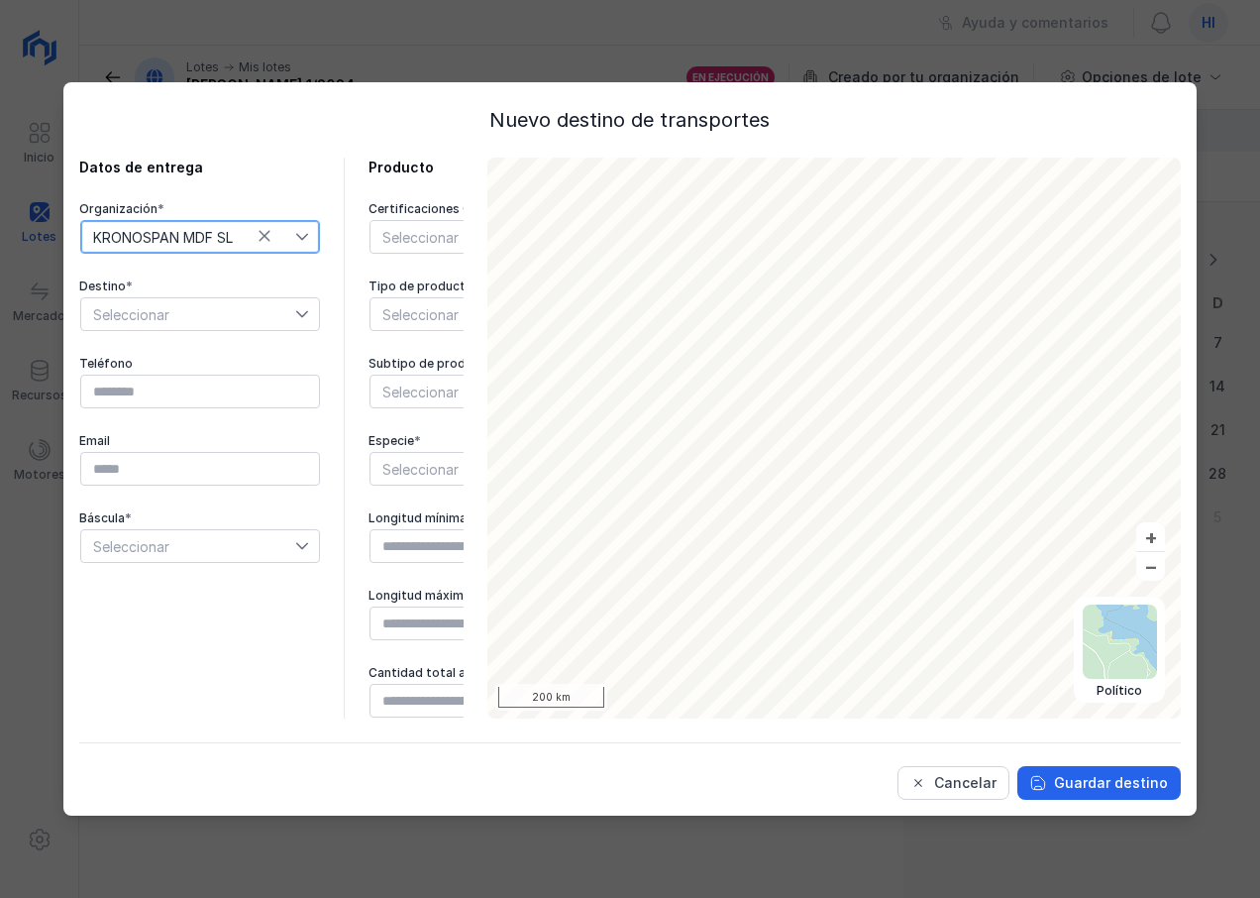
click at [285, 312] on span "Seleccionar" at bounding box center [188, 314] width 214 height 32
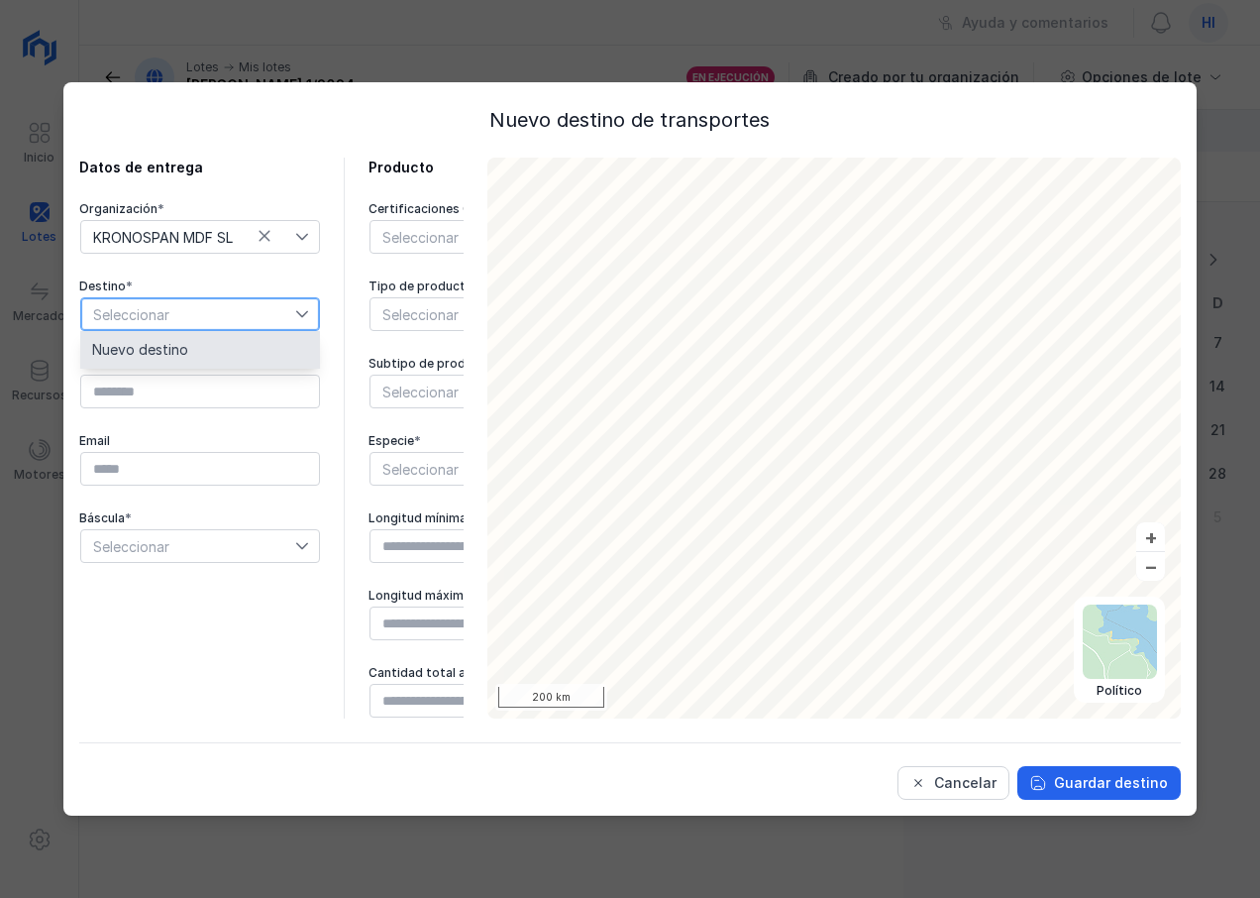
click at [196, 352] on li "Nuevo destino" at bounding box center [200, 350] width 240 height 38
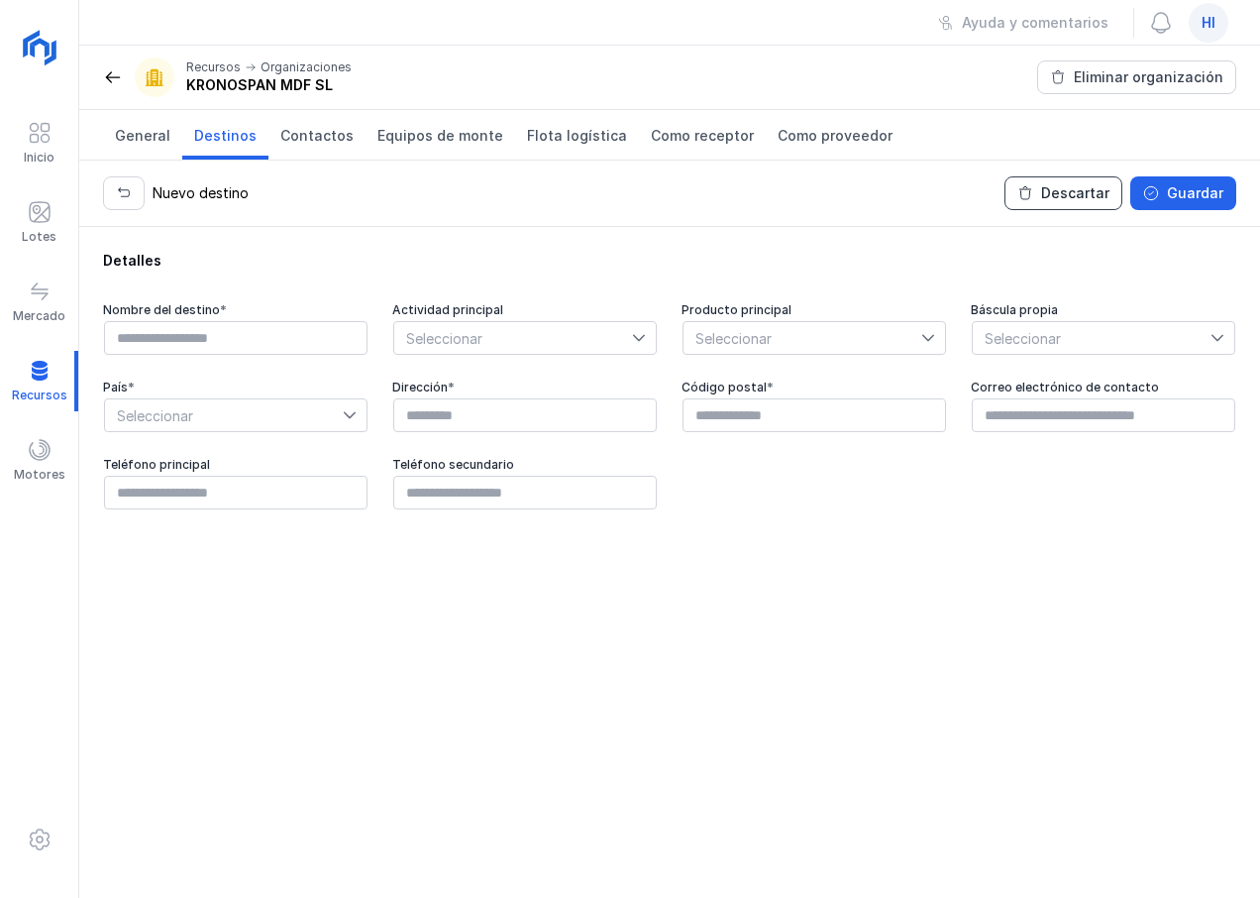
click at [1062, 199] on div "Descartar" at bounding box center [1075, 193] width 68 height 20
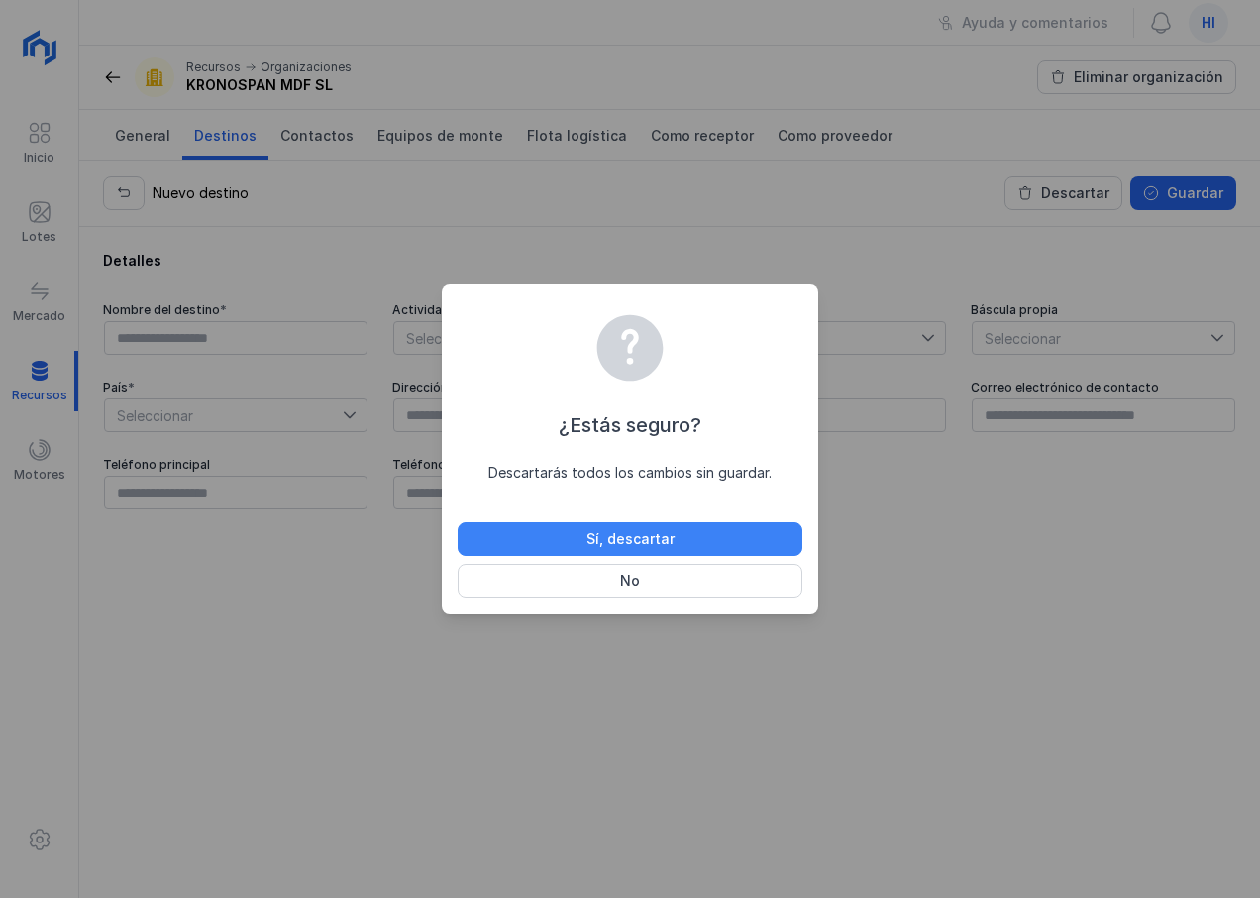
click at [635, 544] on div "Sí, descartar" at bounding box center [631, 539] width 88 height 20
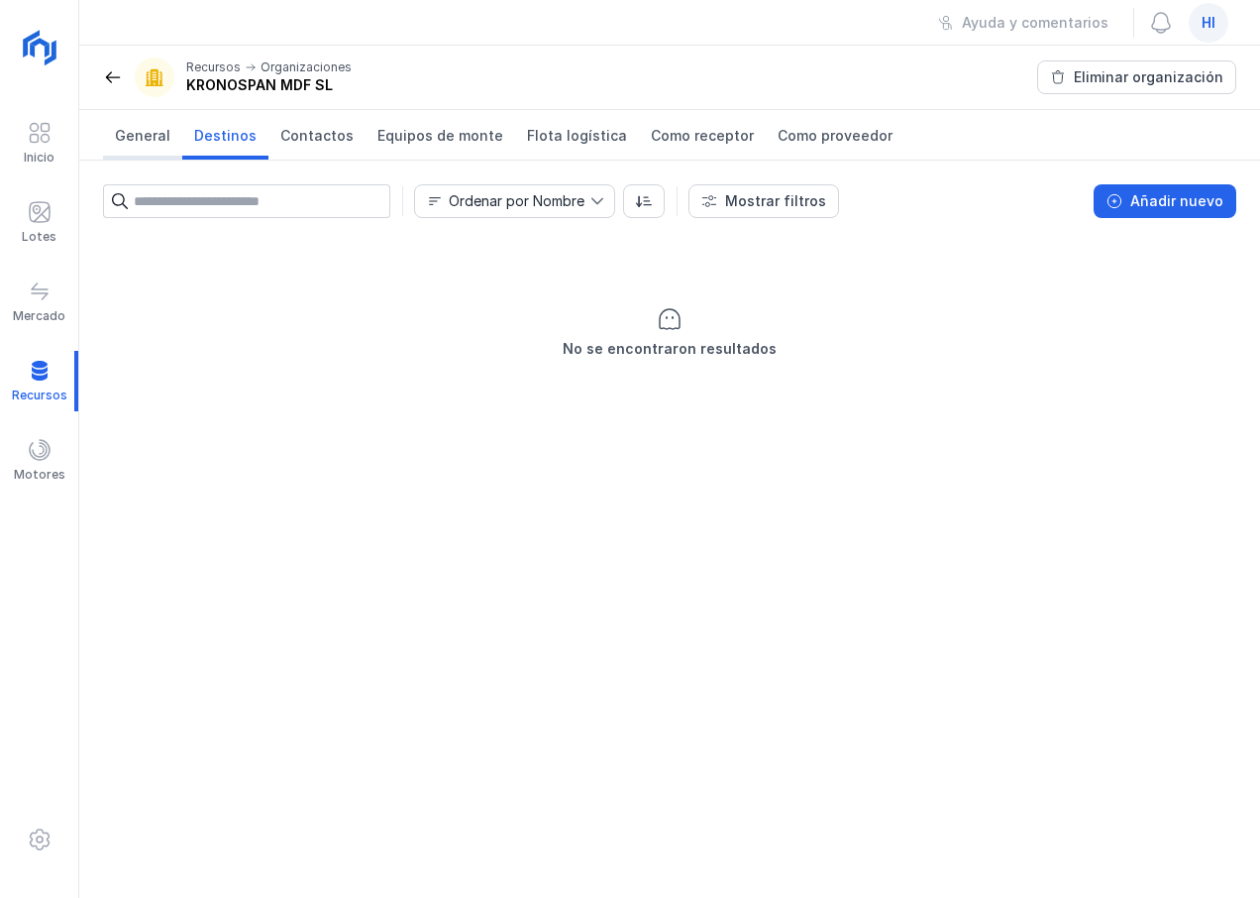
click at [147, 136] on span "General" at bounding box center [142, 136] width 55 height 20
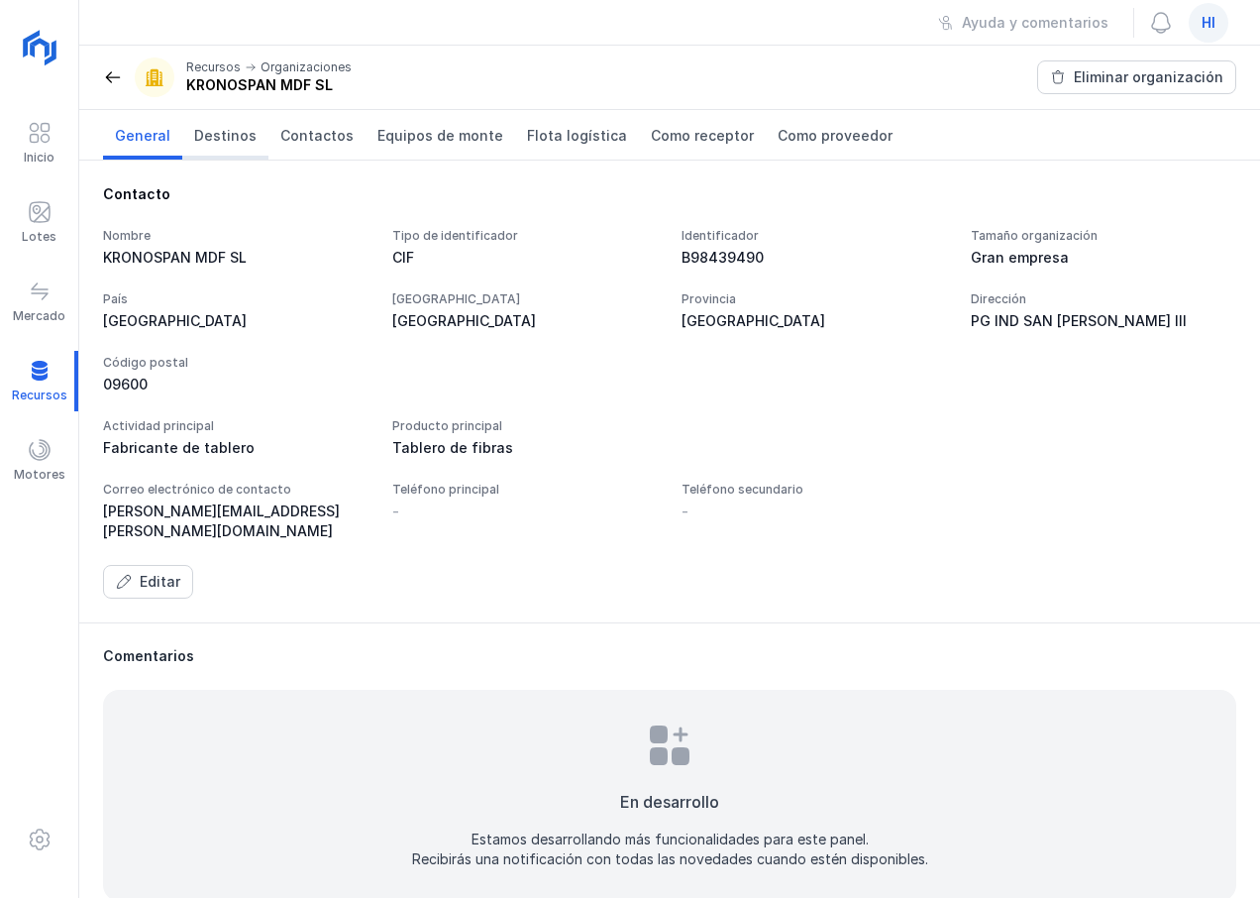
click at [214, 138] on span "Destinos" at bounding box center [225, 136] width 62 height 20
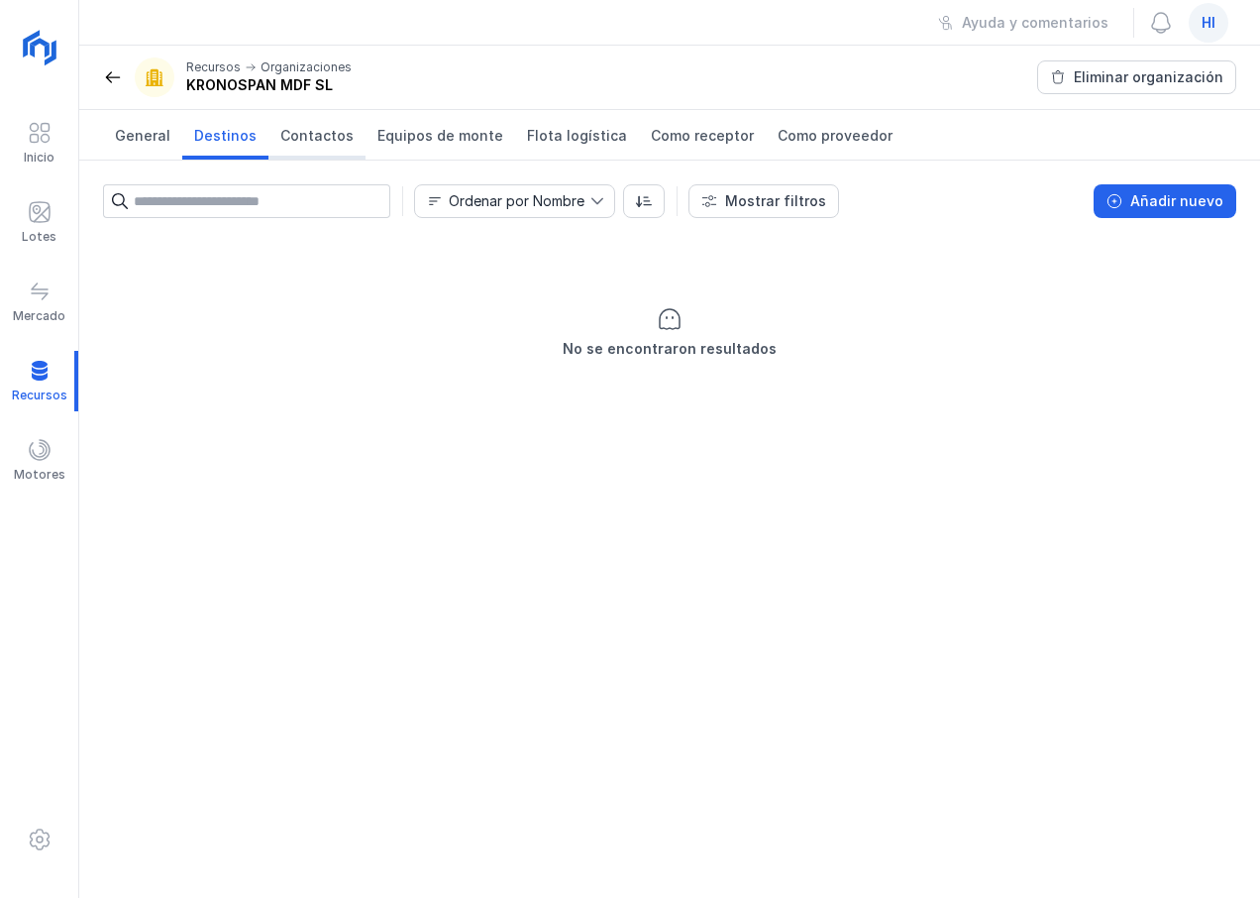
click at [310, 139] on span "Contactos" at bounding box center [316, 136] width 73 height 20
click at [428, 136] on span "Equipos de monte" at bounding box center [441, 136] width 126 height 20
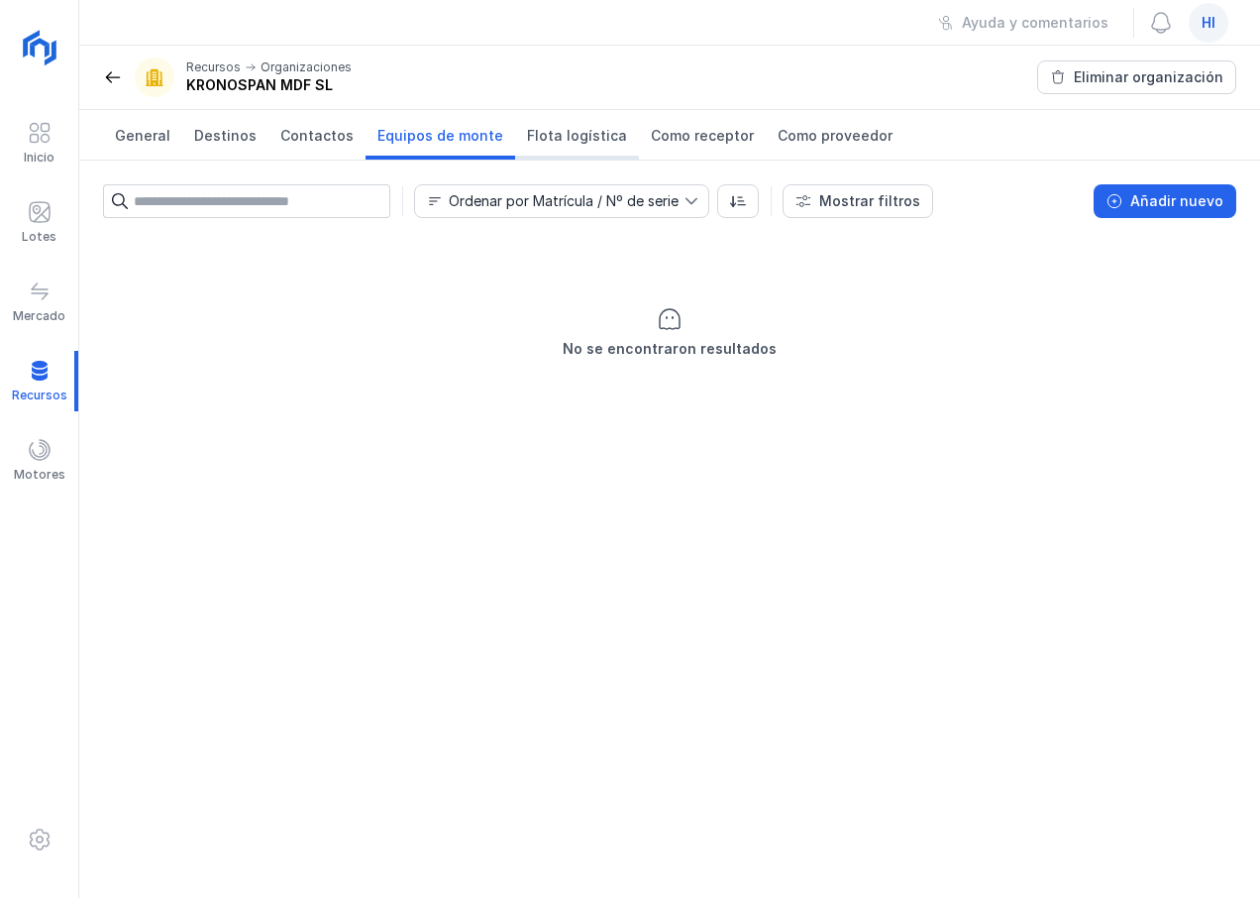
click at [551, 145] on span "Flota logística" at bounding box center [577, 136] width 100 height 20
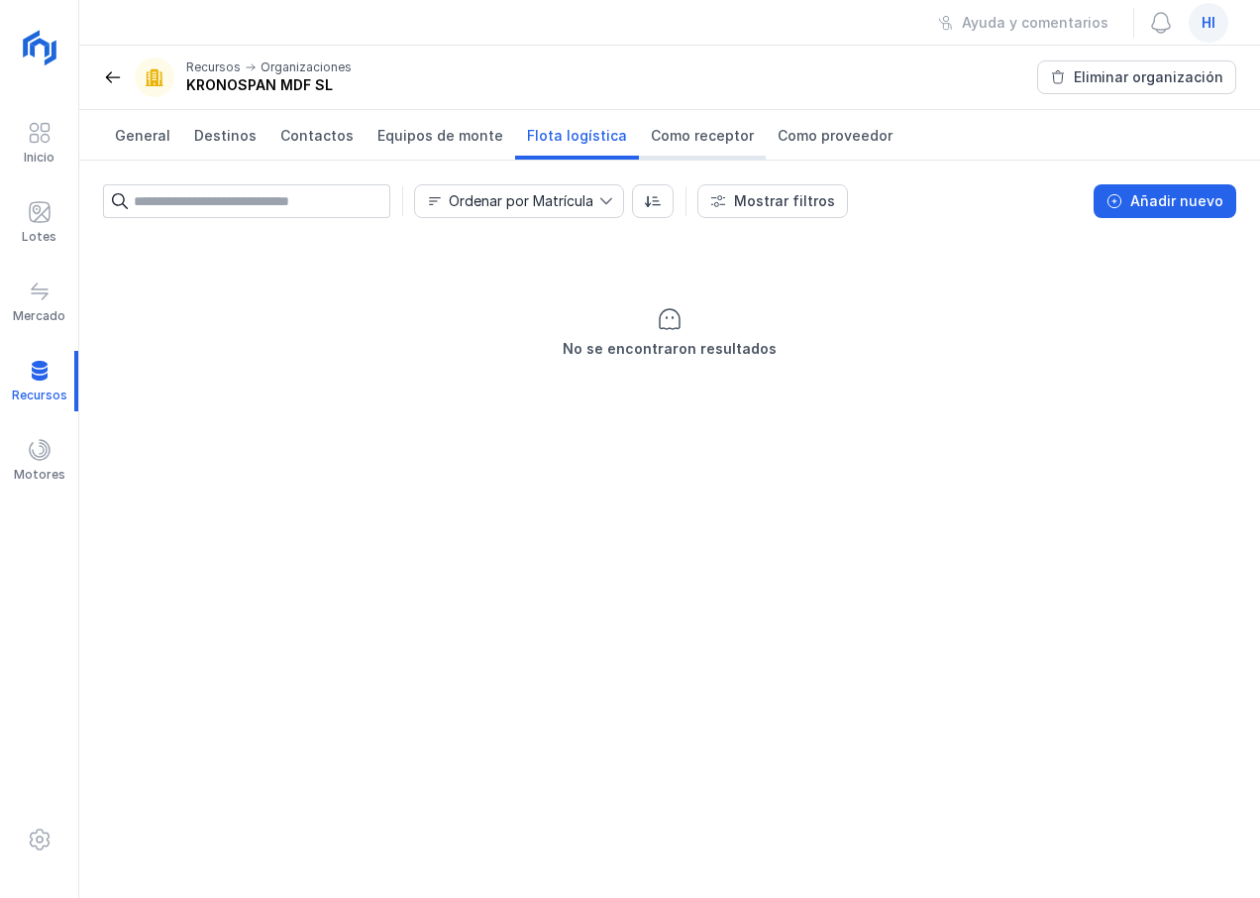
click at [668, 138] on span "Como receptor" at bounding box center [702, 136] width 103 height 20
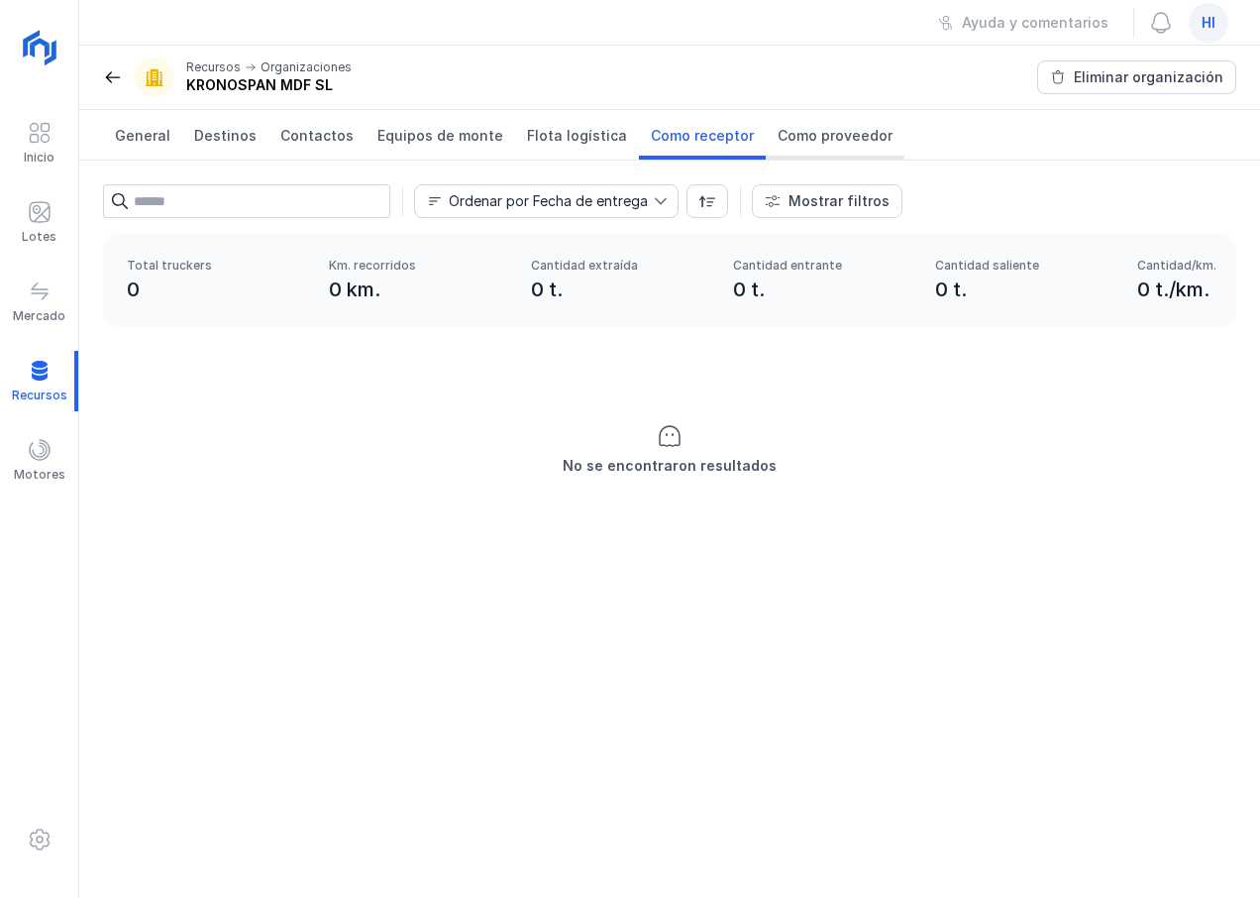
click at [787, 140] on span "Como proveedor" at bounding box center [835, 136] width 115 height 20
click at [38, 222] on span at bounding box center [40, 212] width 24 height 24
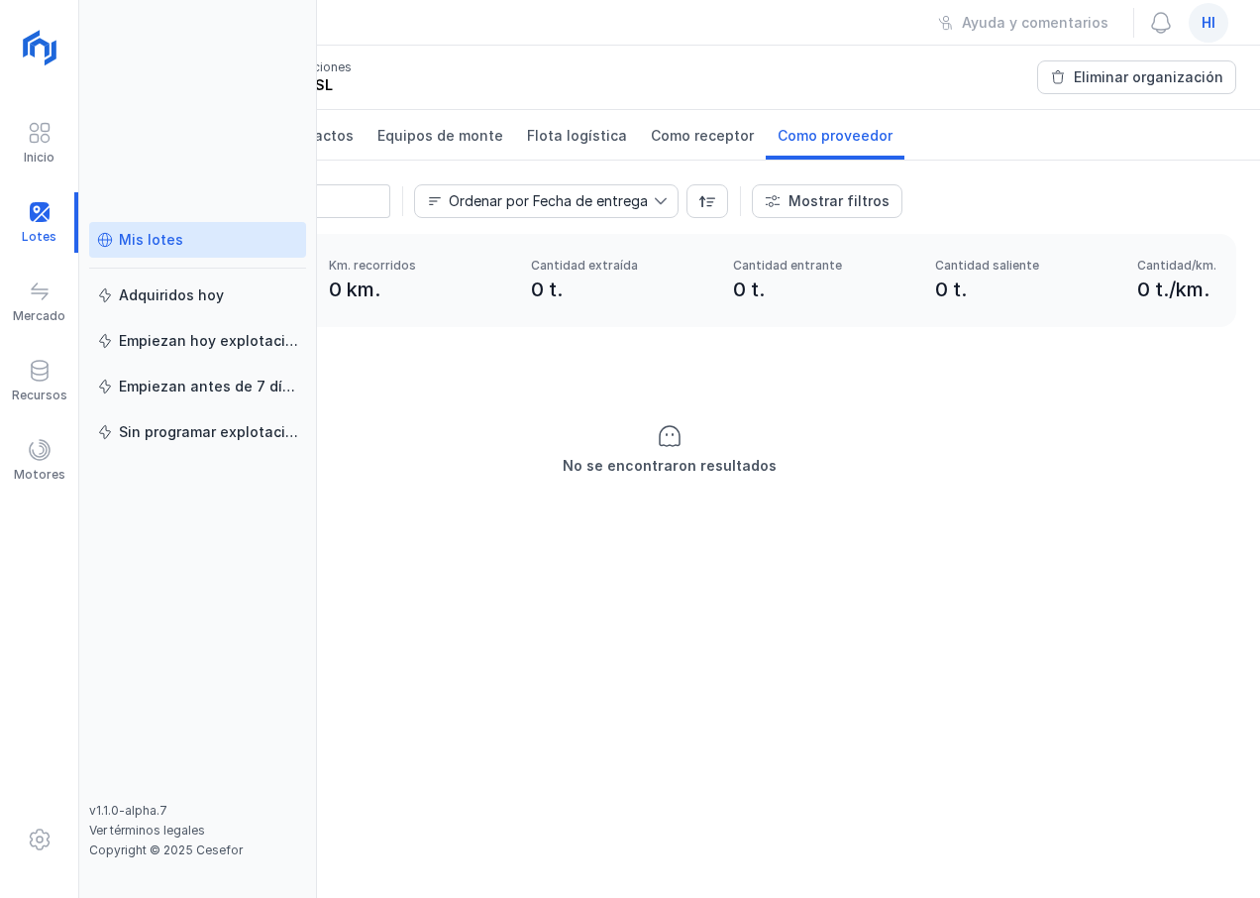
click at [178, 239] on div "Mis lotes" at bounding box center [197, 240] width 201 height 20
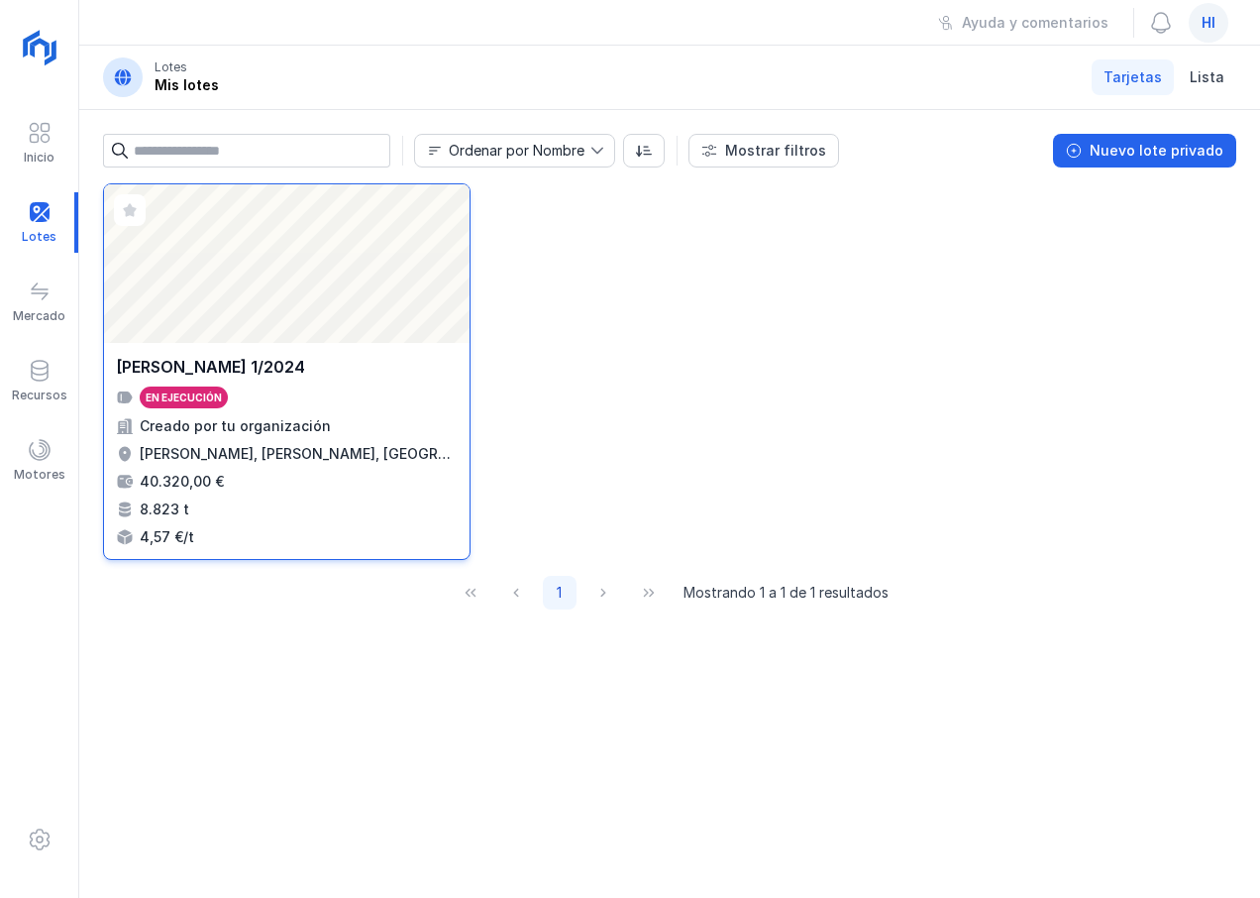
click at [310, 370] on div "[PERSON_NAME] 1/2024" at bounding box center [287, 367] width 342 height 24
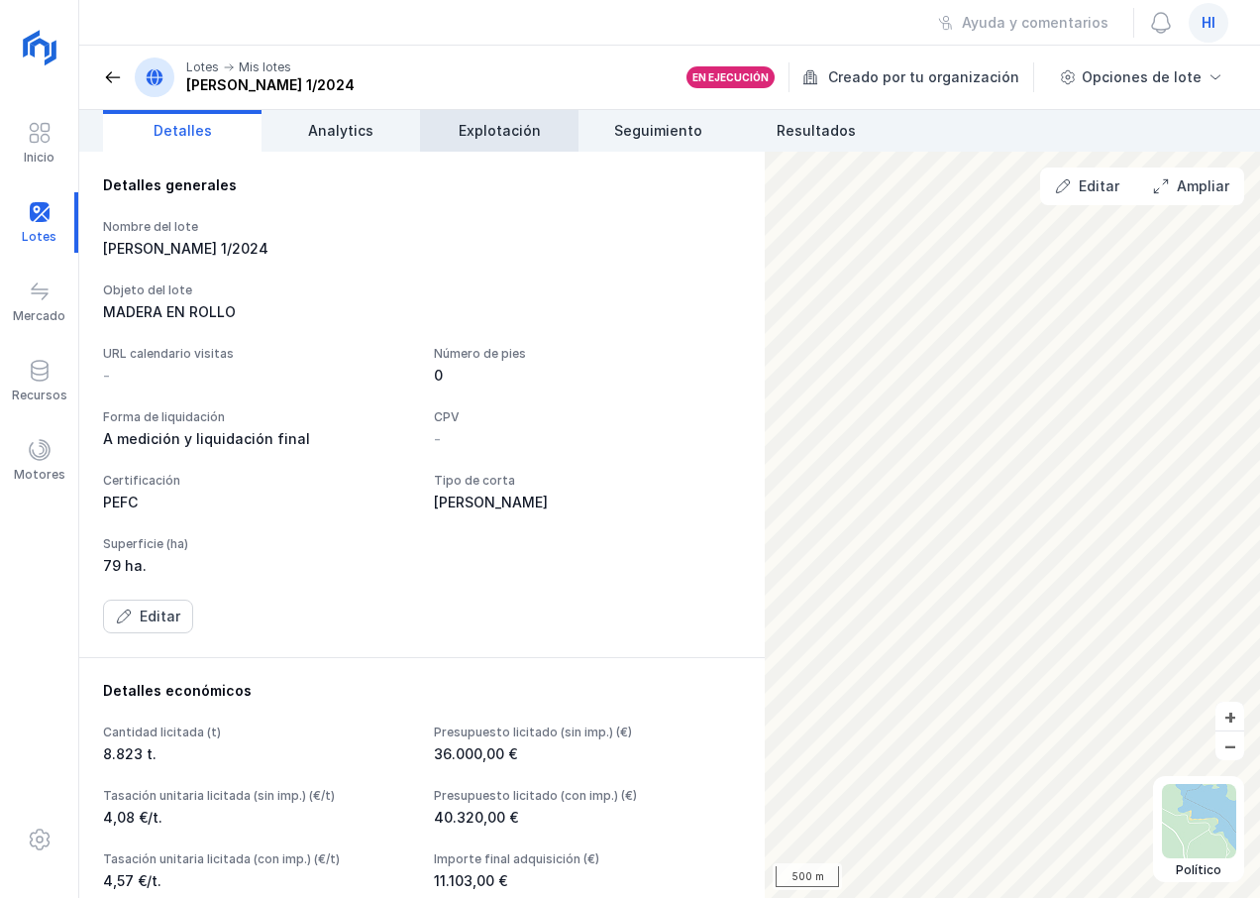
click at [490, 137] on span "Explotación" at bounding box center [500, 131] width 82 height 20
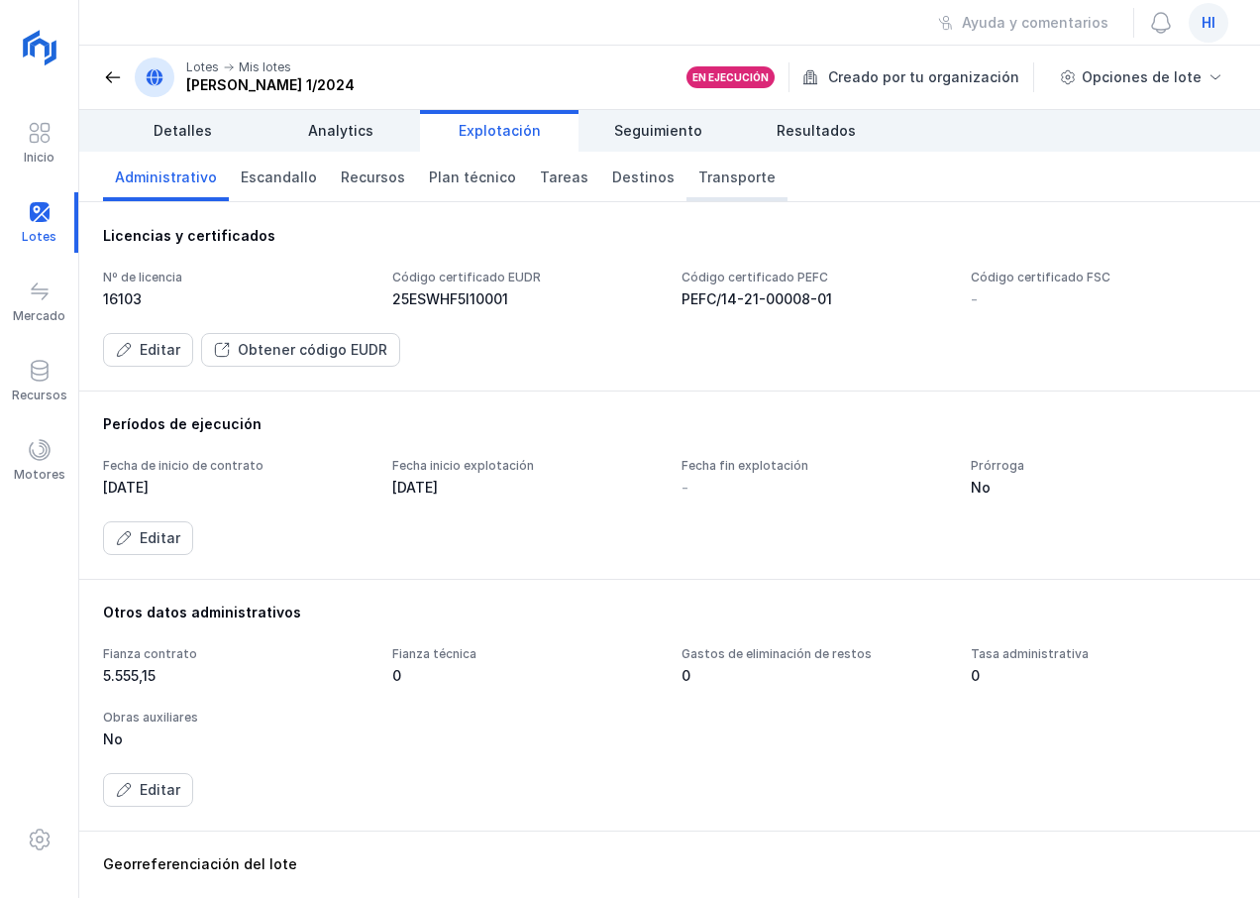
click at [729, 177] on span "Transporte" at bounding box center [737, 177] width 77 height 20
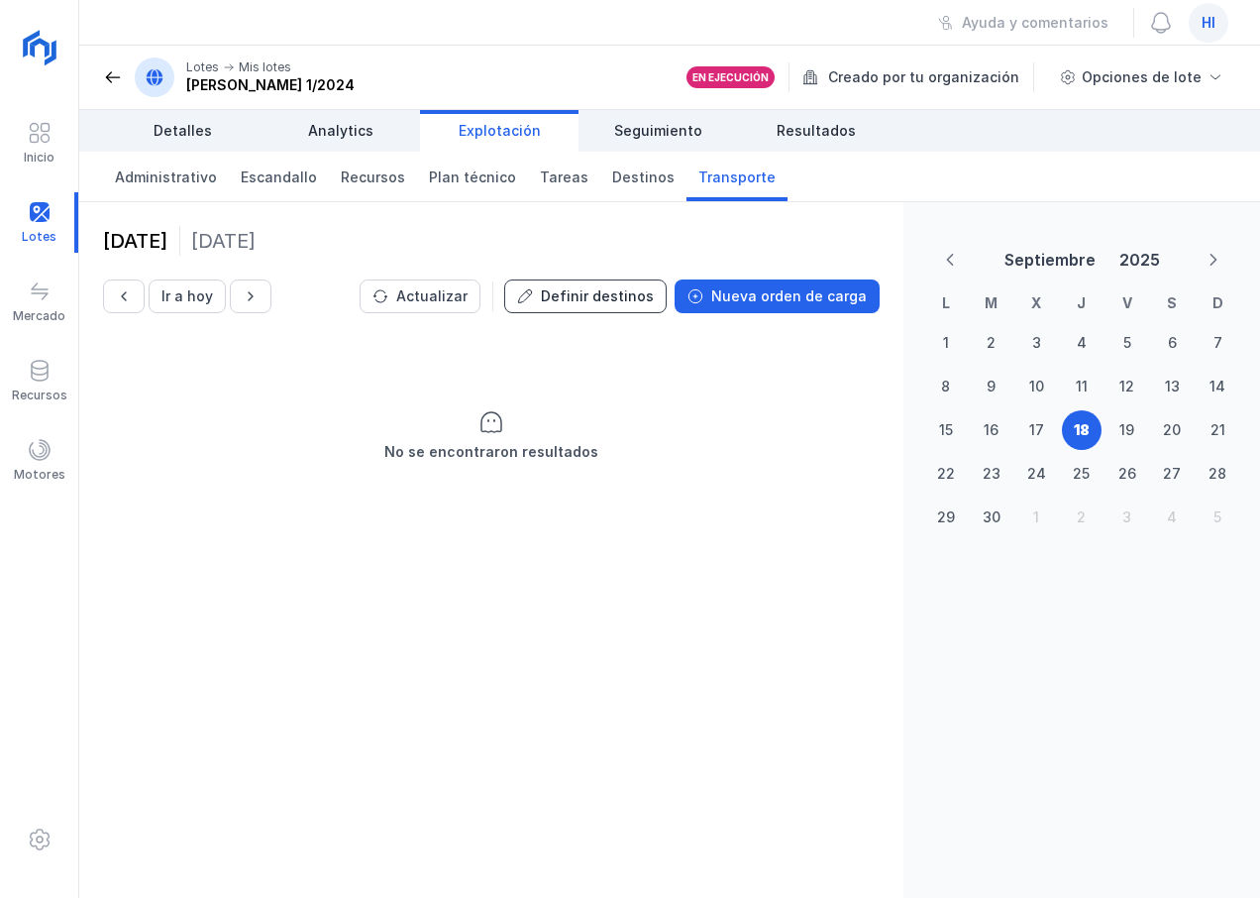
click at [609, 299] on div "Definir destinos" at bounding box center [597, 296] width 113 height 20
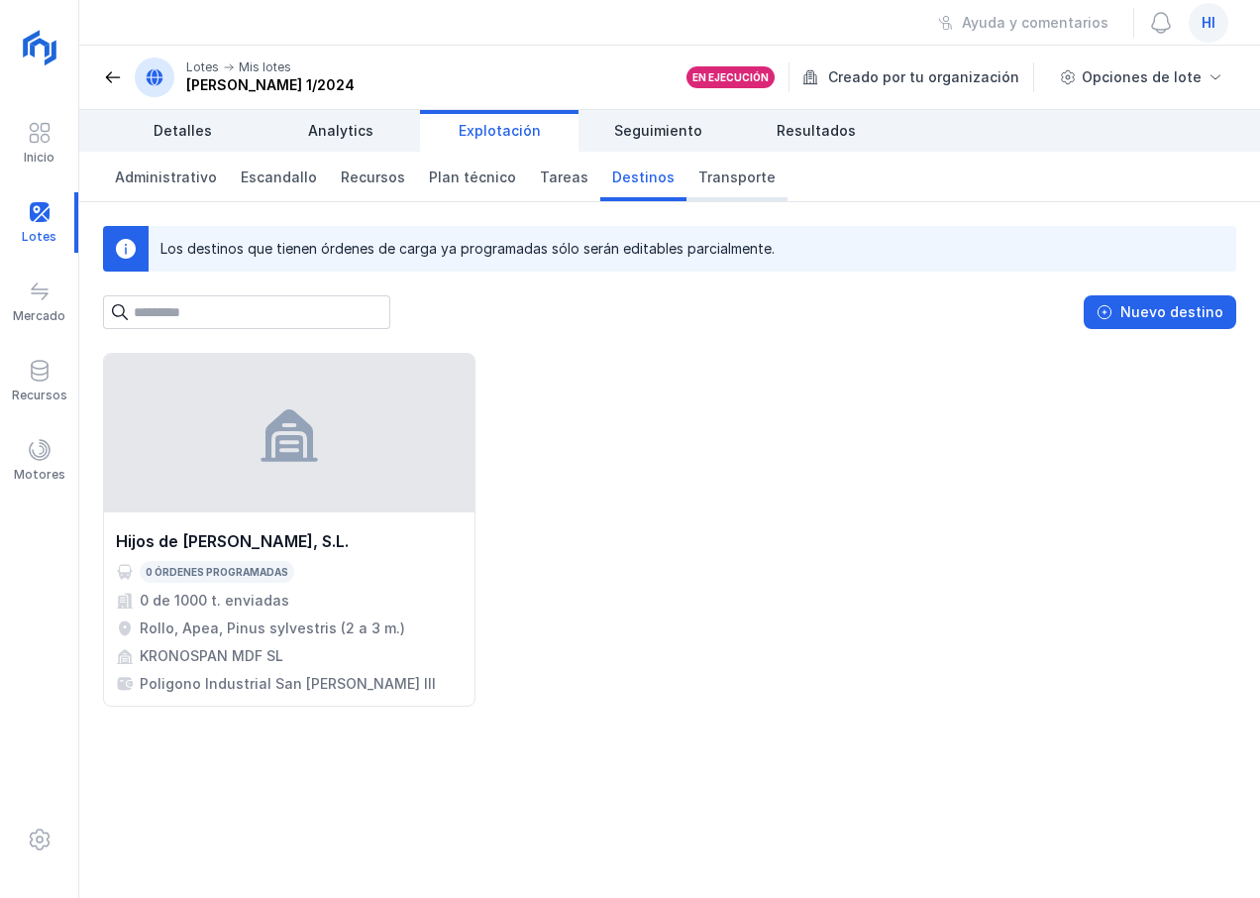
click at [727, 176] on span "Transporte" at bounding box center [737, 177] width 77 height 20
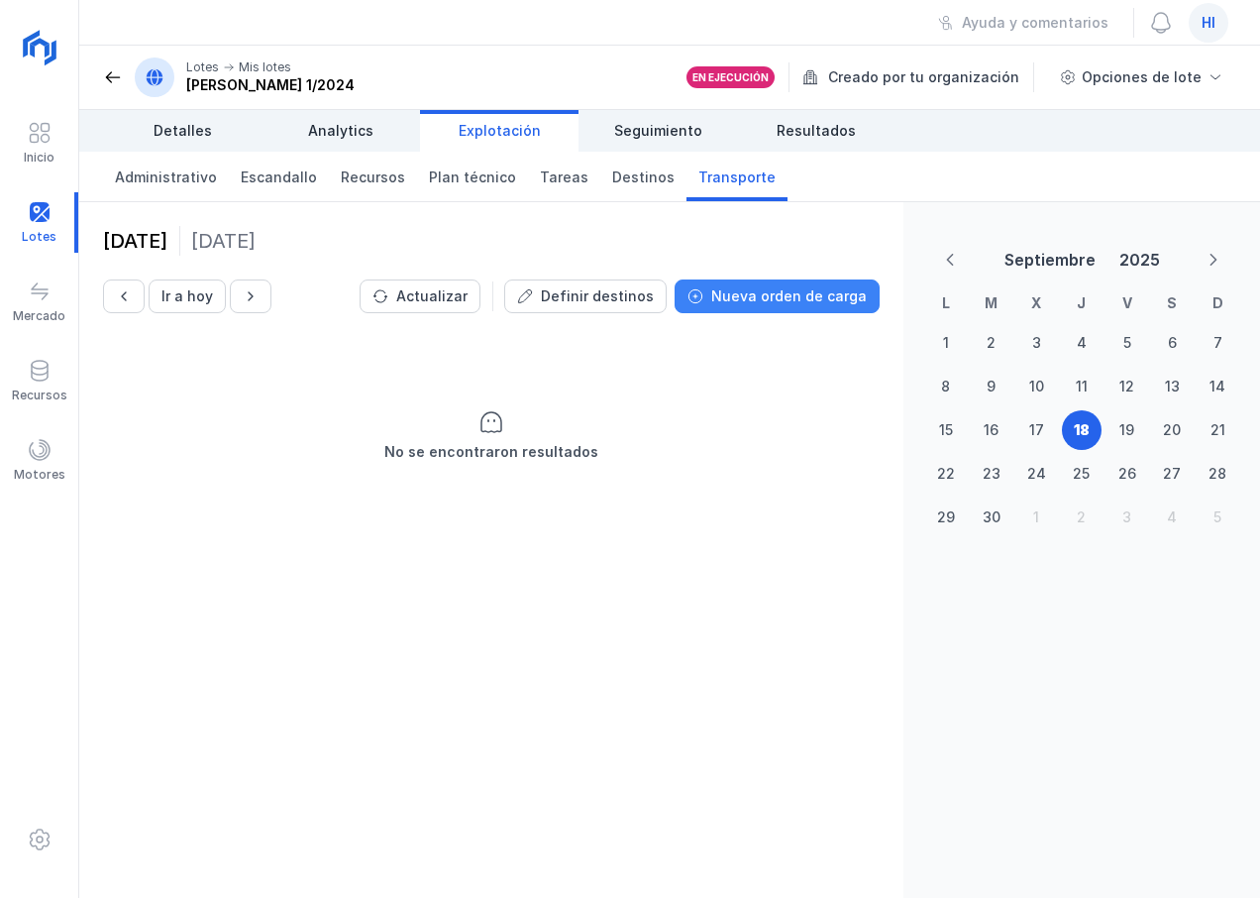
click at [803, 300] on div "Nueva orden de carga" at bounding box center [789, 296] width 156 height 20
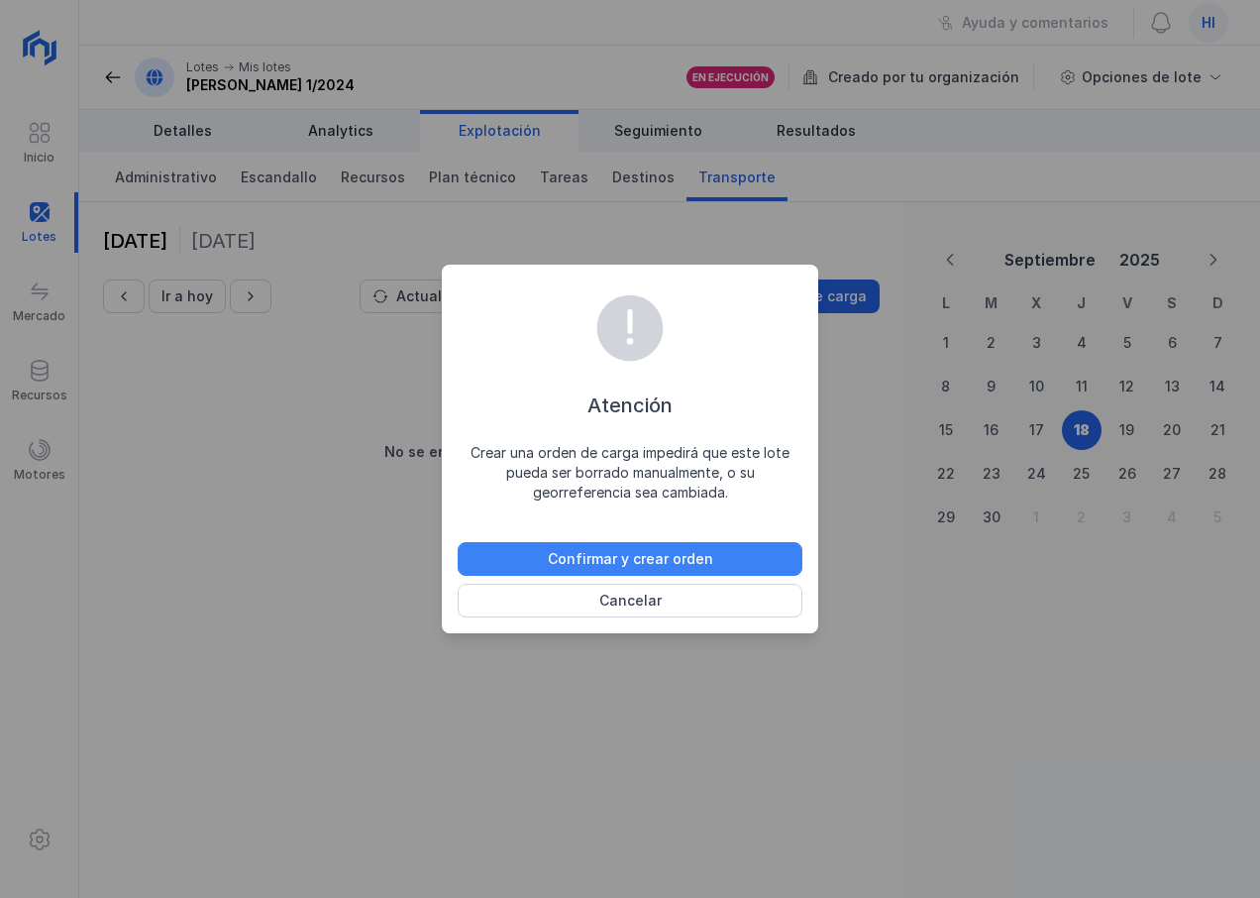
click at [640, 557] on div "Confirmar y crear orden" at bounding box center [630, 559] width 165 height 20
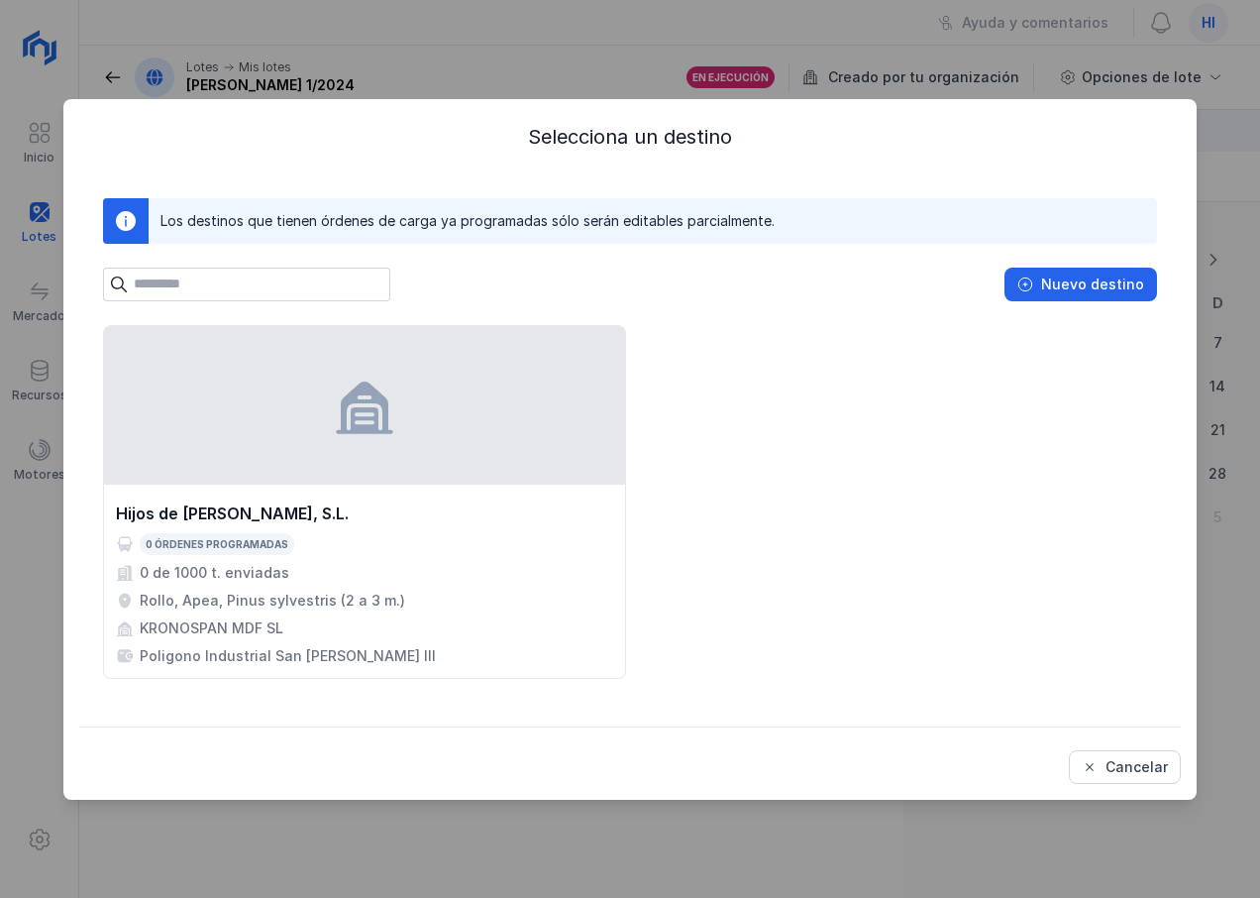
click at [131, 219] on span at bounding box center [126, 221] width 24 height 24
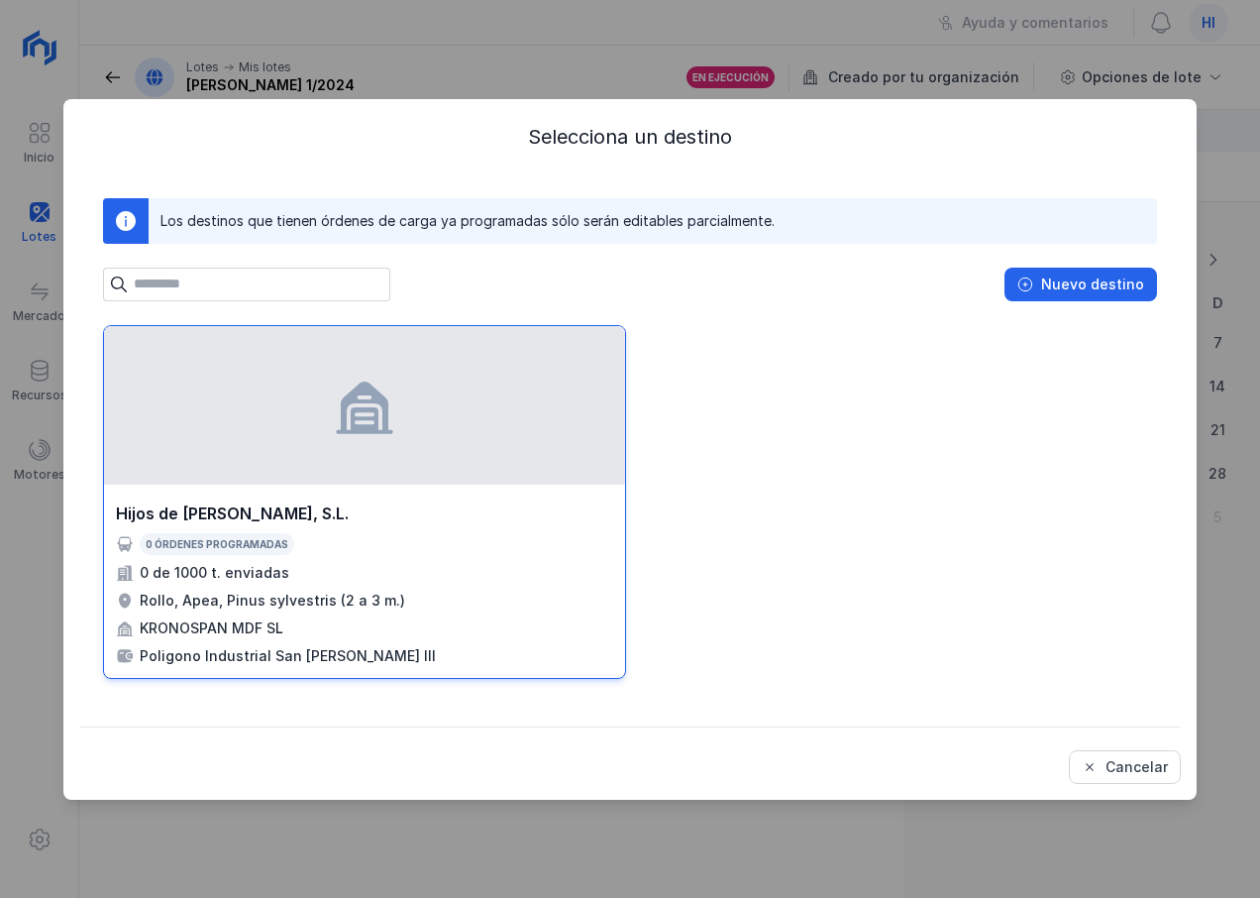
click at [261, 622] on div "KRONOSPAN MDF SL" at bounding box center [212, 628] width 144 height 20
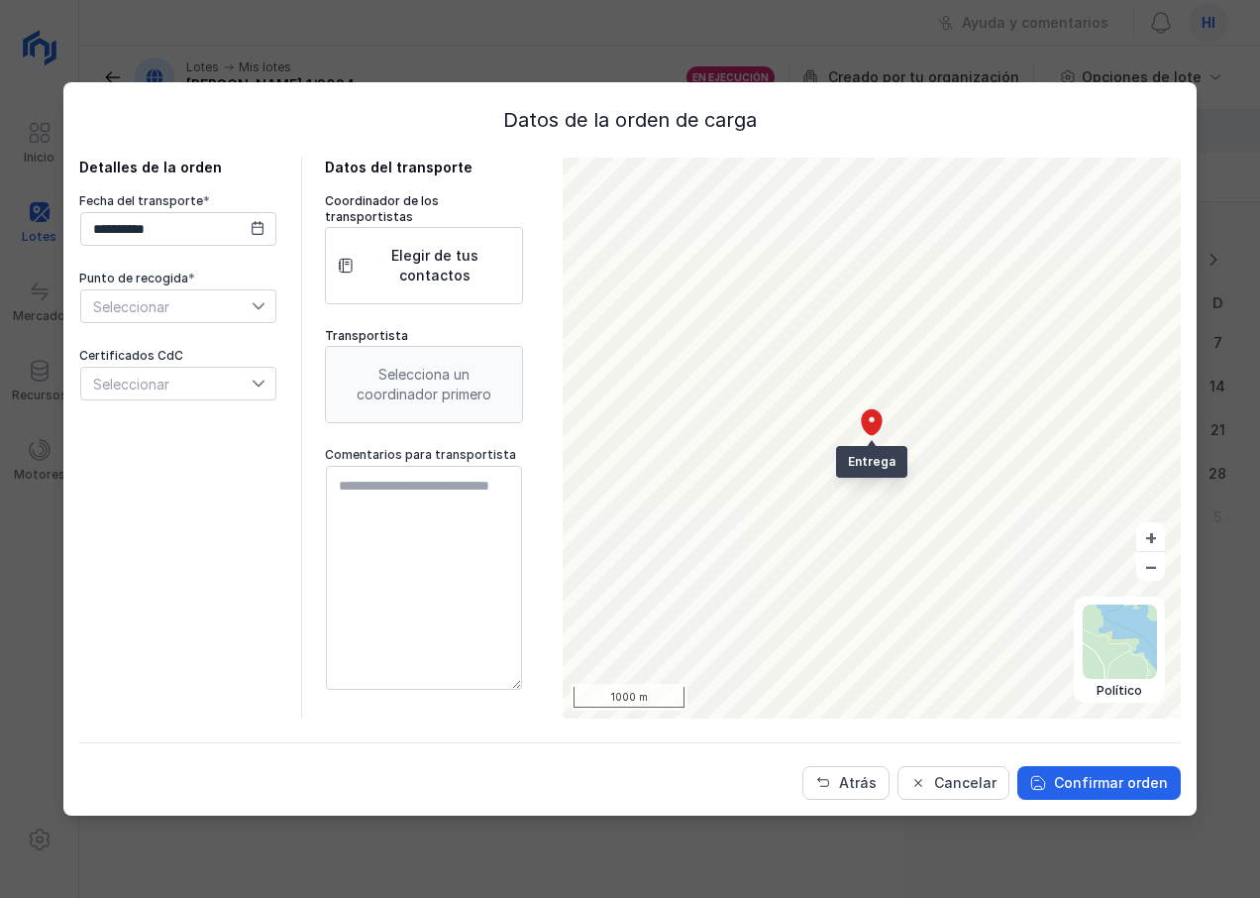
click at [262, 305] on icon at bounding box center [259, 306] width 12 height 7
click at [174, 345] on span "CARGADERO" at bounding box center [135, 342] width 86 height 14
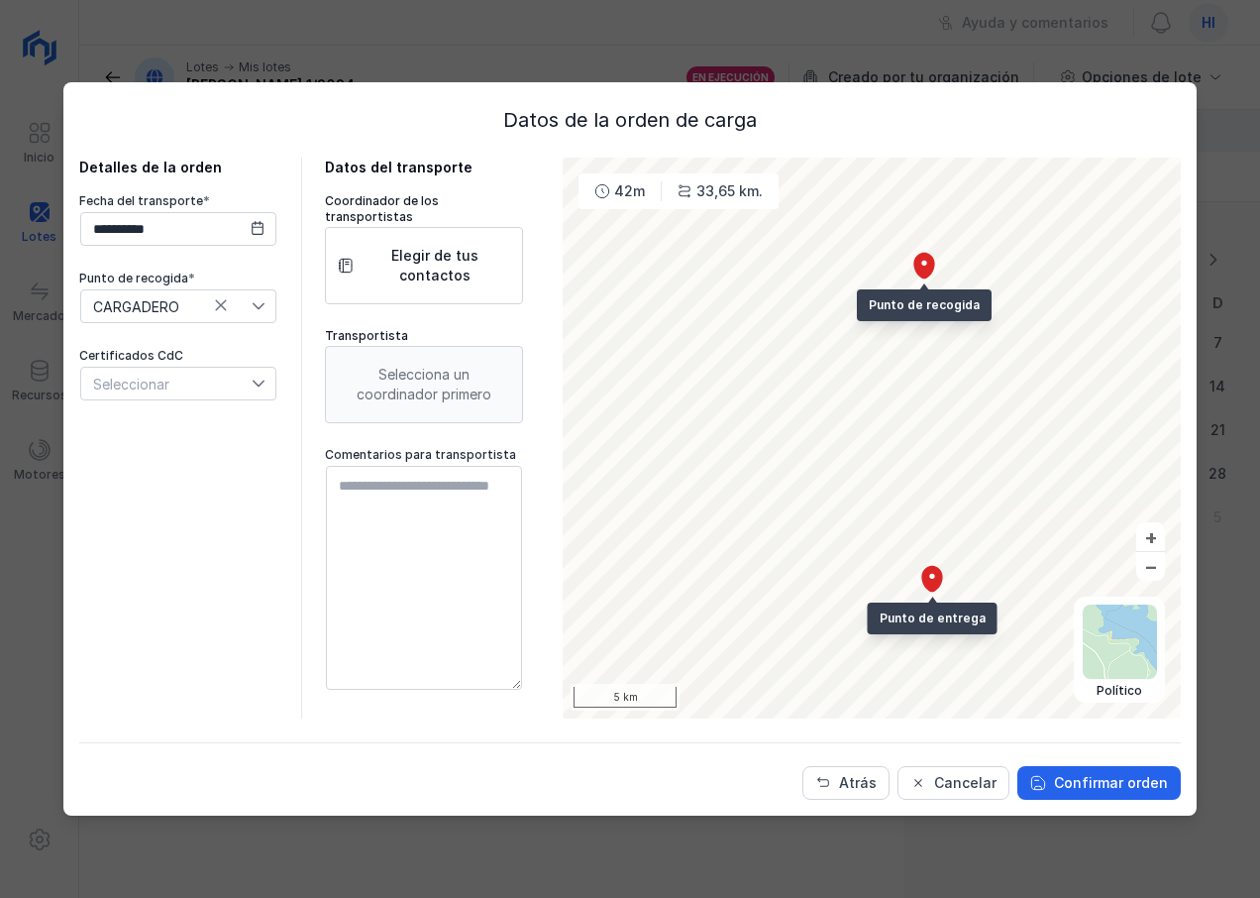
click at [261, 387] on icon at bounding box center [259, 384] width 14 height 14
click at [160, 543] on div "**********" at bounding box center [178, 438] width 198 height 561
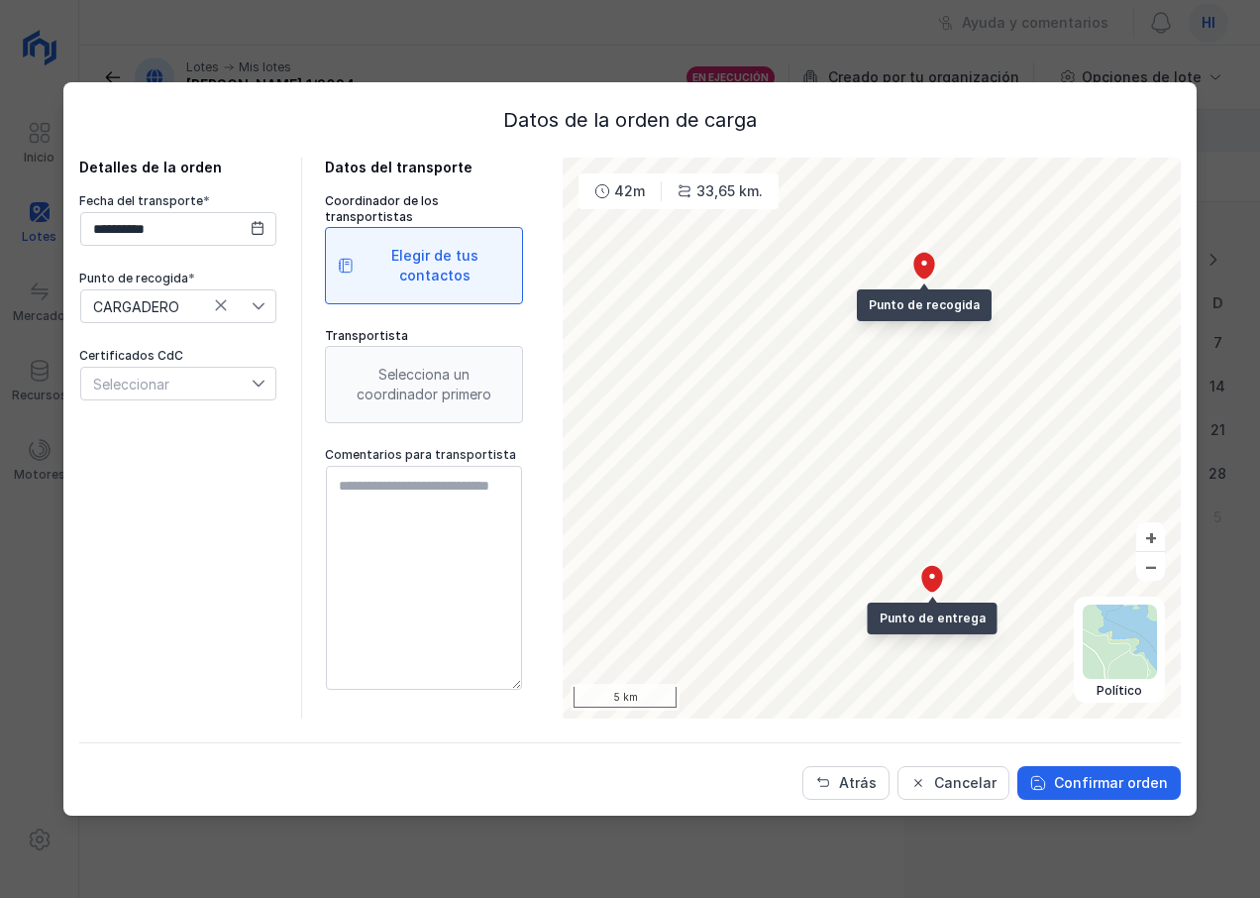
click at [449, 251] on div "Elegir de tus contactos" at bounding box center [435, 266] width 151 height 40
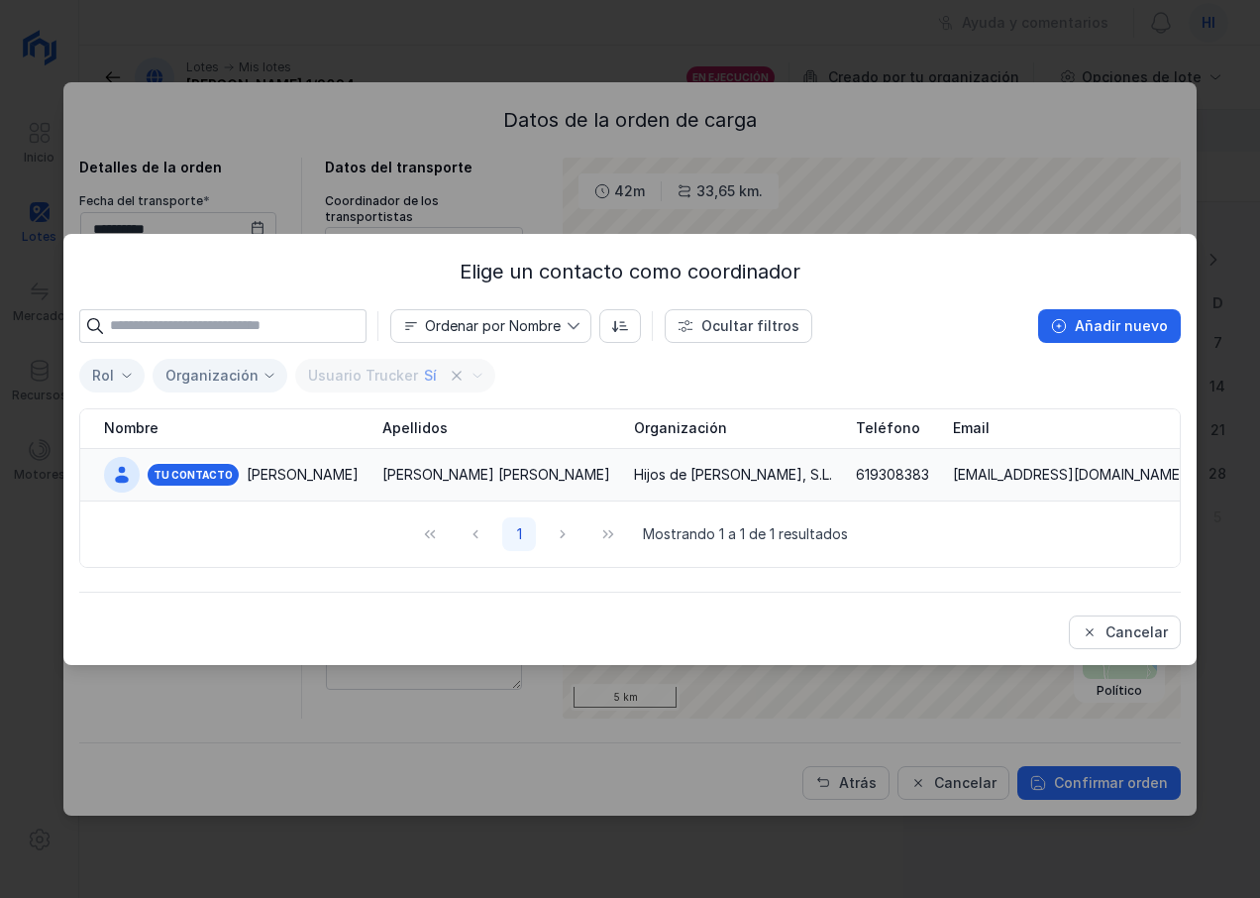
click at [383, 469] on div "[PERSON_NAME] [PERSON_NAME]" at bounding box center [497, 475] width 228 height 20
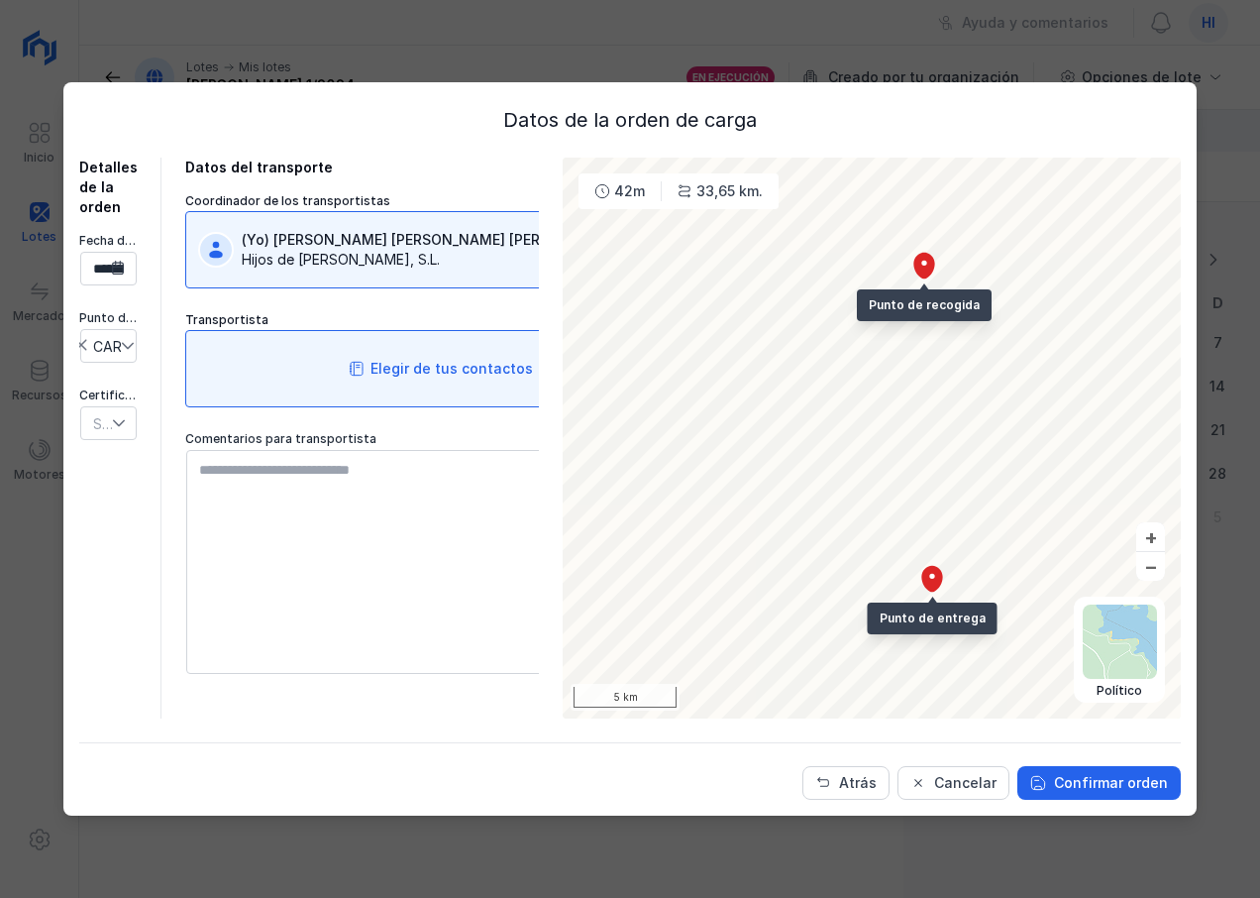
click at [407, 368] on div "Elegir de tus contactos" at bounding box center [452, 369] width 163 height 20
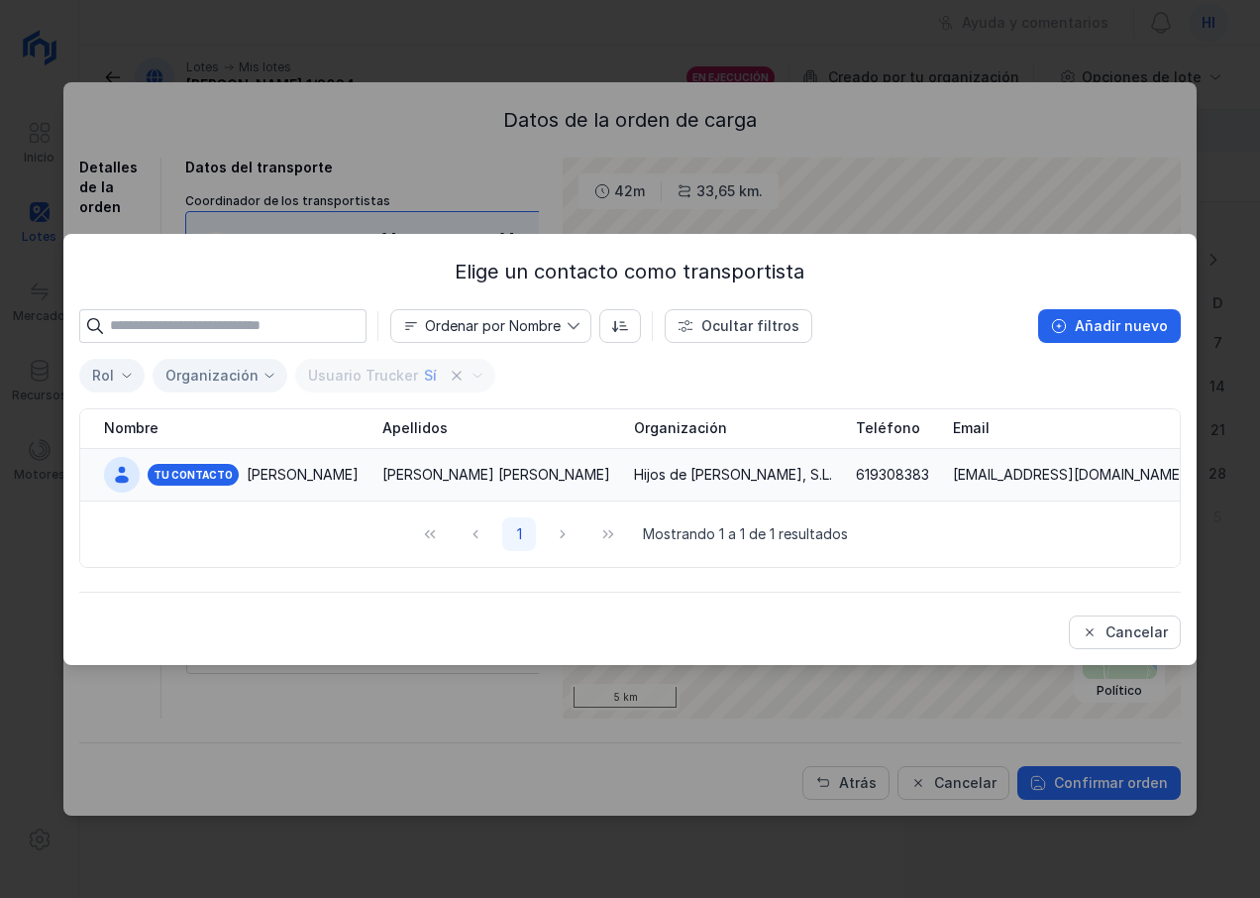
click at [383, 467] on div "[PERSON_NAME] [PERSON_NAME]" at bounding box center [497, 475] width 228 height 20
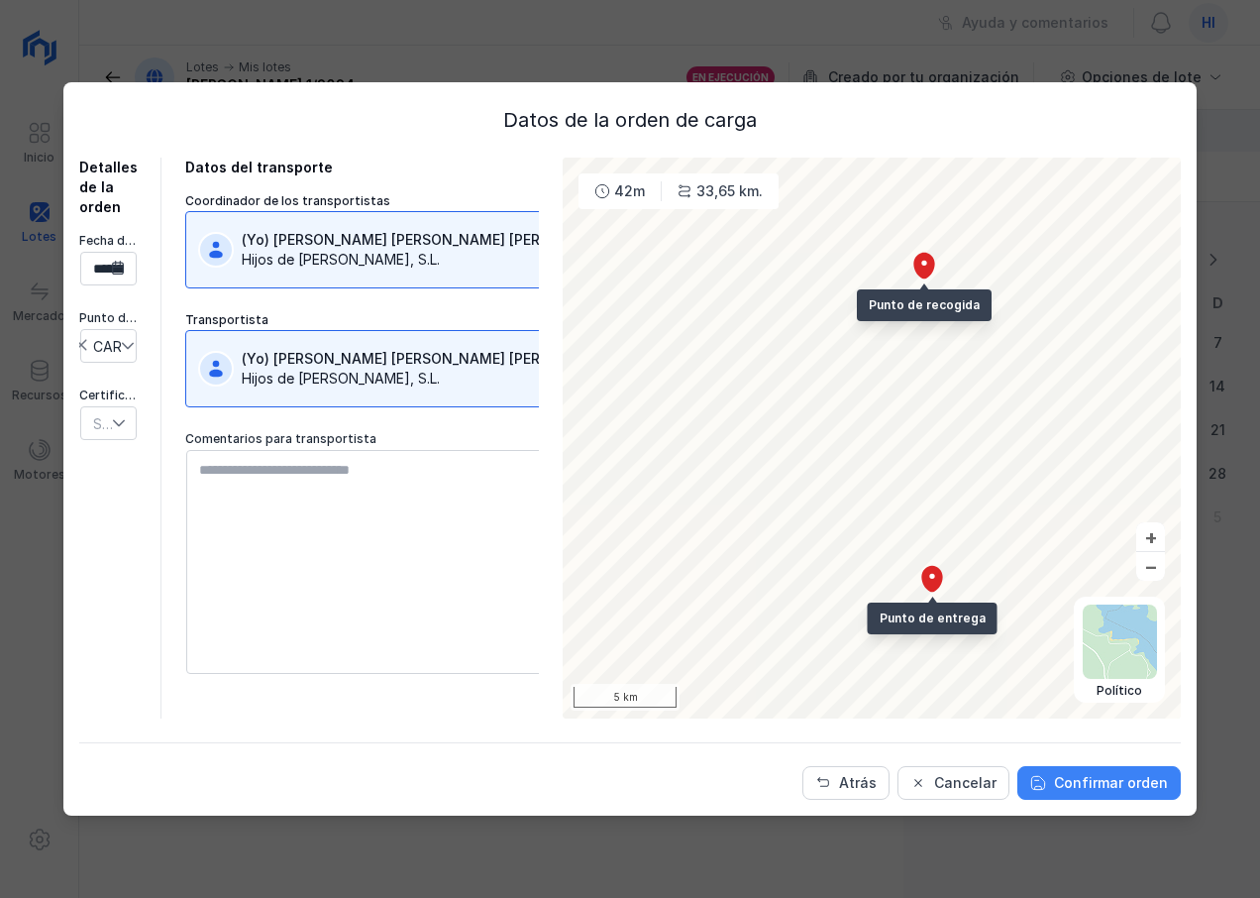
click at [1106, 785] on div "Confirmar orden" at bounding box center [1111, 783] width 114 height 20
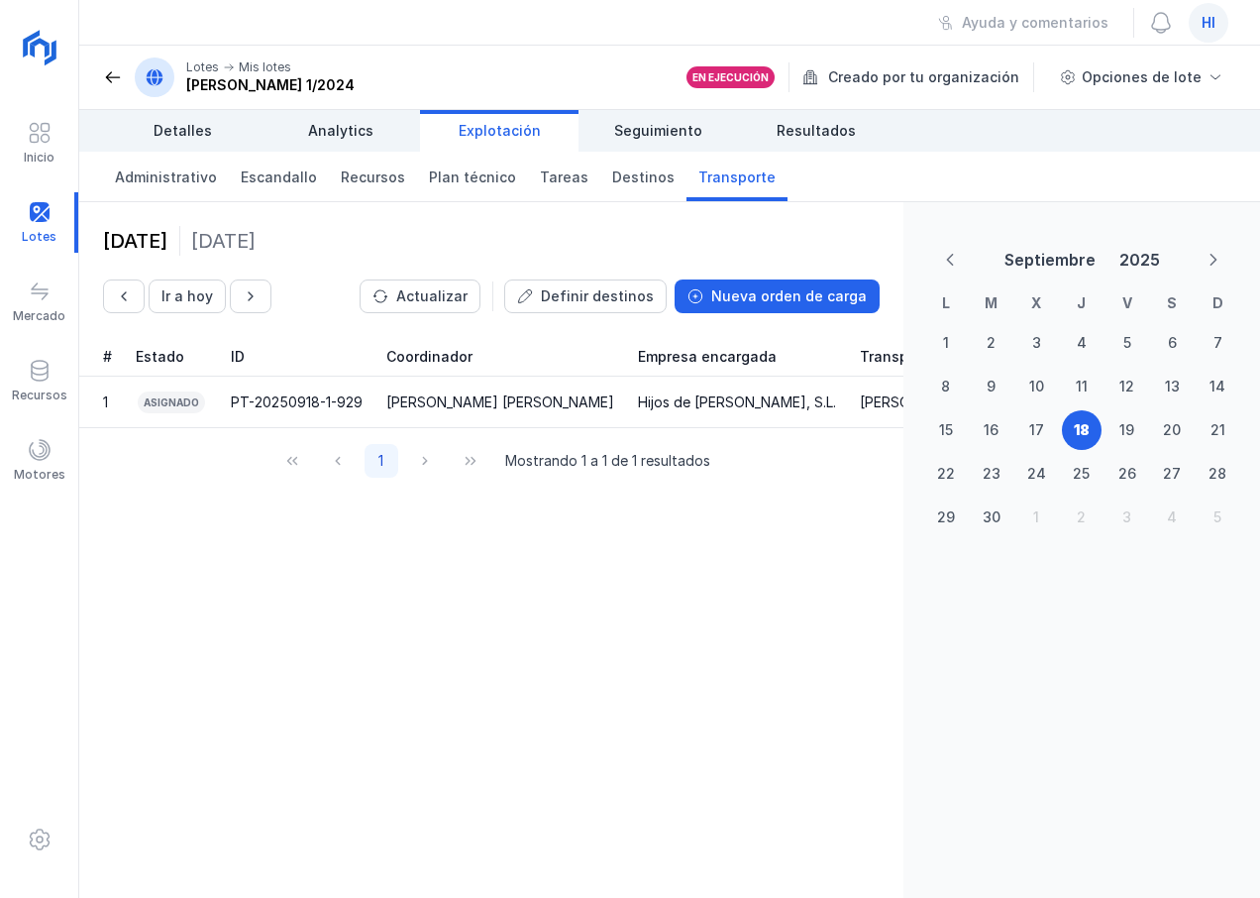
click at [695, 589] on div "[DATE] Ir a [DATE] Actualizar Definir destinos Nueva orden de carga # Estado ID…" at bounding box center [491, 550] width 824 height 696
click at [180, 134] on span "Detalles" at bounding box center [183, 131] width 58 height 20
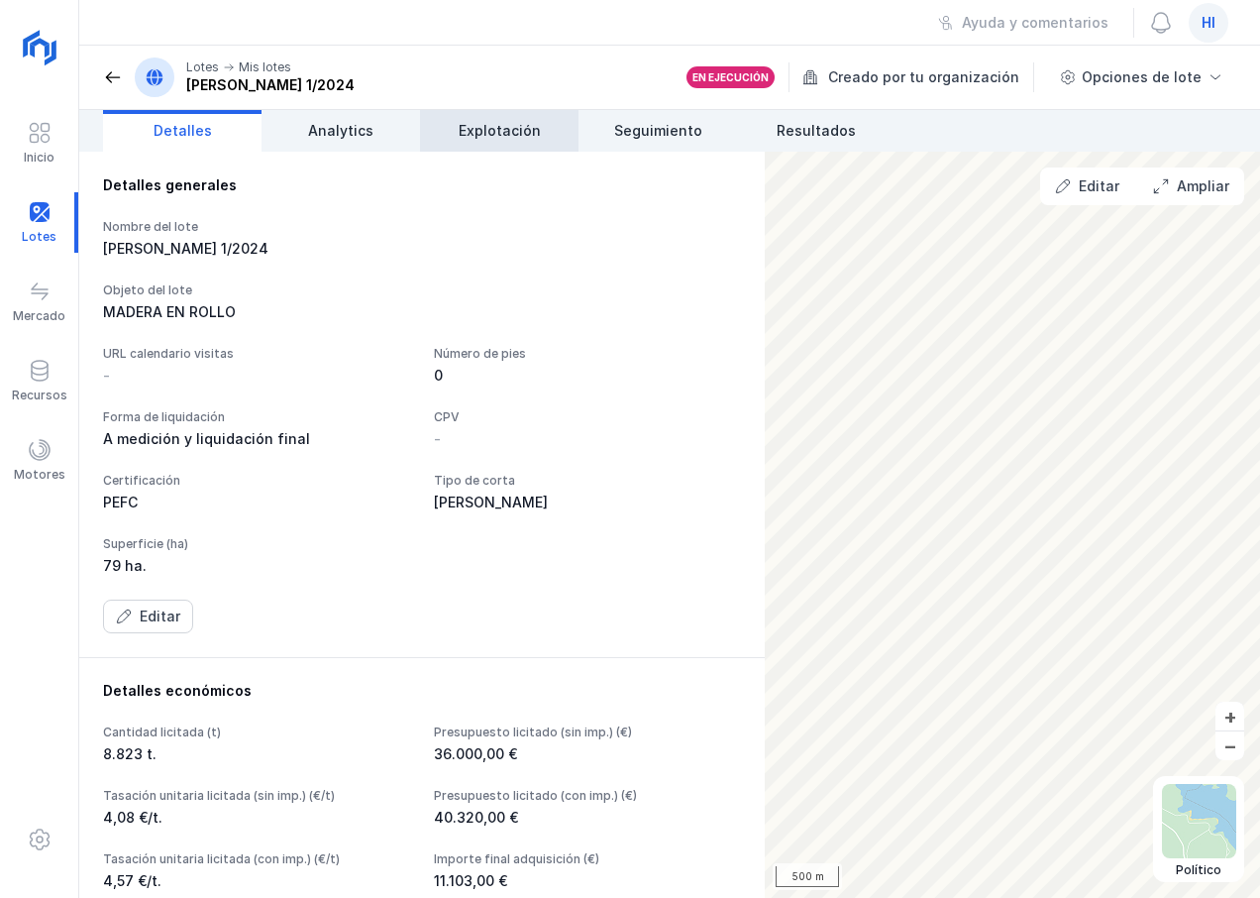
click at [494, 136] on span "Explotación" at bounding box center [500, 131] width 82 height 20
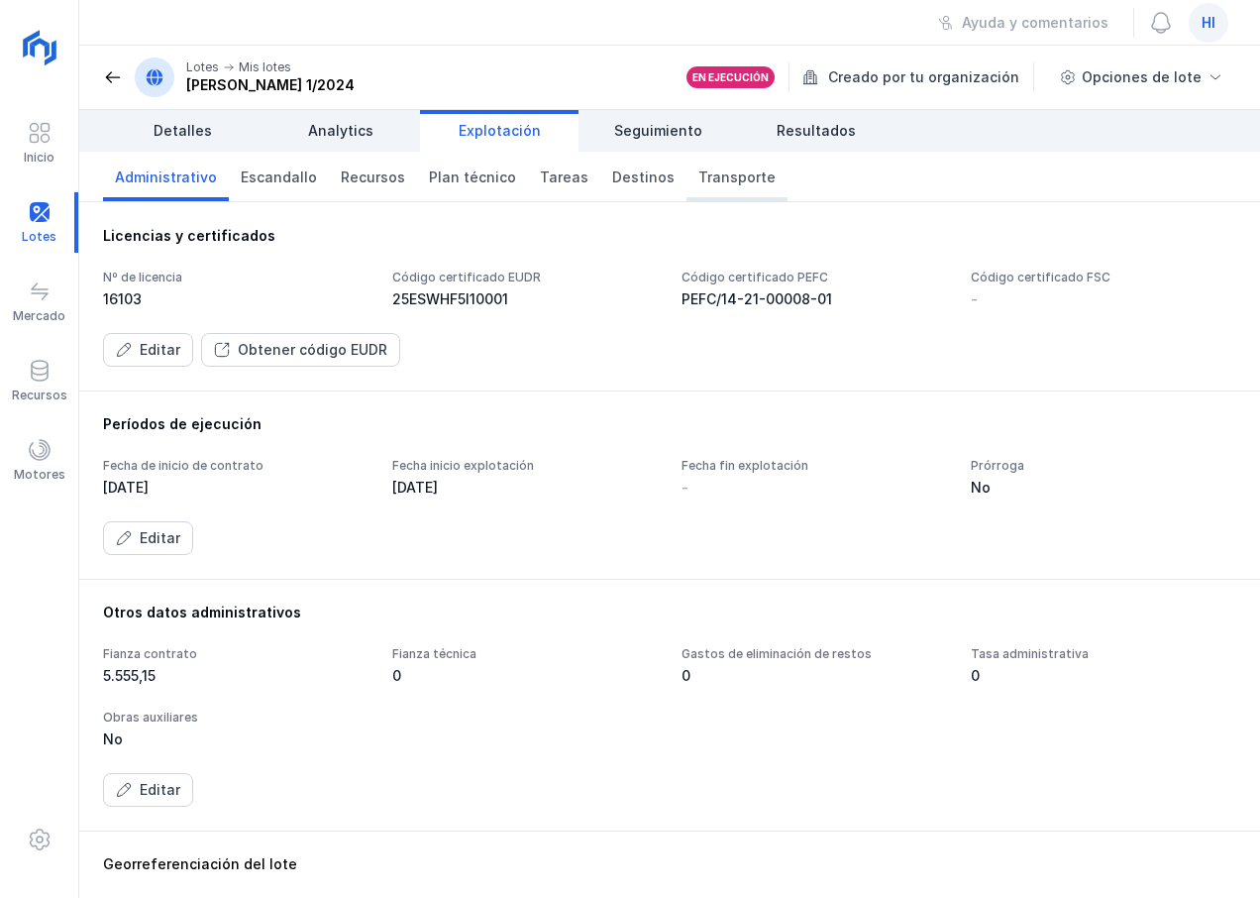
click at [716, 175] on span "Transporte" at bounding box center [737, 177] width 77 height 20
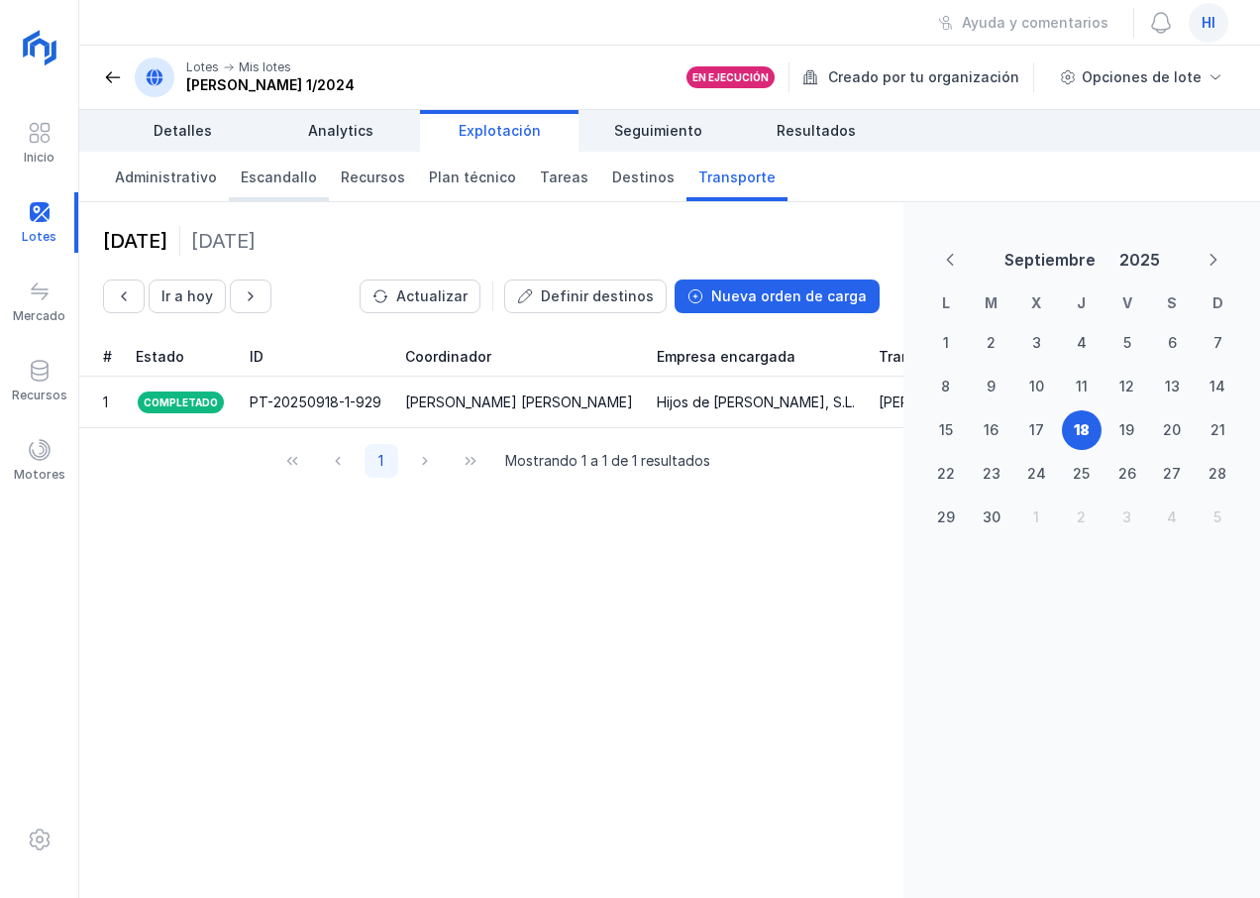
click at [258, 182] on span "Escandallo" at bounding box center [279, 177] width 76 height 20
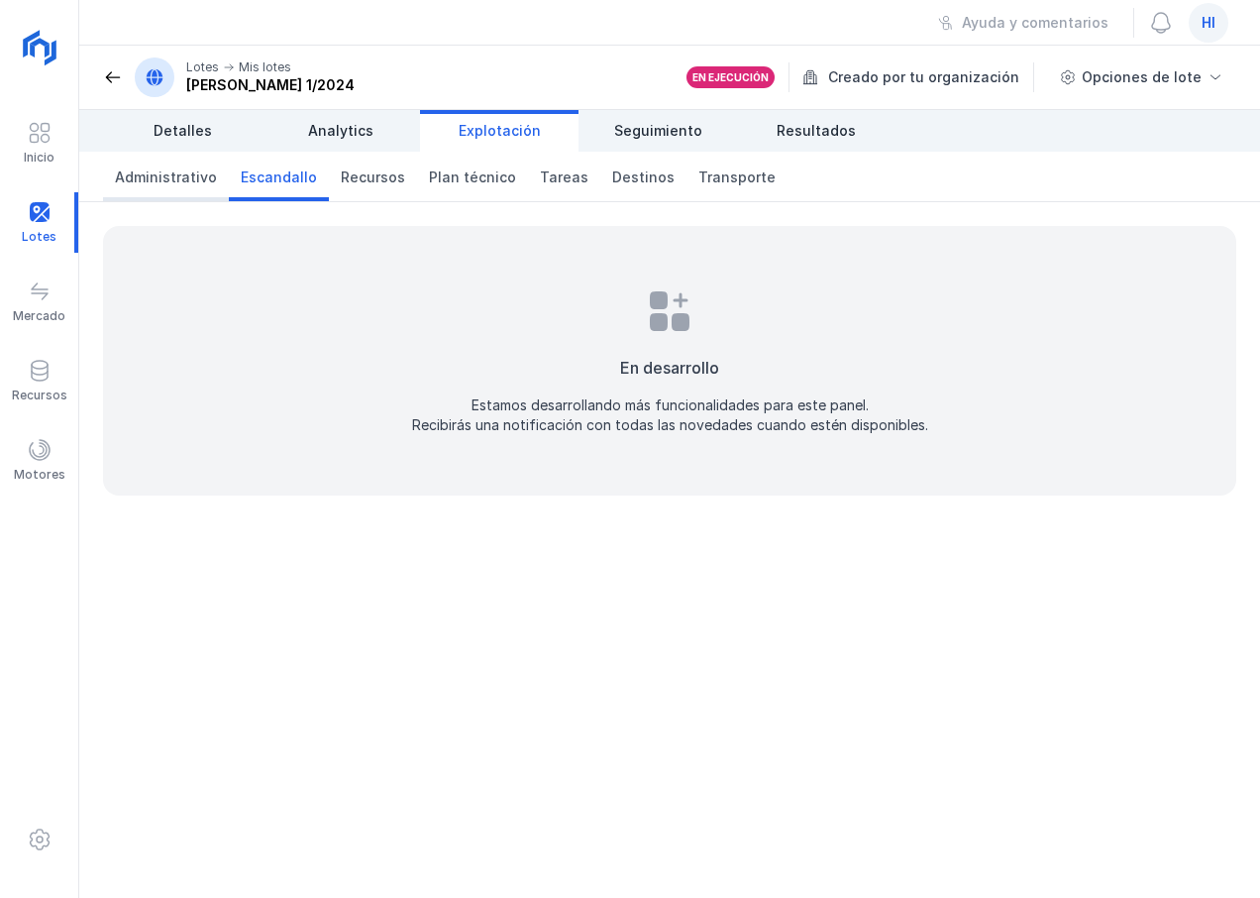
click at [177, 182] on span "Administrativo" at bounding box center [166, 177] width 102 height 20
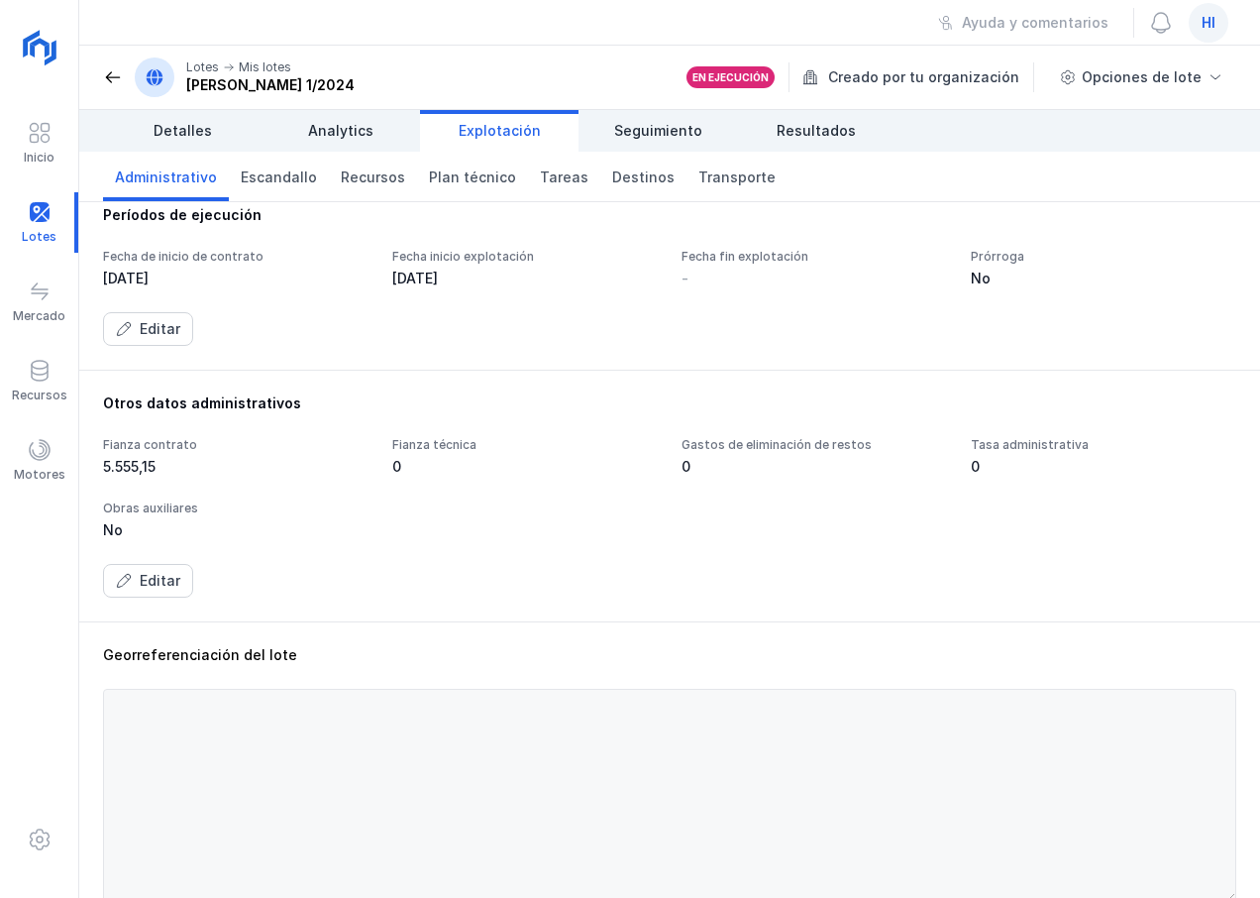
scroll to position [598, 0]
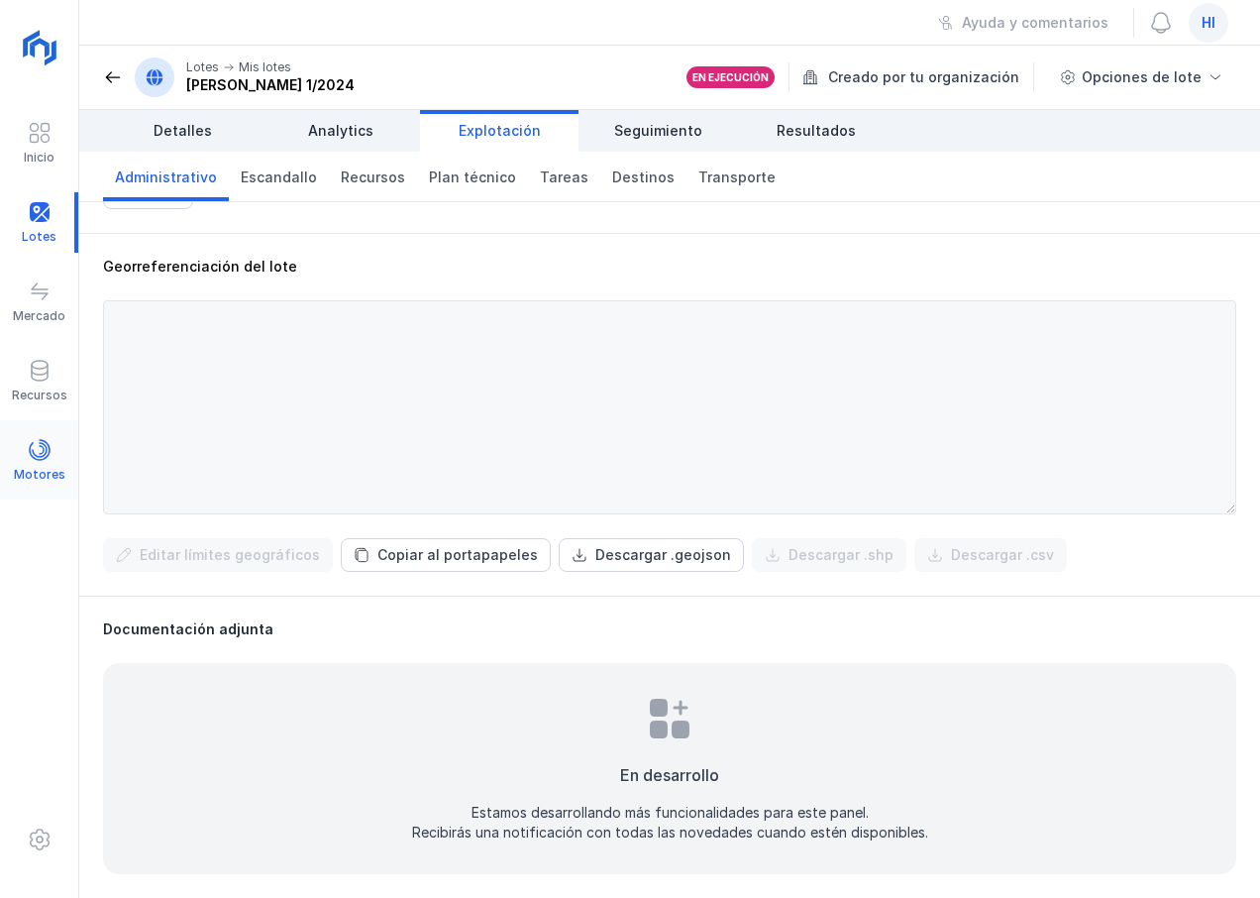
click at [44, 461] on span at bounding box center [40, 450] width 24 height 24
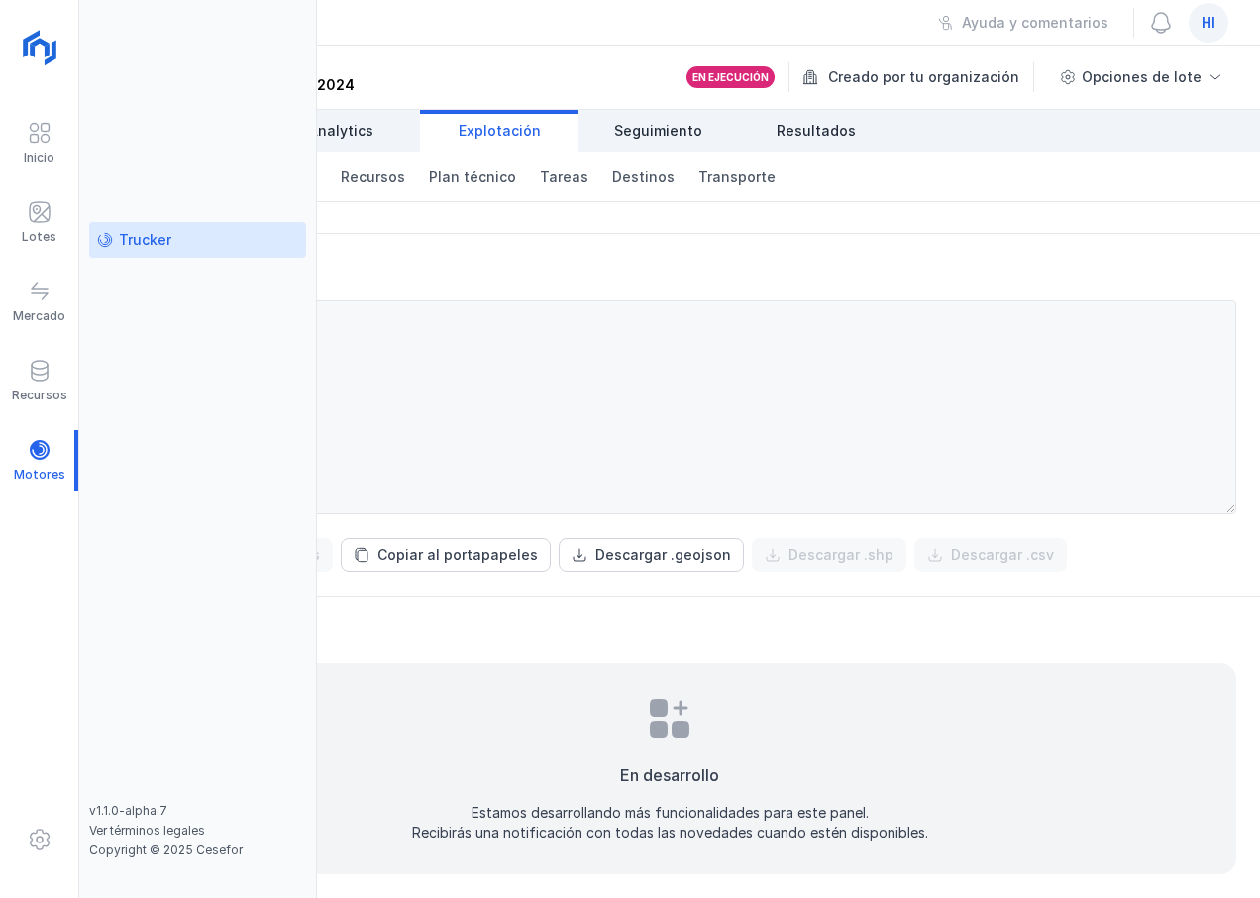
click at [154, 242] on div "Trucker" at bounding box center [145, 240] width 53 height 20
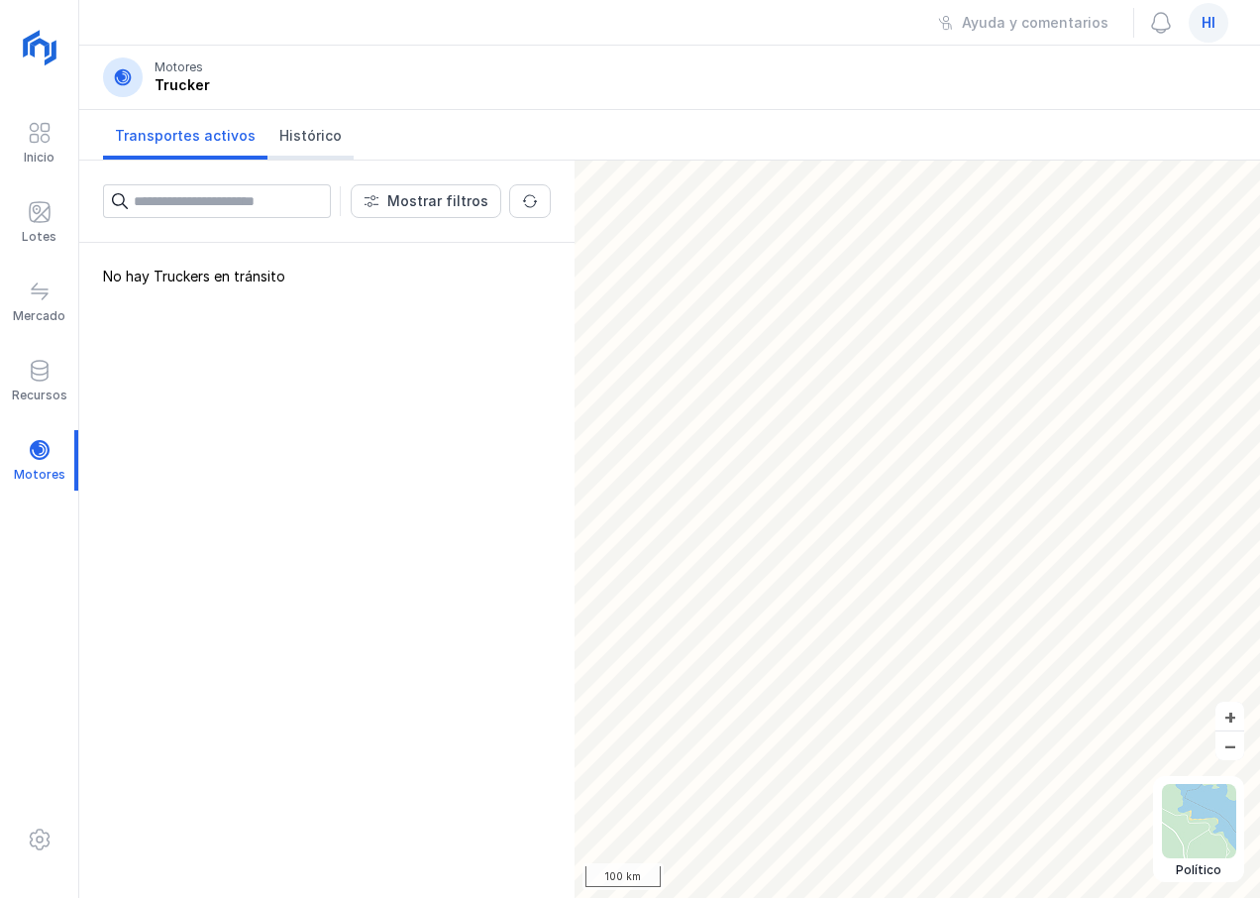
click at [293, 133] on span "Histórico" at bounding box center [310, 136] width 62 height 20
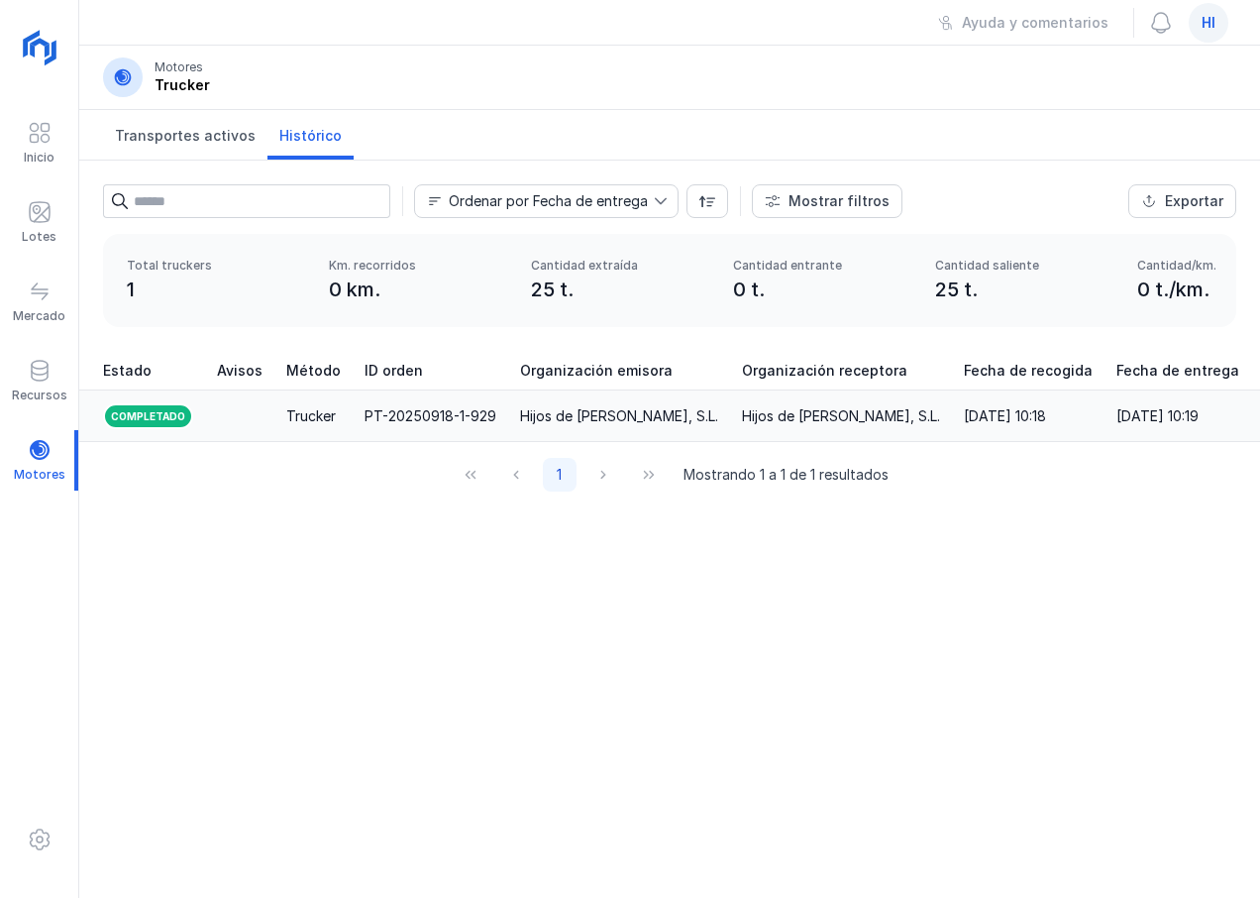
click at [384, 416] on div "PT-20250918-1-929" at bounding box center [431, 416] width 132 height 20
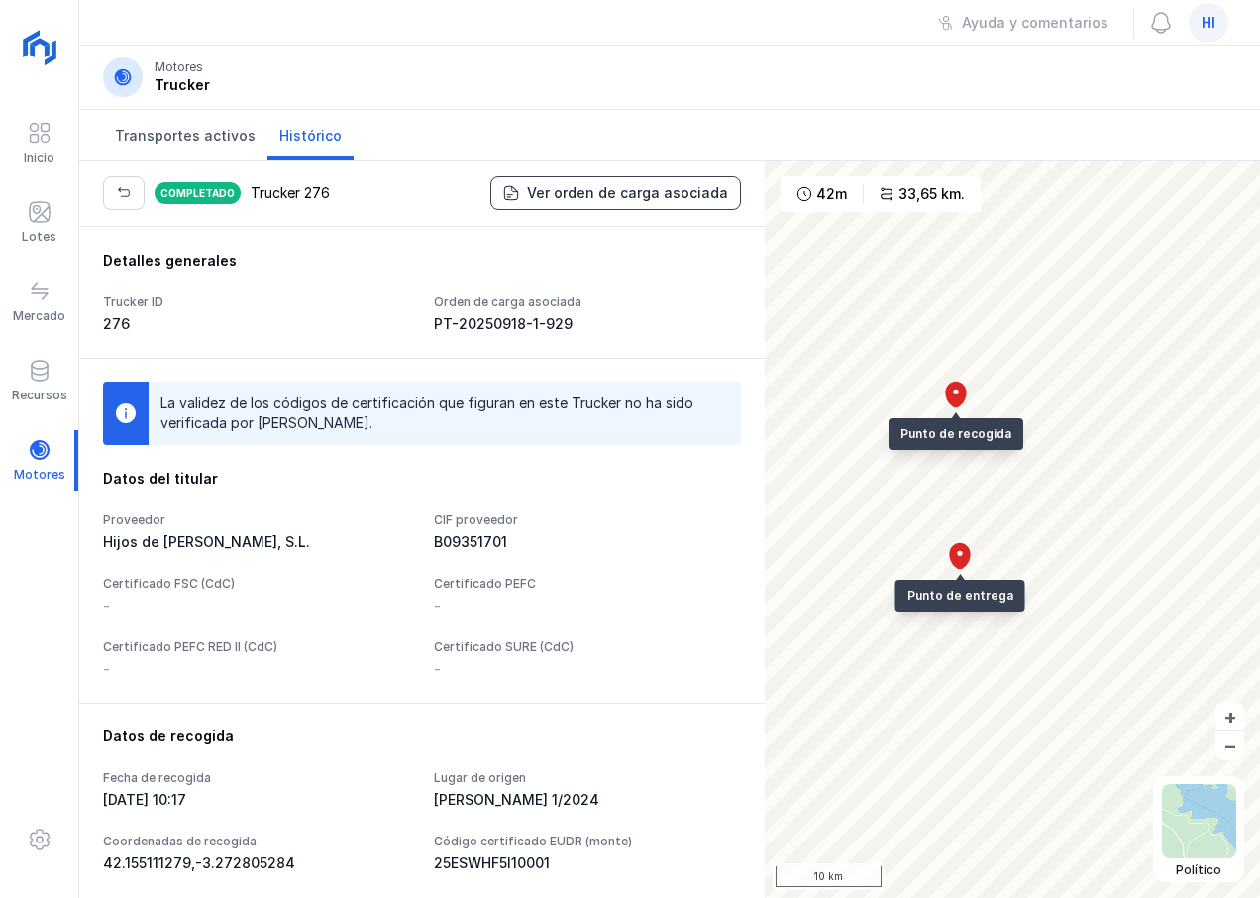
click at [609, 203] on button "Ver orden de carga asociada" at bounding box center [616, 193] width 251 height 34
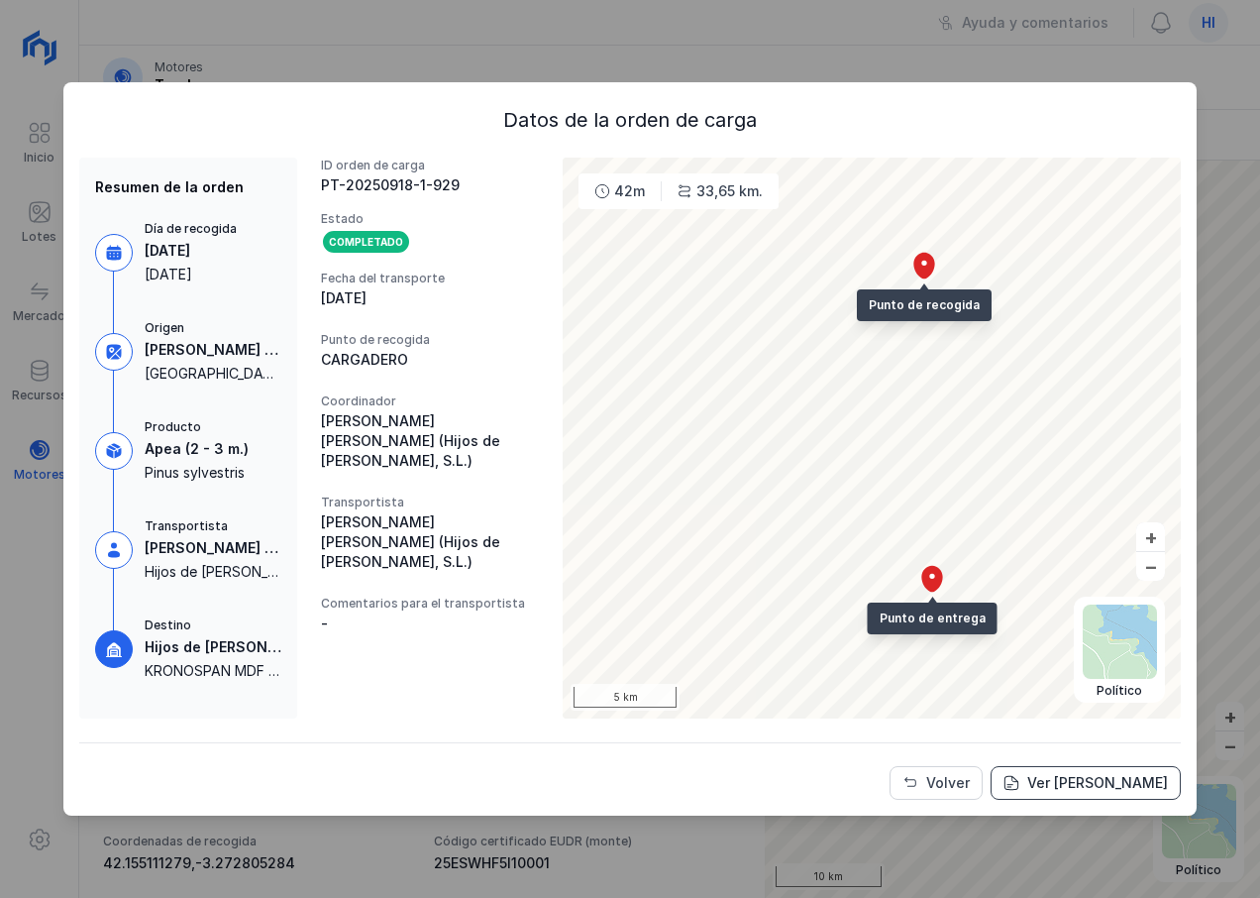
click at [1080, 788] on div "Ver [PERSON_NAME]" at bounding box center [1098, 783] width 141 height 20
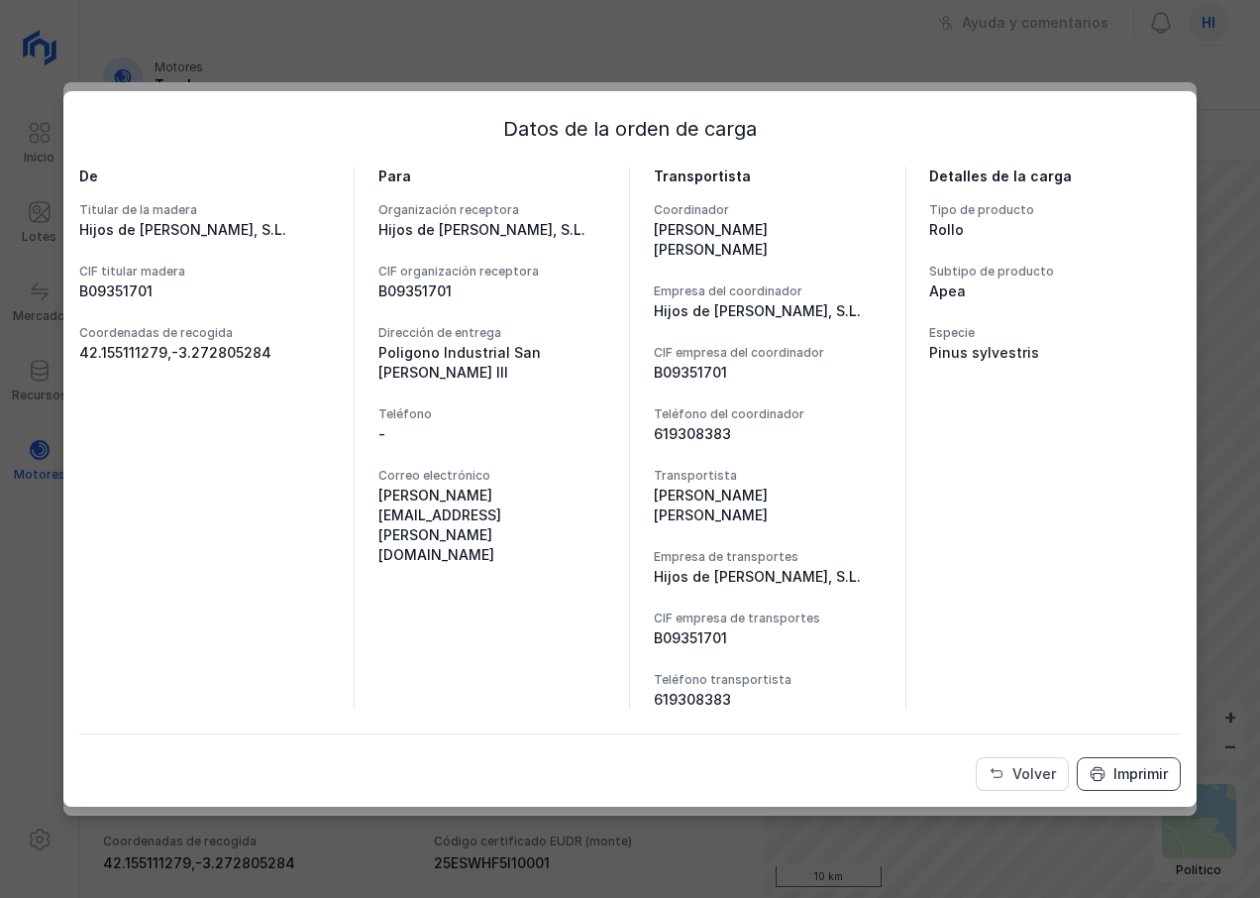
click at [1129, 771] on div "Imprimir" at bounding box center [1141, 774] width 55 height 20
click at [1015, 771] on div "Volver" at bounding box center [1035, 774] width 44 height 20
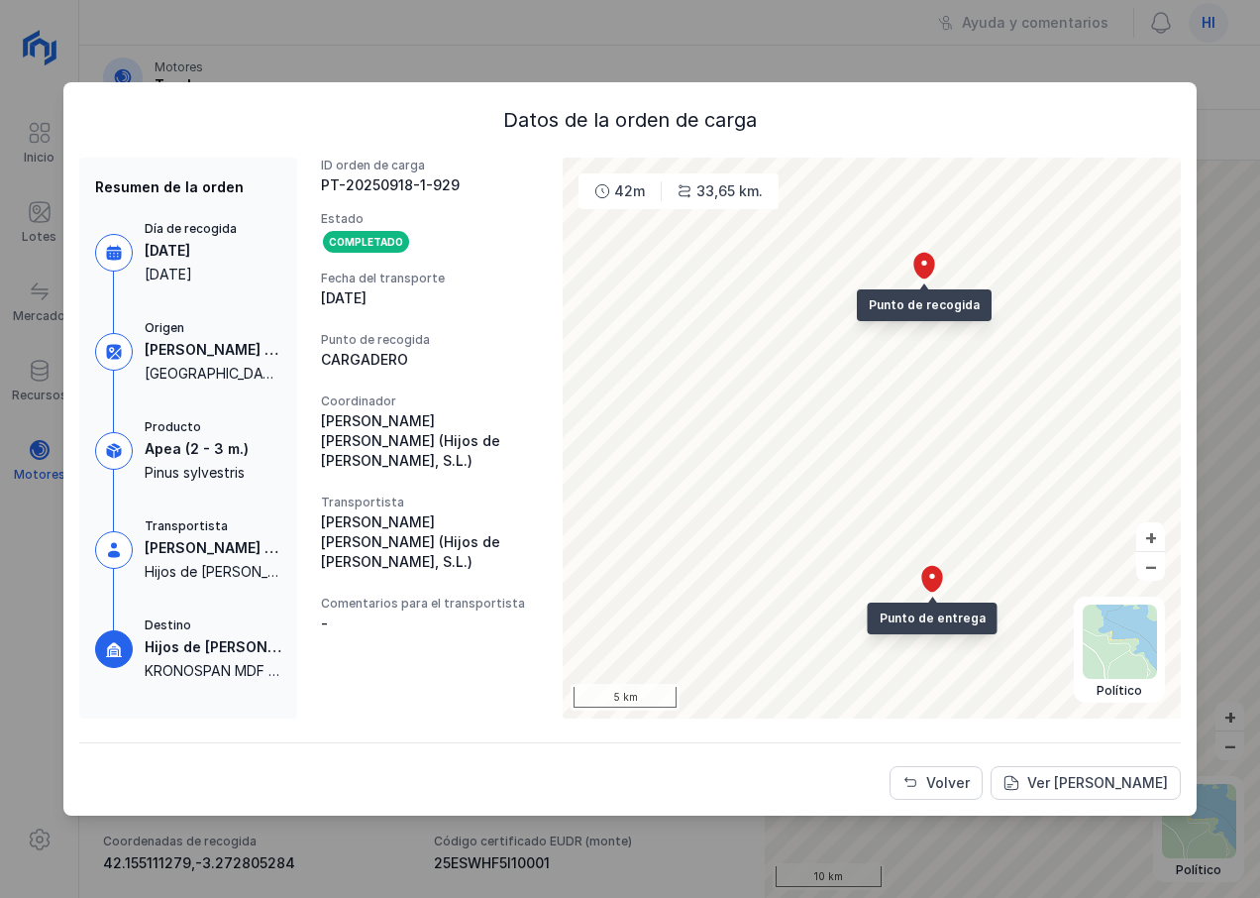
click at [946, 784] on div "Volver" at bounding box center [949, 783] width 44 height 20
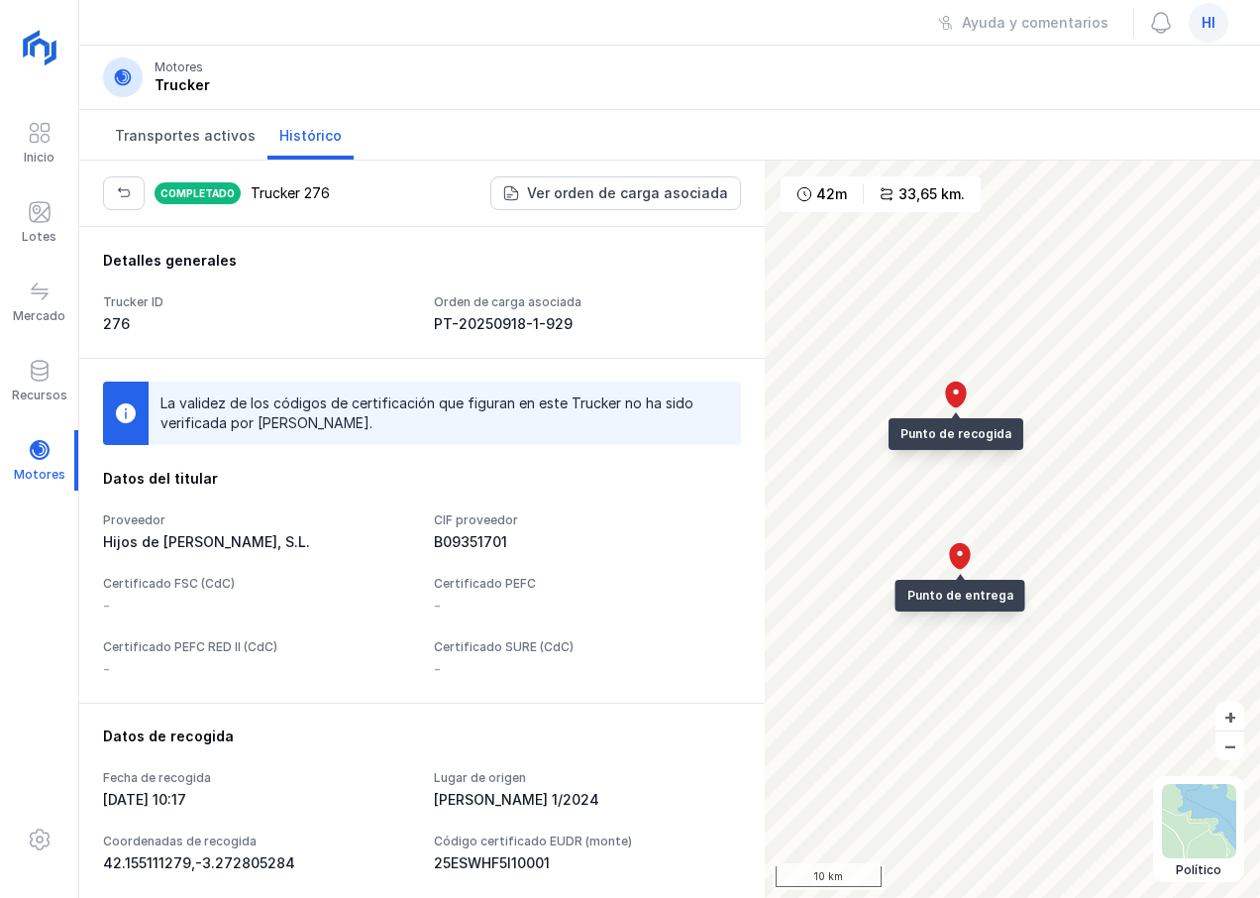
click at [1207, 27] on span "hi" at bounding box center [1209, 23] width 14 height 20
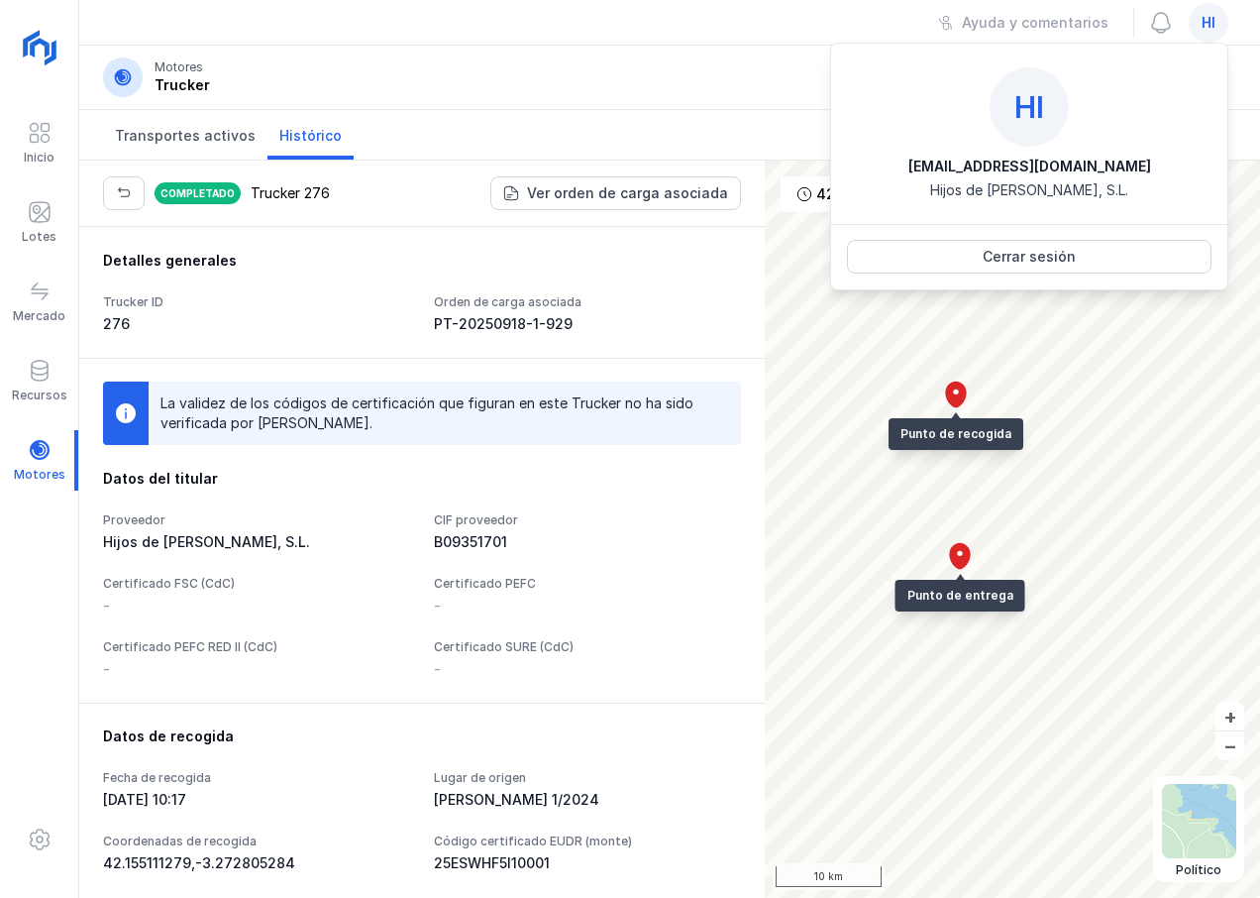
click at [1039, 259] on div "Cerrar sesión" at bounding box center [1029, 257] width 93 height 20
